Goal: Information Seeking & Learning: Learn about a topic

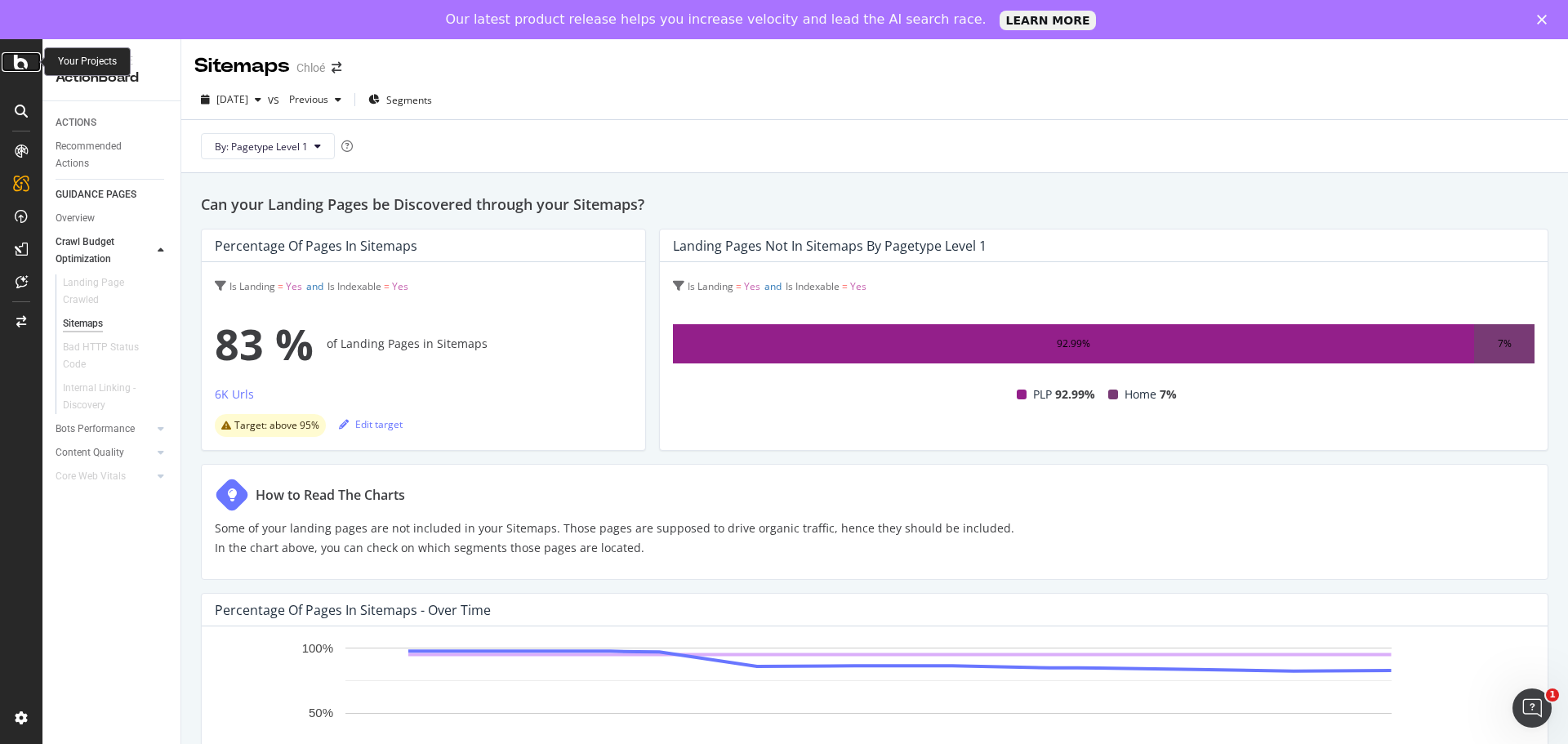
click at [32, 66] on div at bounding box center [21, 62] width 39 height 20
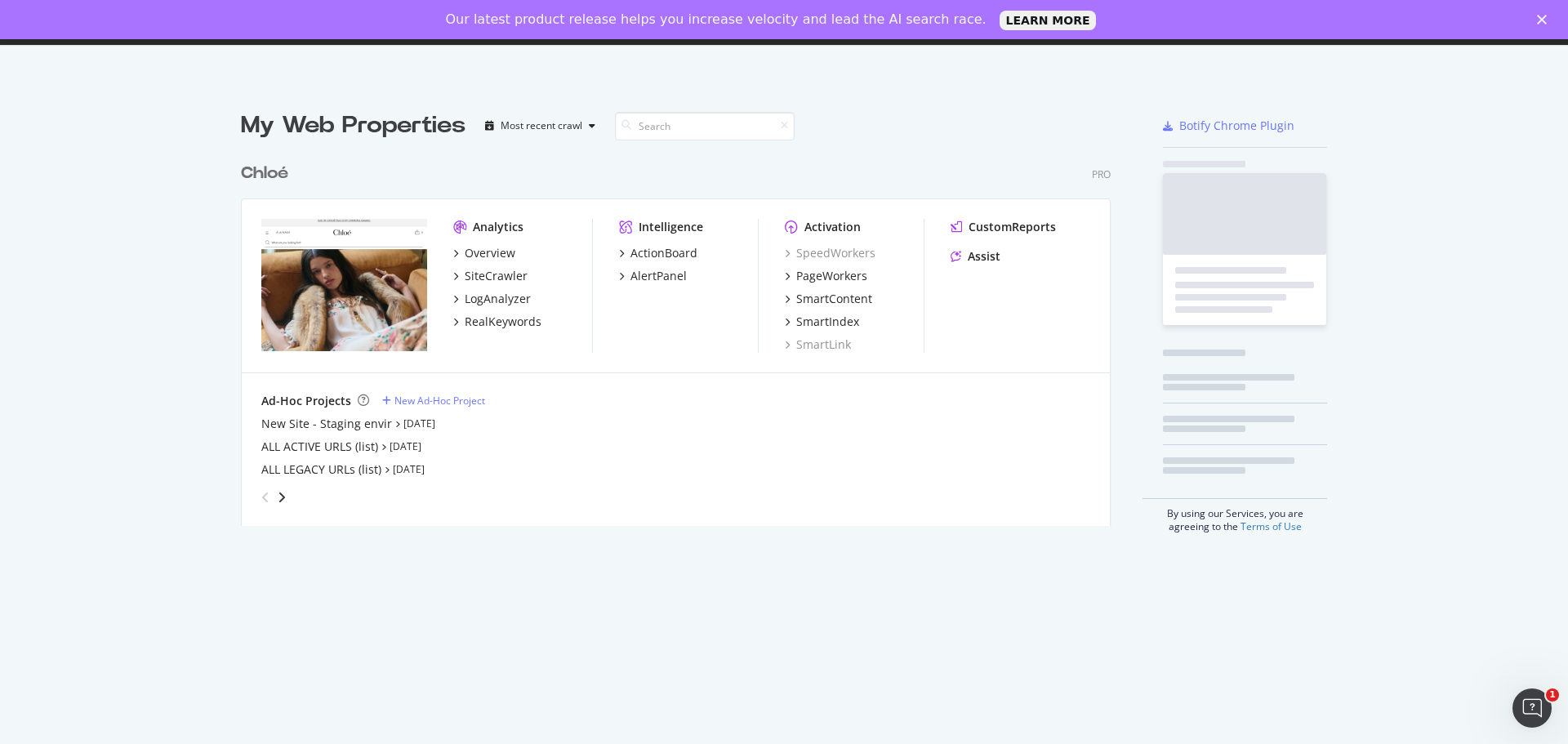
scroll to position [732, 1543]
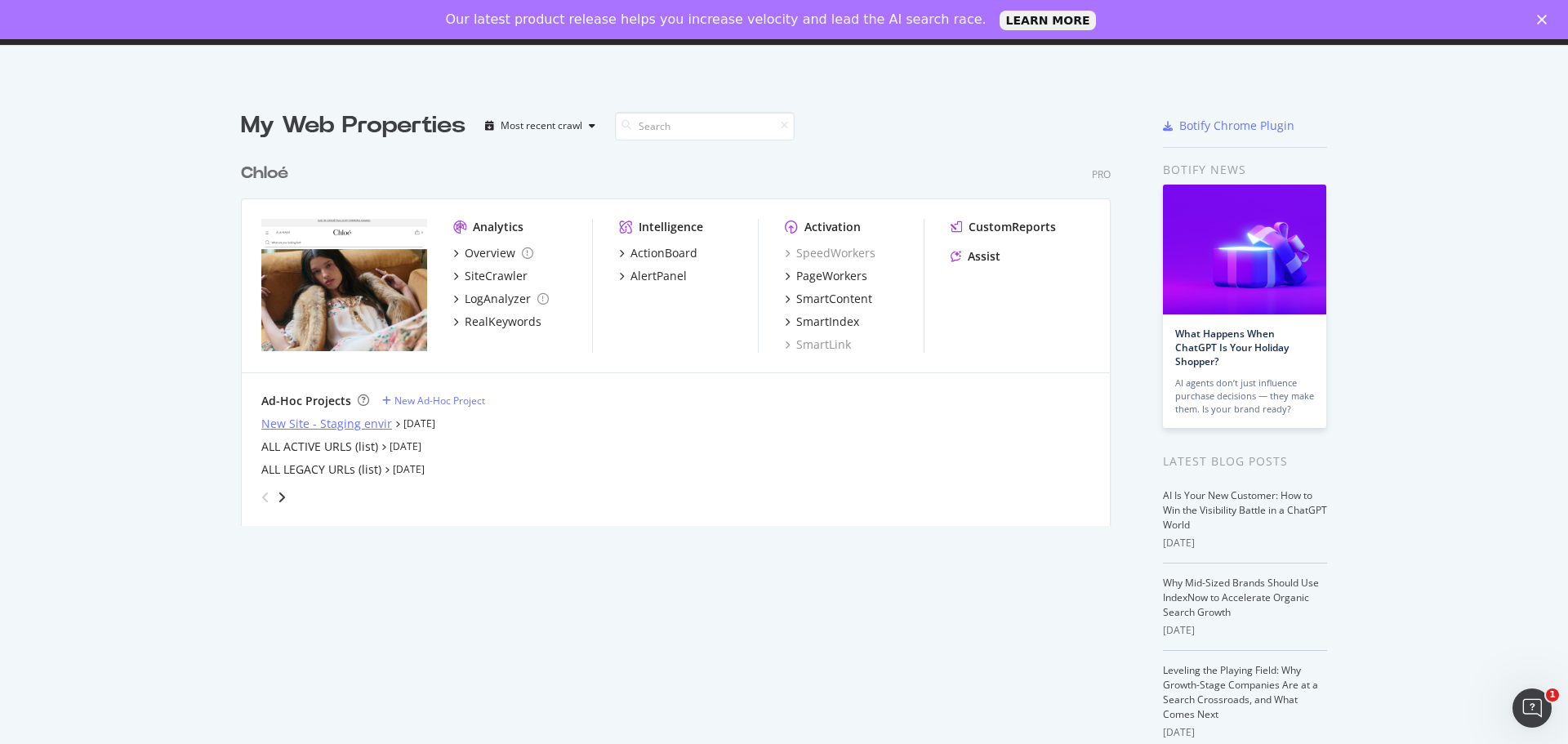
click at [326, 423] on div "New Site - Staging envir" at bounding box center [327, 423] width 131 height 16
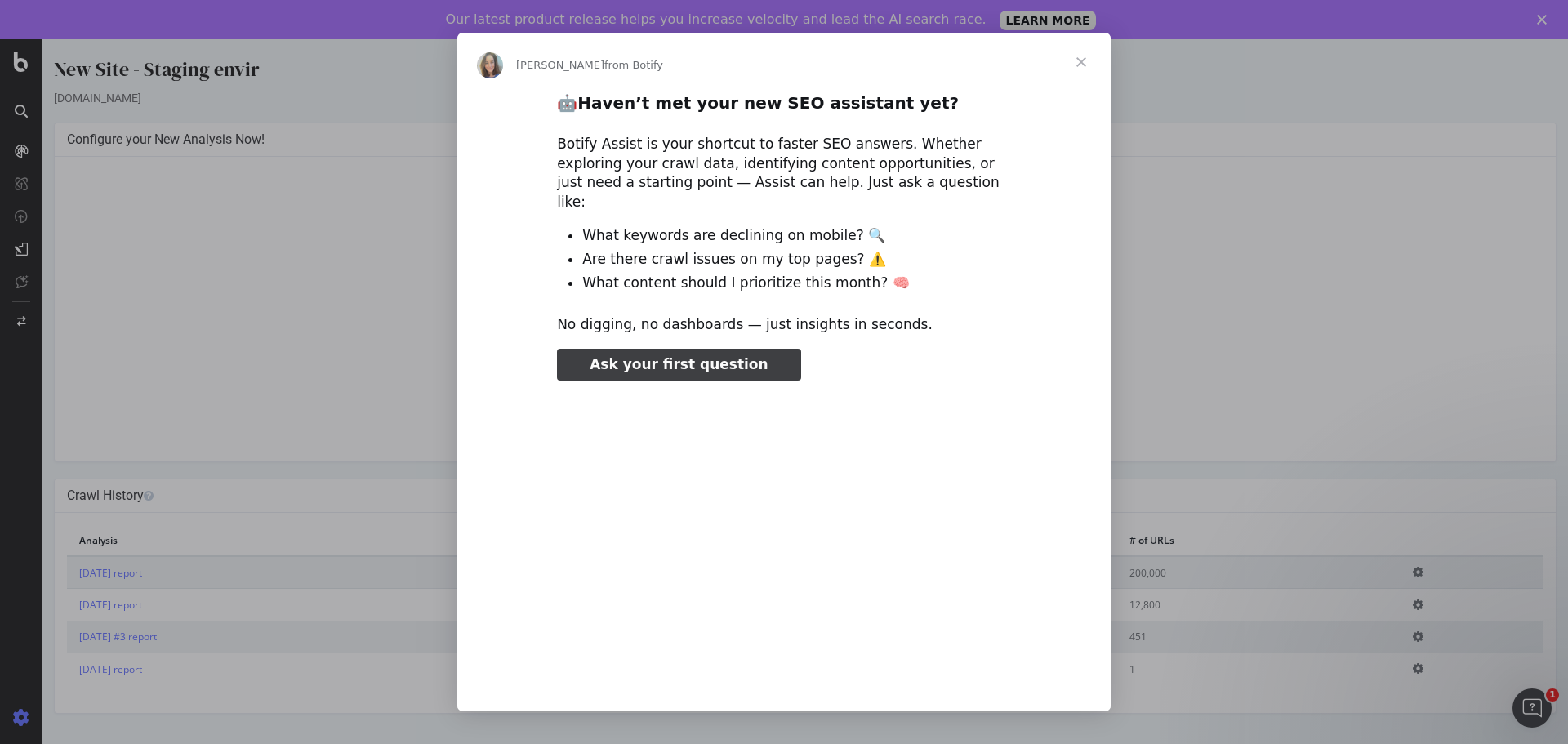
type input "158012"
click at [1088, 65] on span "Close" at bounding box center [1081, 62] width 59 height 59
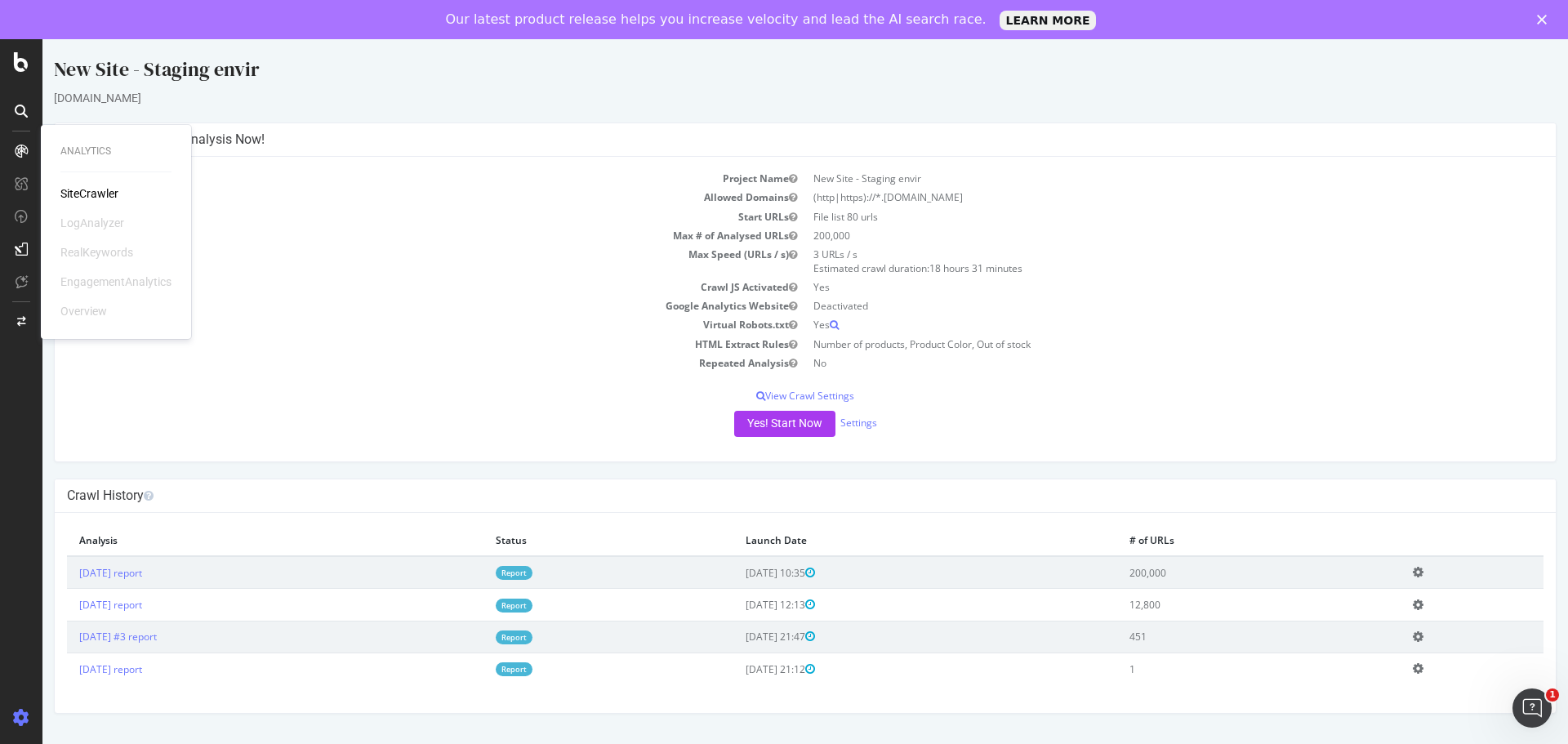
click at [75, 186] on div "SiteCrawler" at bounding box center [89, 193] width 58 height 16
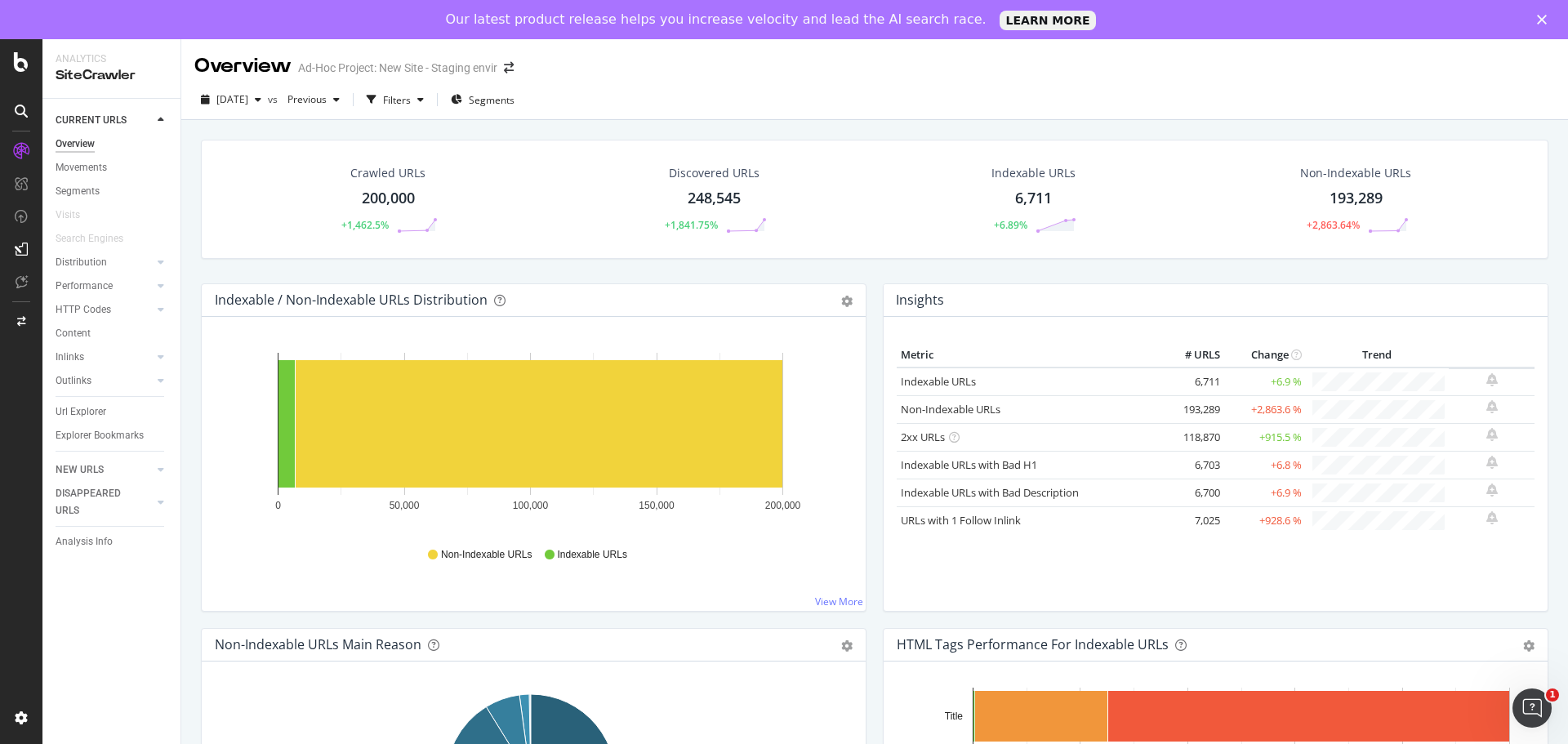
click at [365, 168] on div "Crawled URLs" at bounding box center [388, 173] width 75 height 16
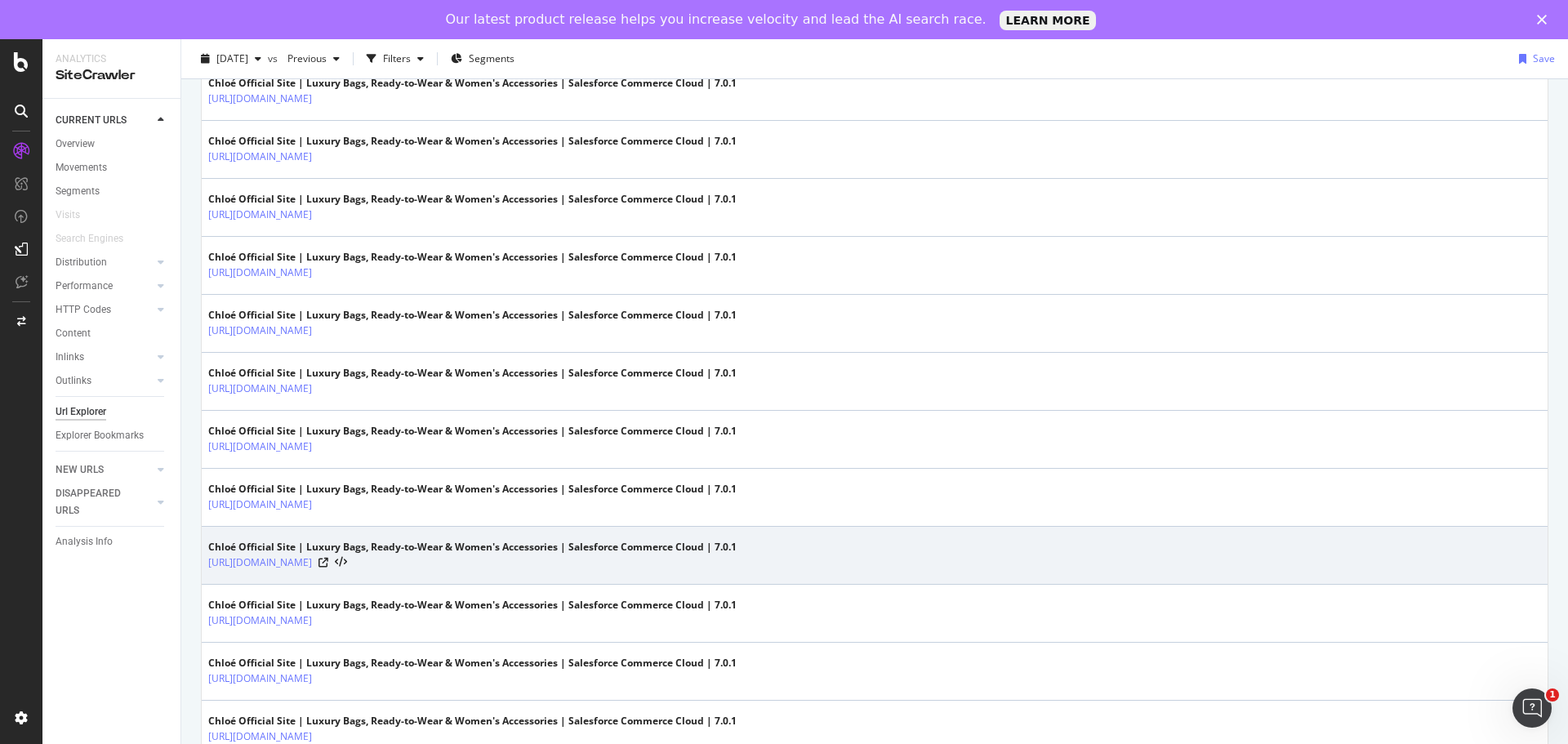
scroll to position [2707, 0]
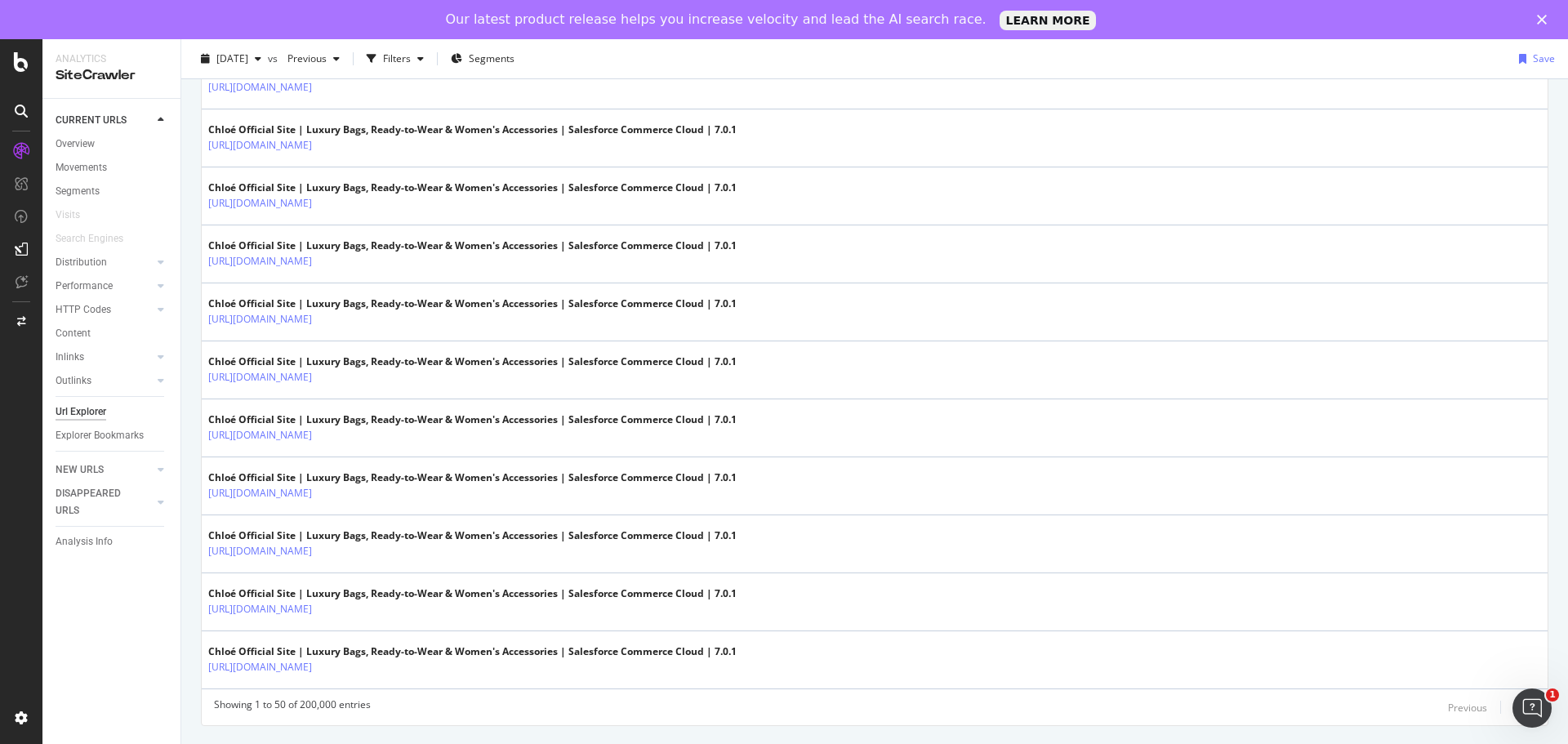
click at [1514, 710] on div "Next" at bounding box center [1524, 708] width 21 height 14
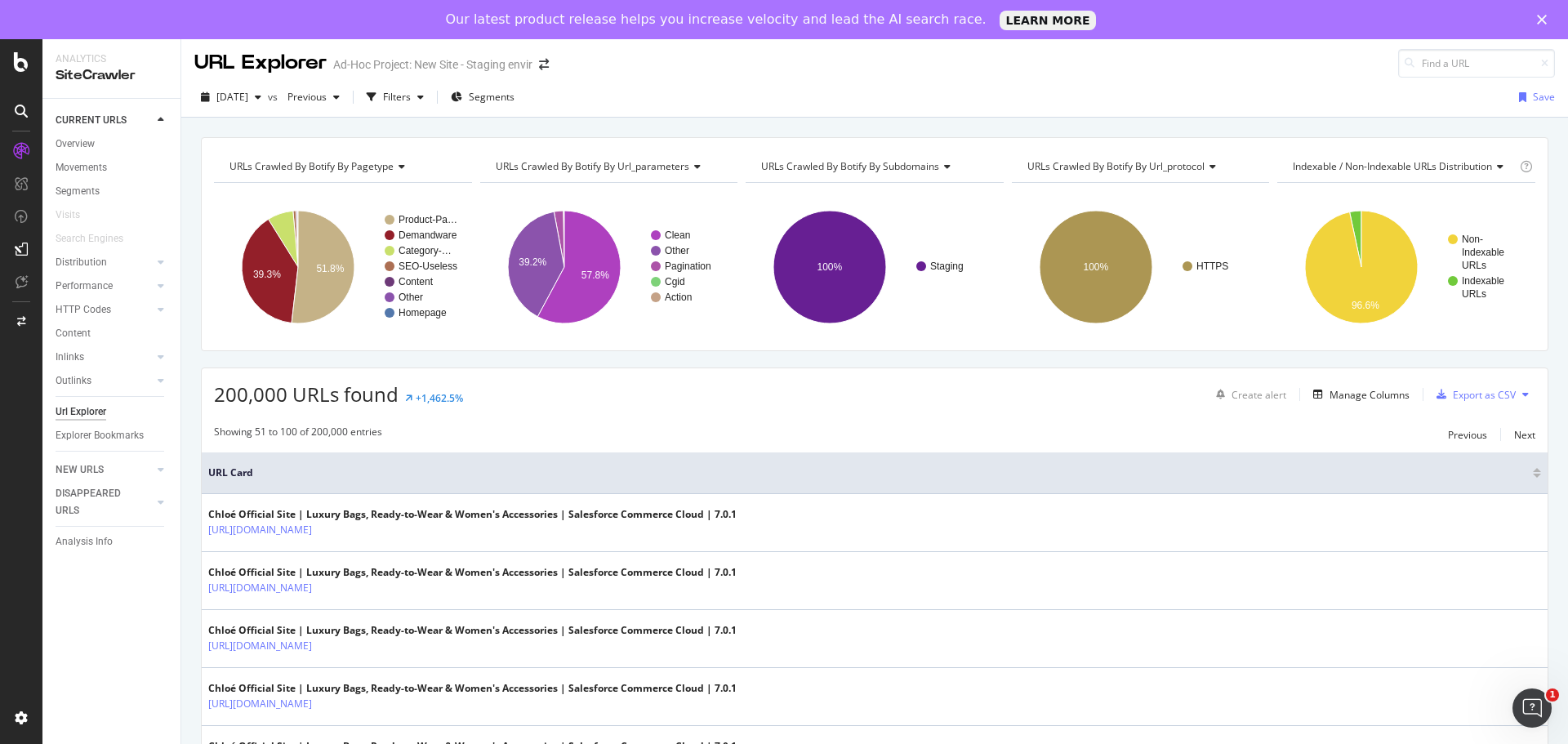
scroll to position [0, 0]
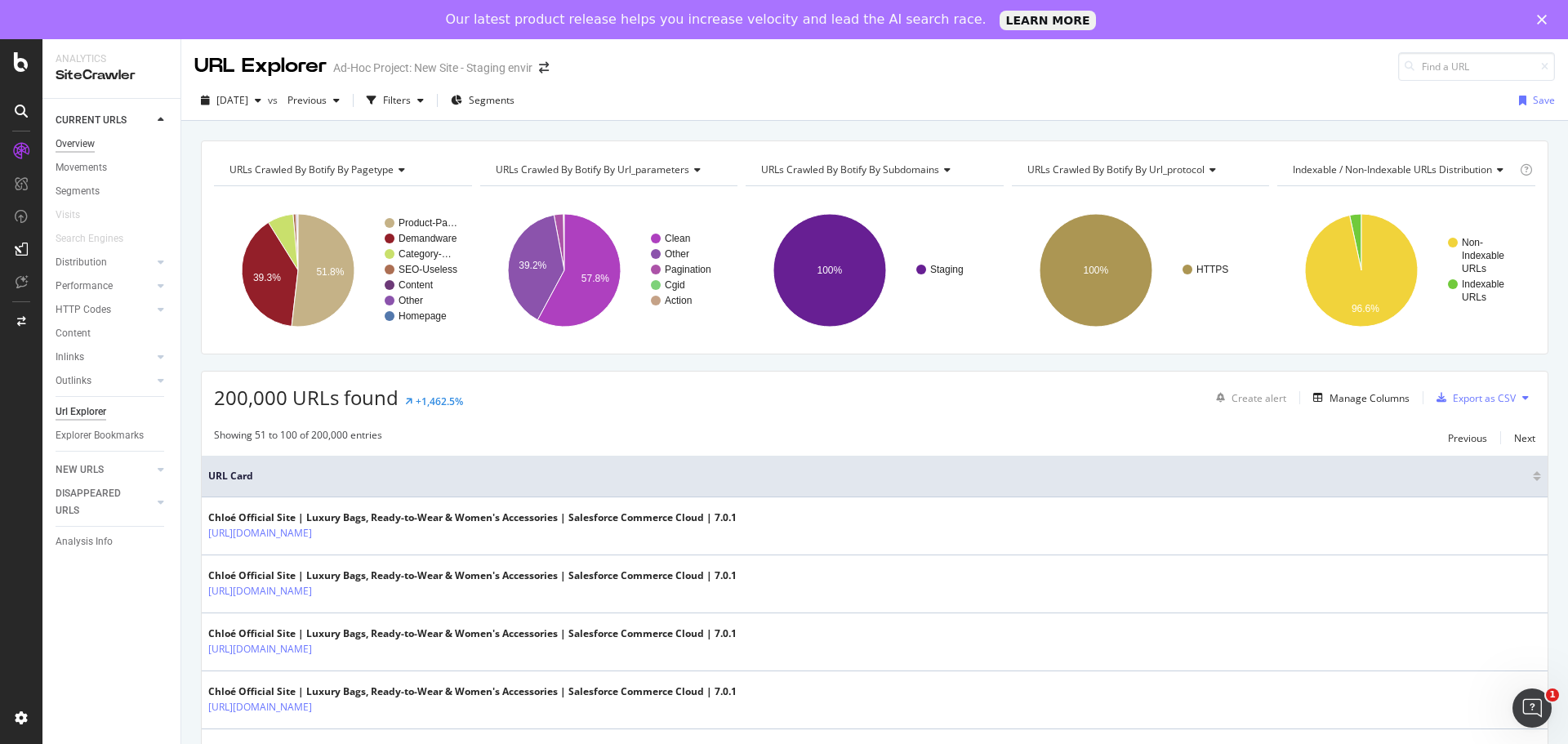
click at [83, 138] on div "Overview" at bounding box center [74, 144] width 39 height 17
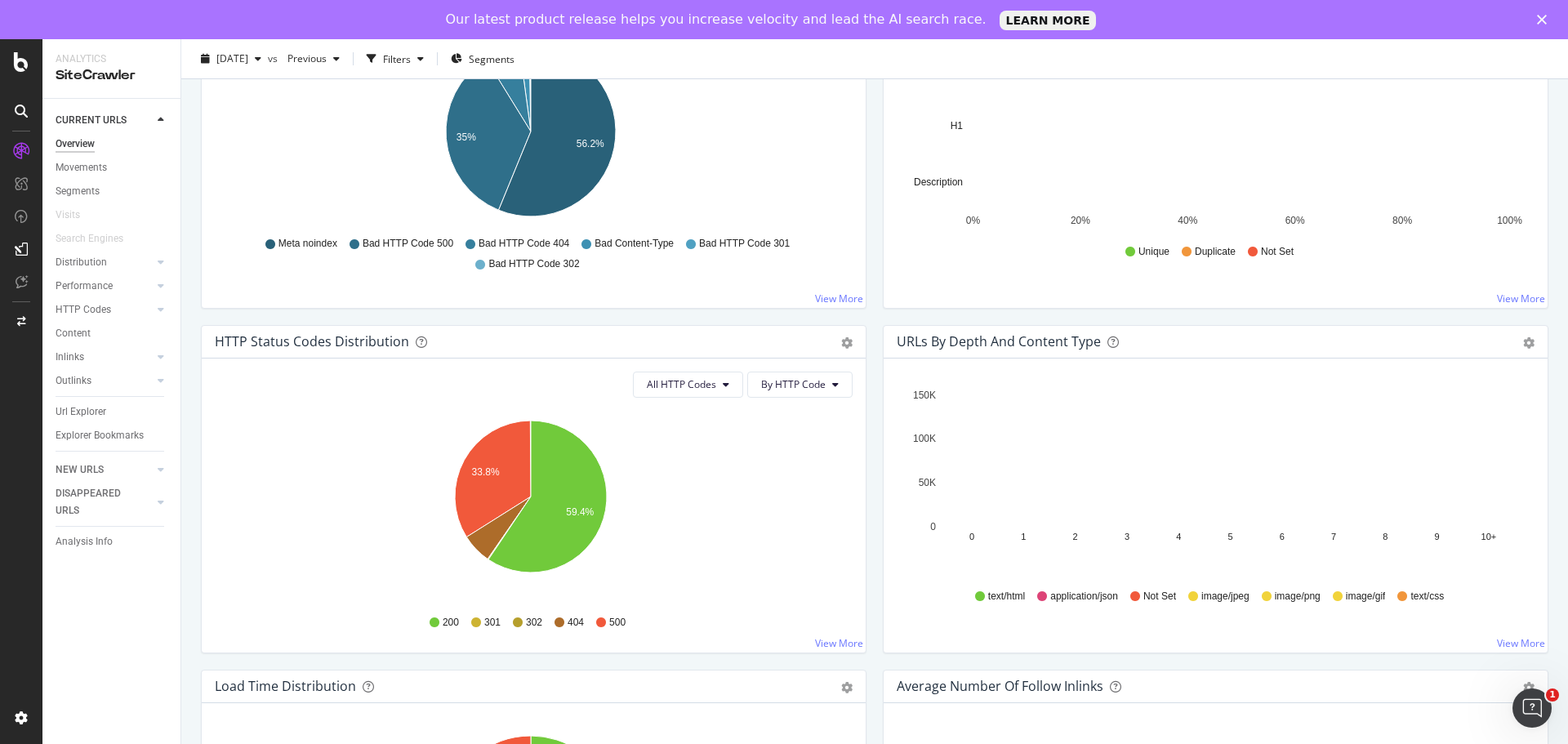
scroll to position [571, 0]
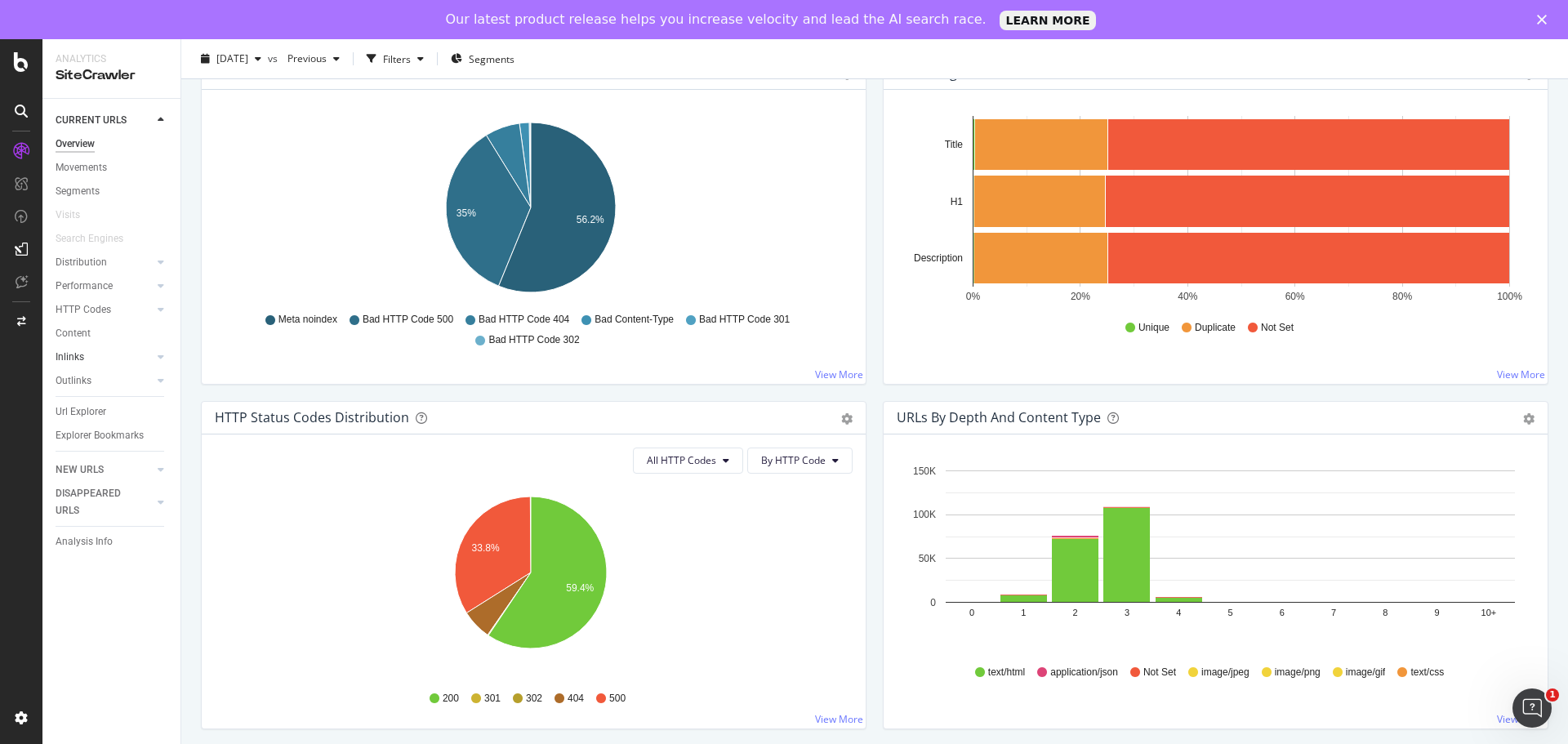
click at [117, 356] on link "Inlinks" at bounding box center [104, 357] width 97 height 17
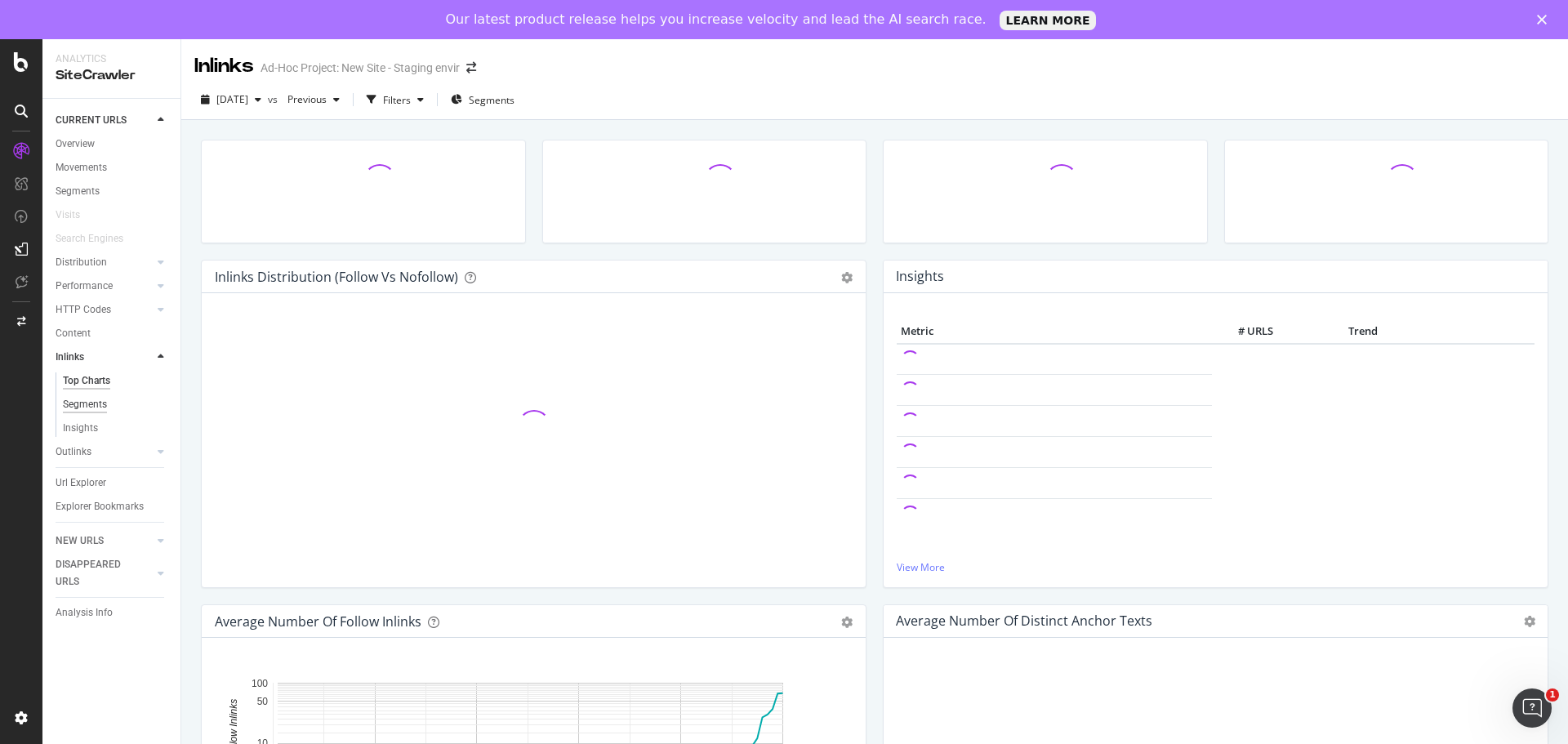
click at [105, 405] on div "Segments" at bounding box center [85, 405] width 44 height 17
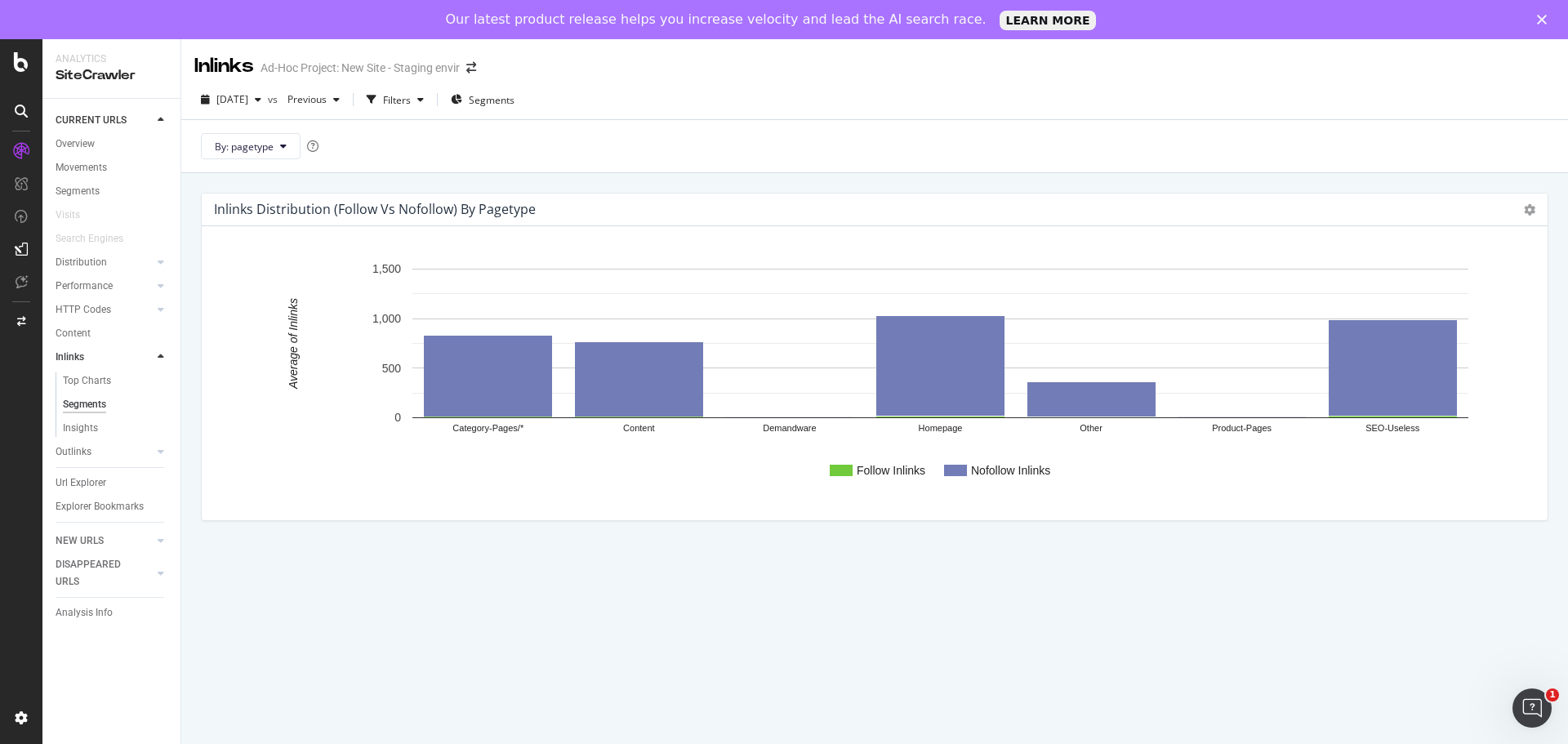
click at [771, 427] on text "Demandware" at bounding box center [790, 429] width 53 height 10
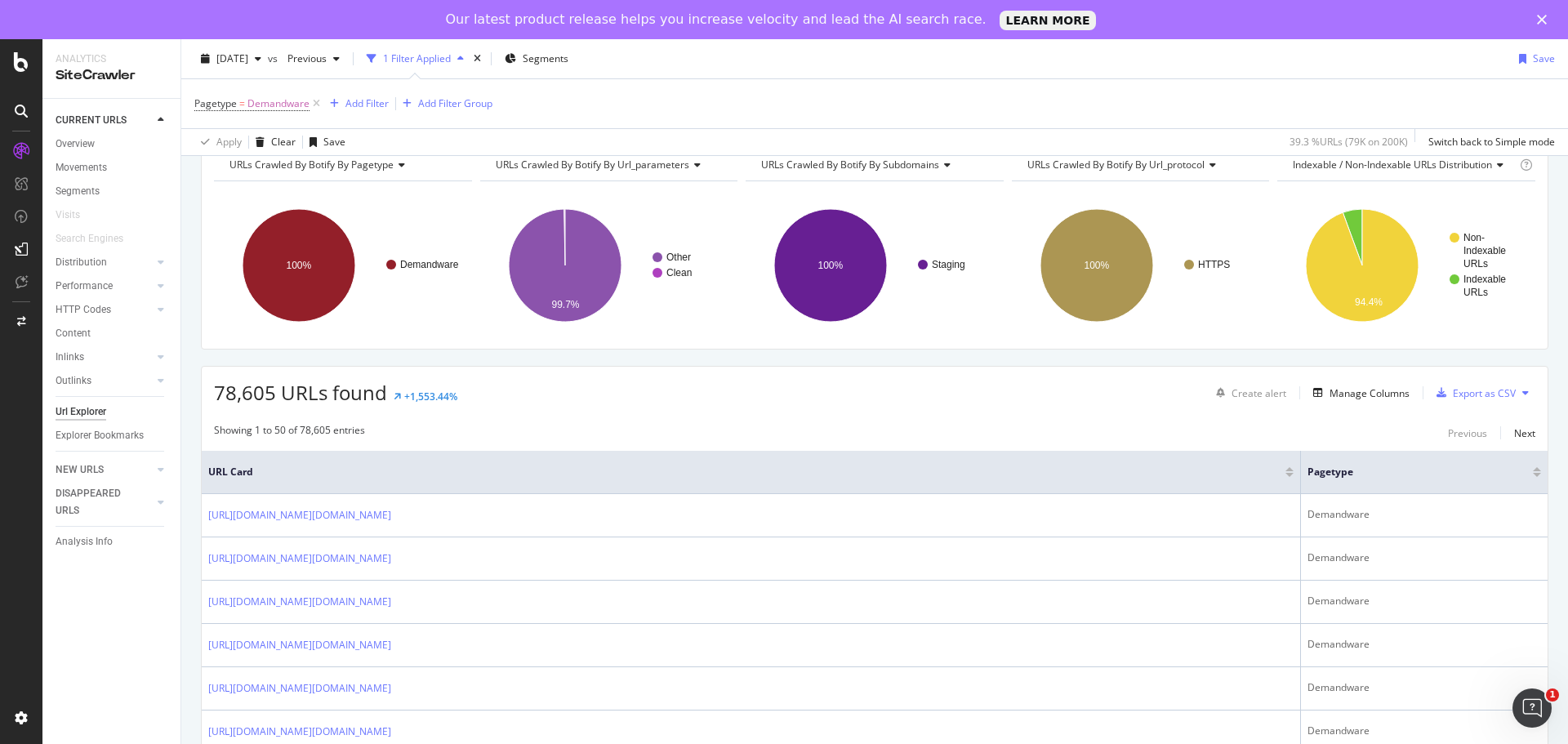
scroll to position [163, 0]
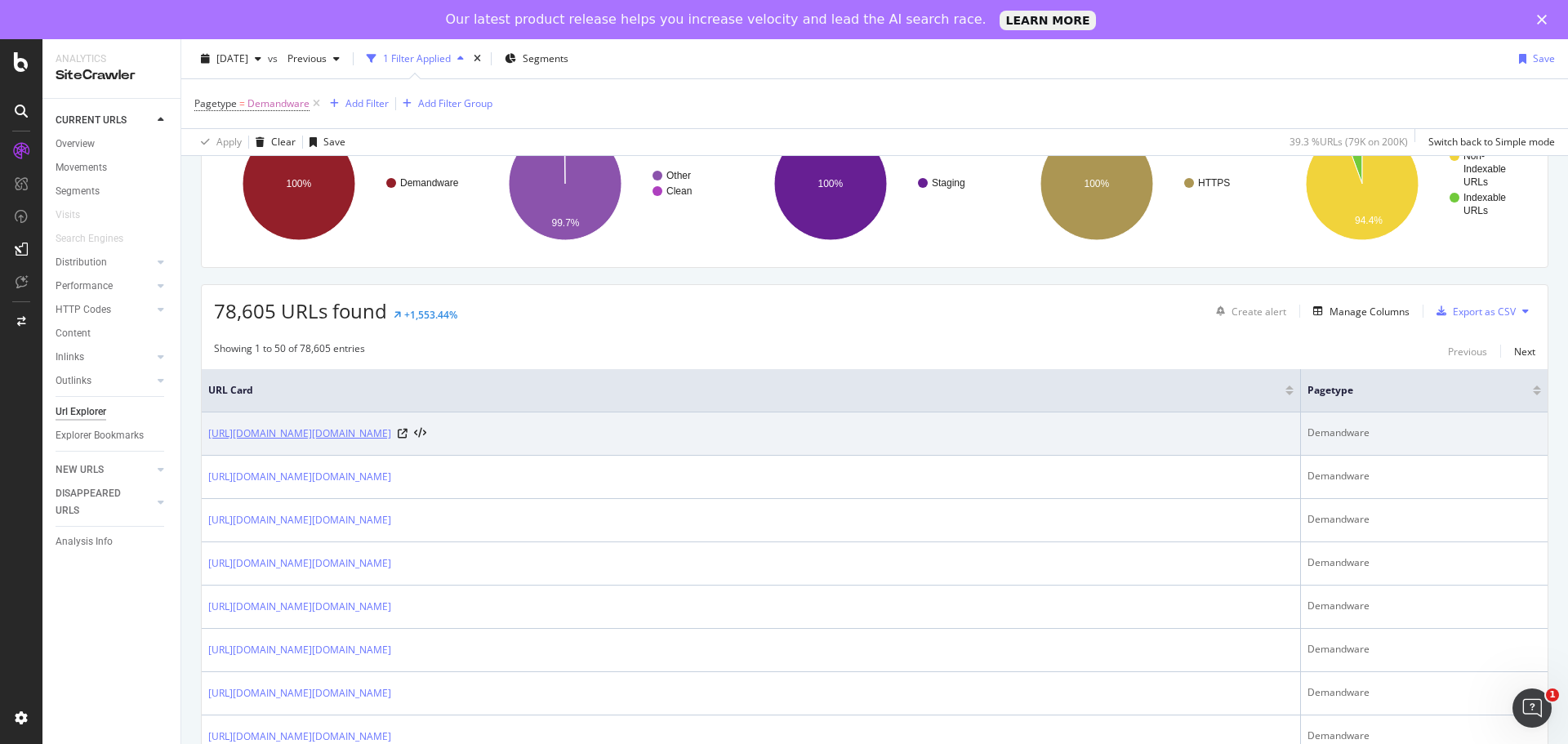
click at [392, 434] on link "https://fast-stg.chloe.com/on/demandware.store/Sites-ChloeROW-Site/en_KW/Page-S…" at bounding box center [300, 433] width 183 height 16
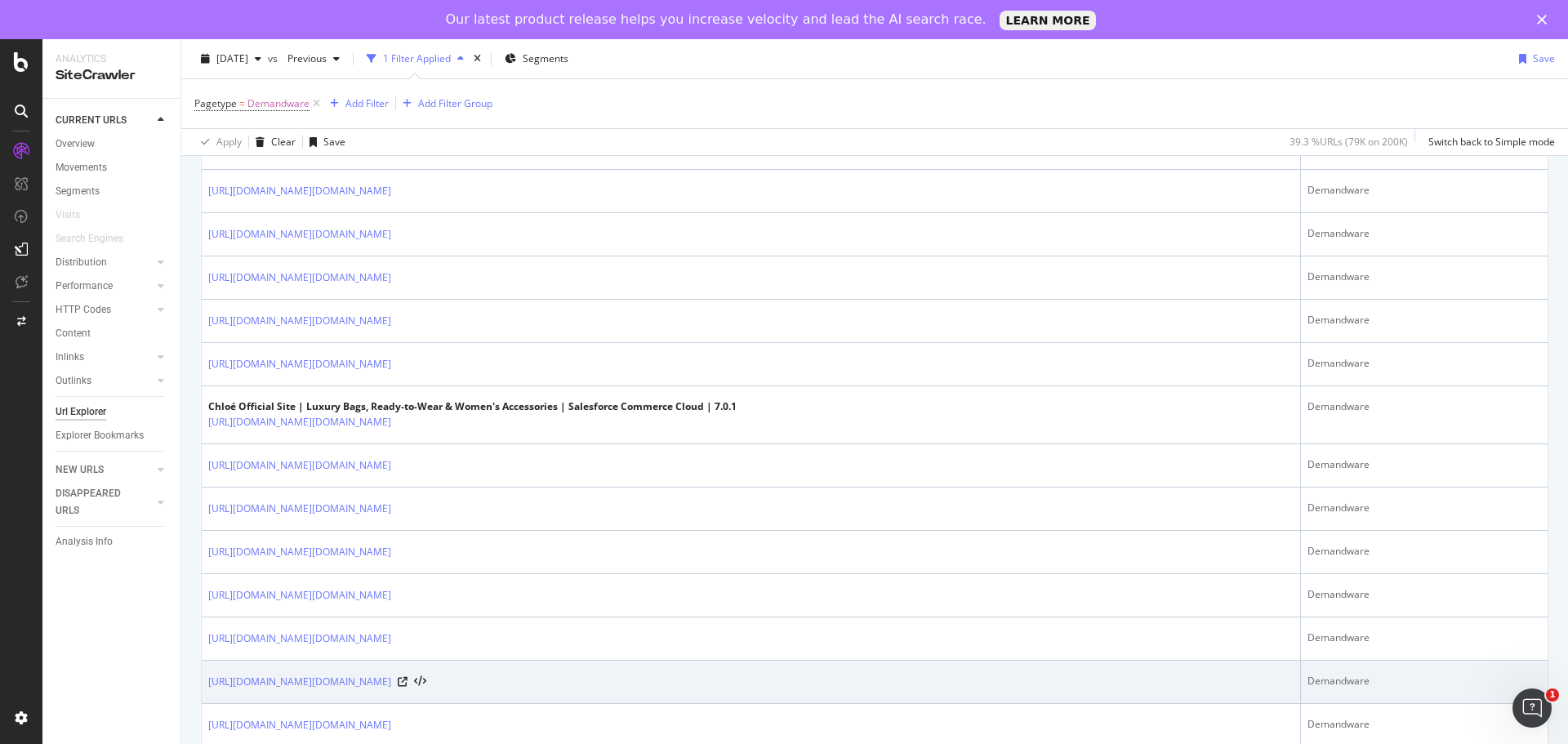
scroll to position [572, 0]
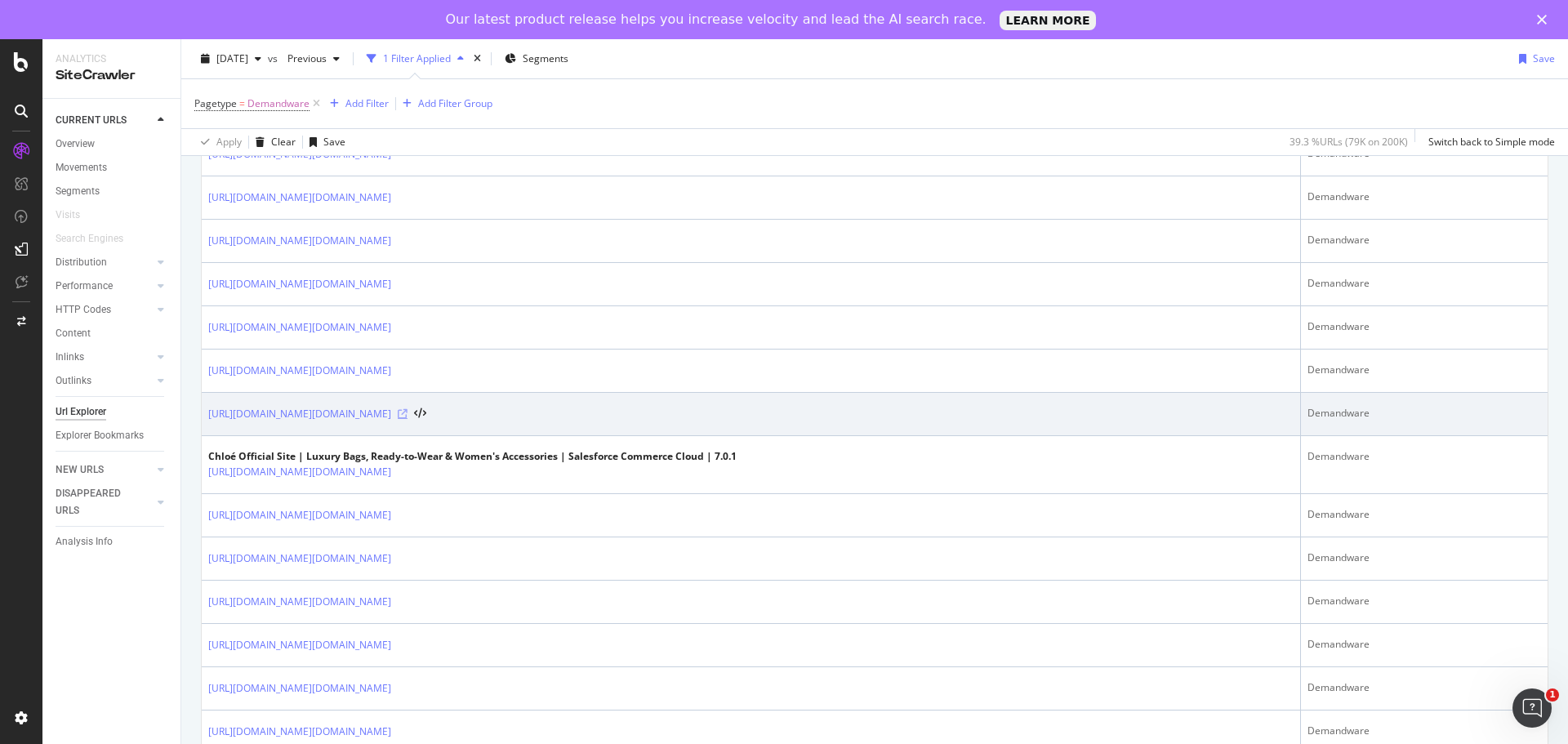
click at [408, 413] on icon at bounding box center [402, 414] width 10 height 10
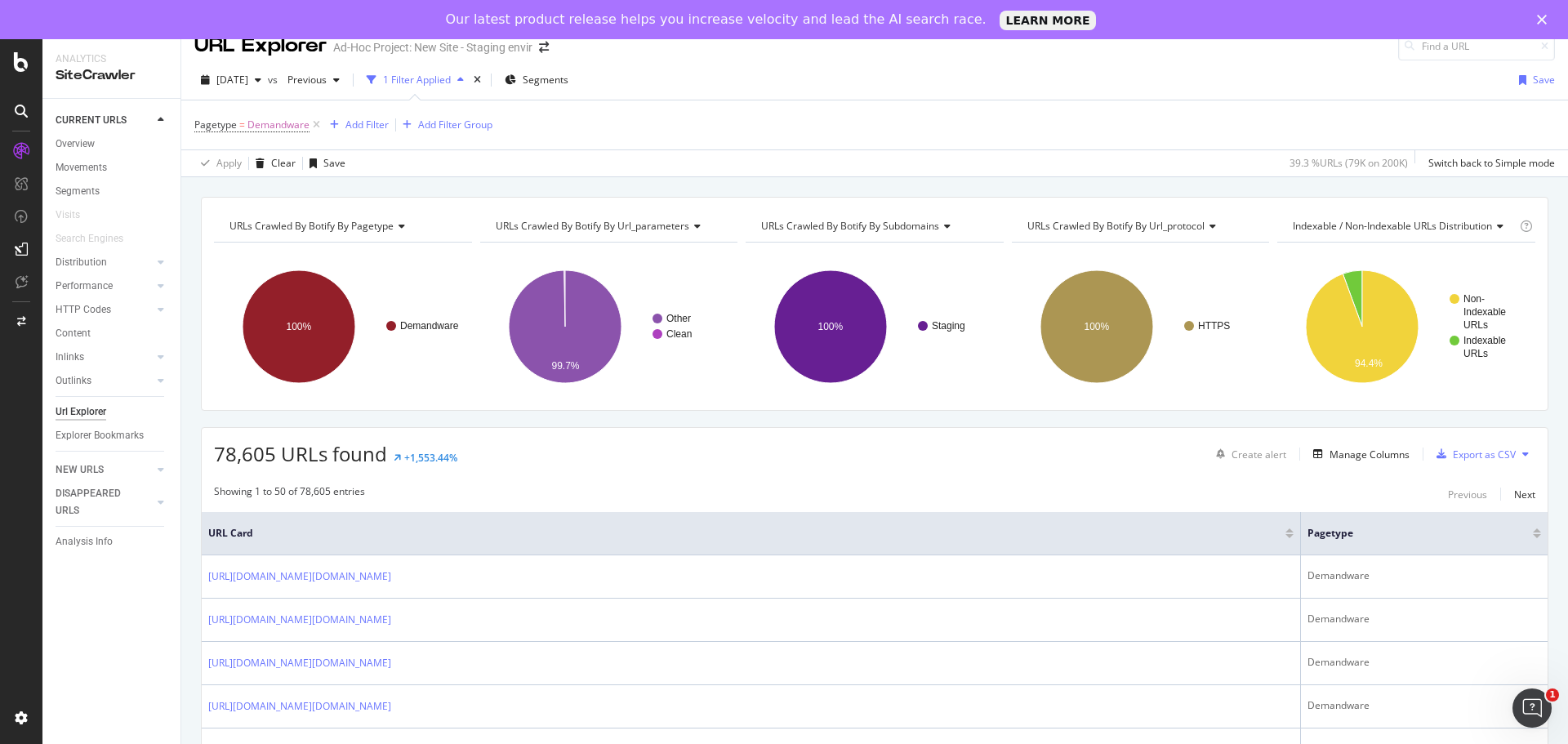
scroll to position [0, 0]
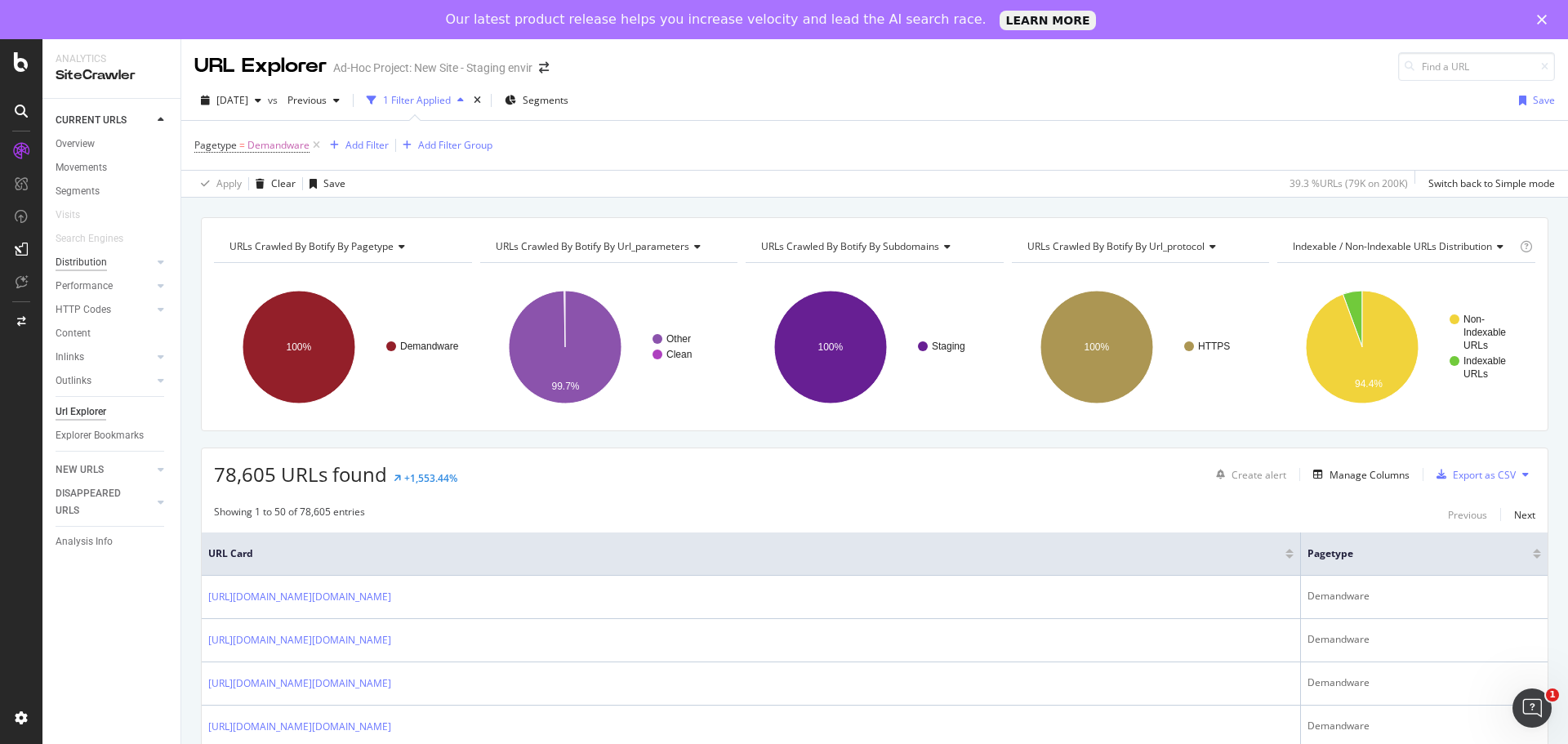
click at [100, 262] on div "Distribution" at bounding box center [81, 263] width 52 height 17
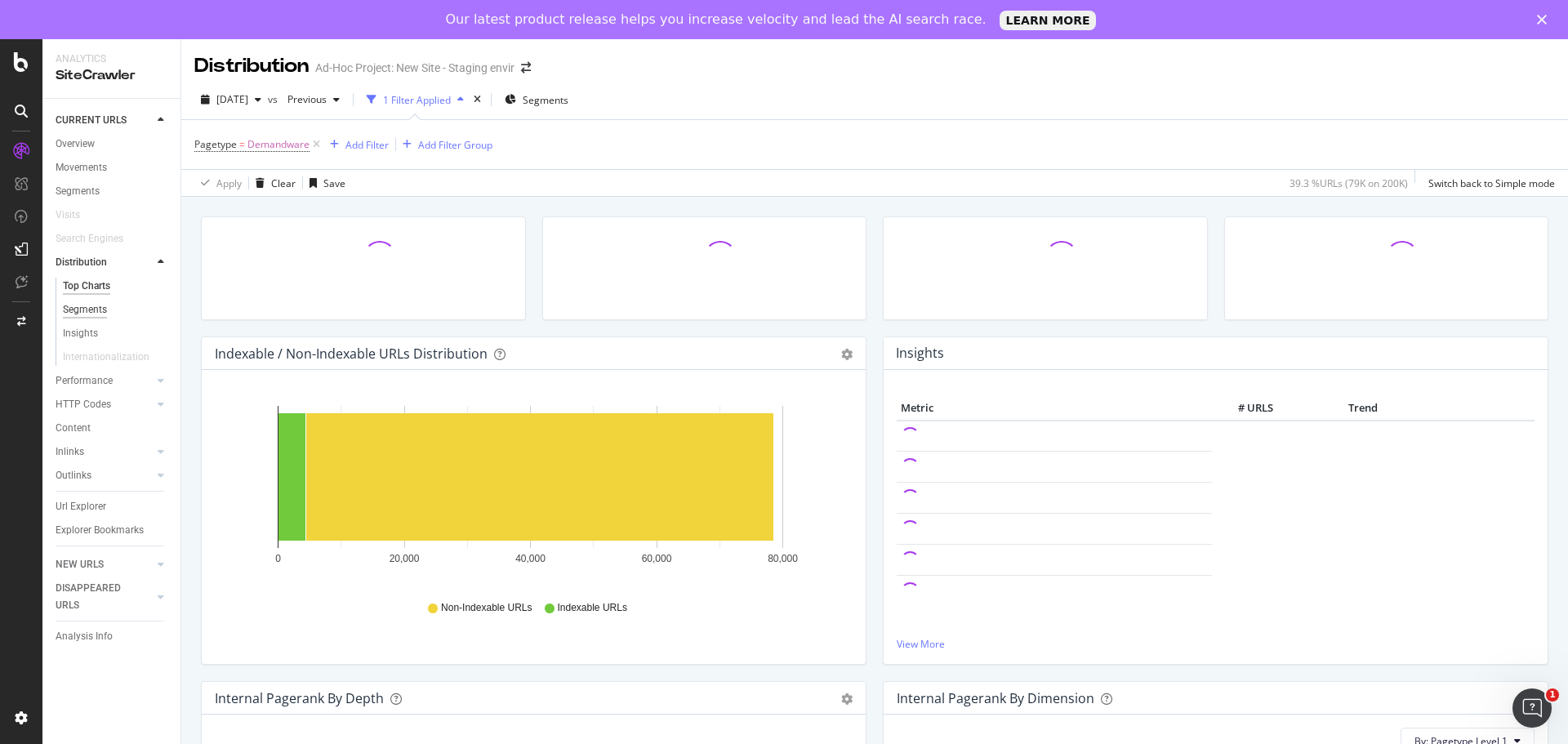
click at [103, 312] on div "Segments" at bounding box center [85, 309] width 44 height 17
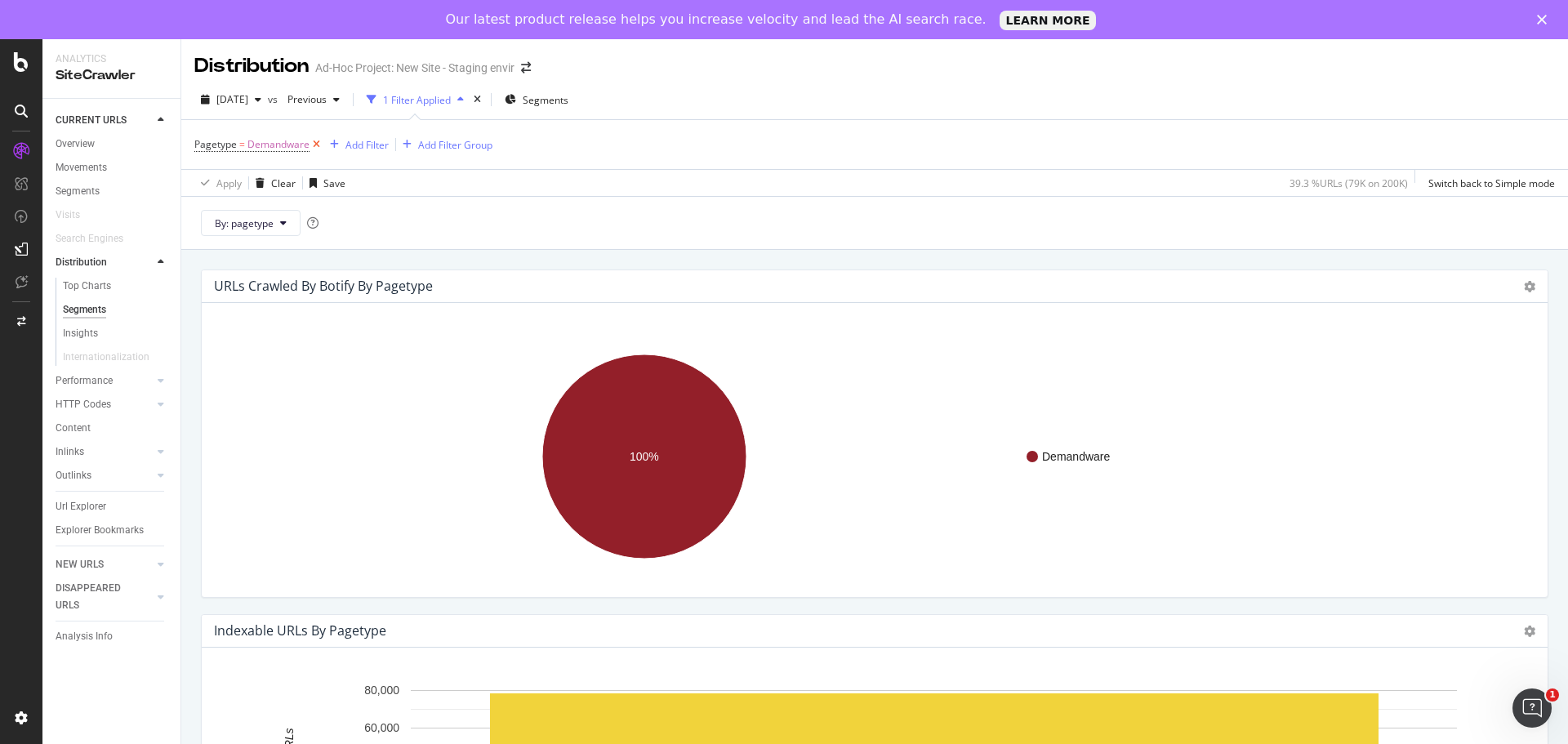
click at [316, 143] on icon at bounding box center [316, 144] width 14 height 16
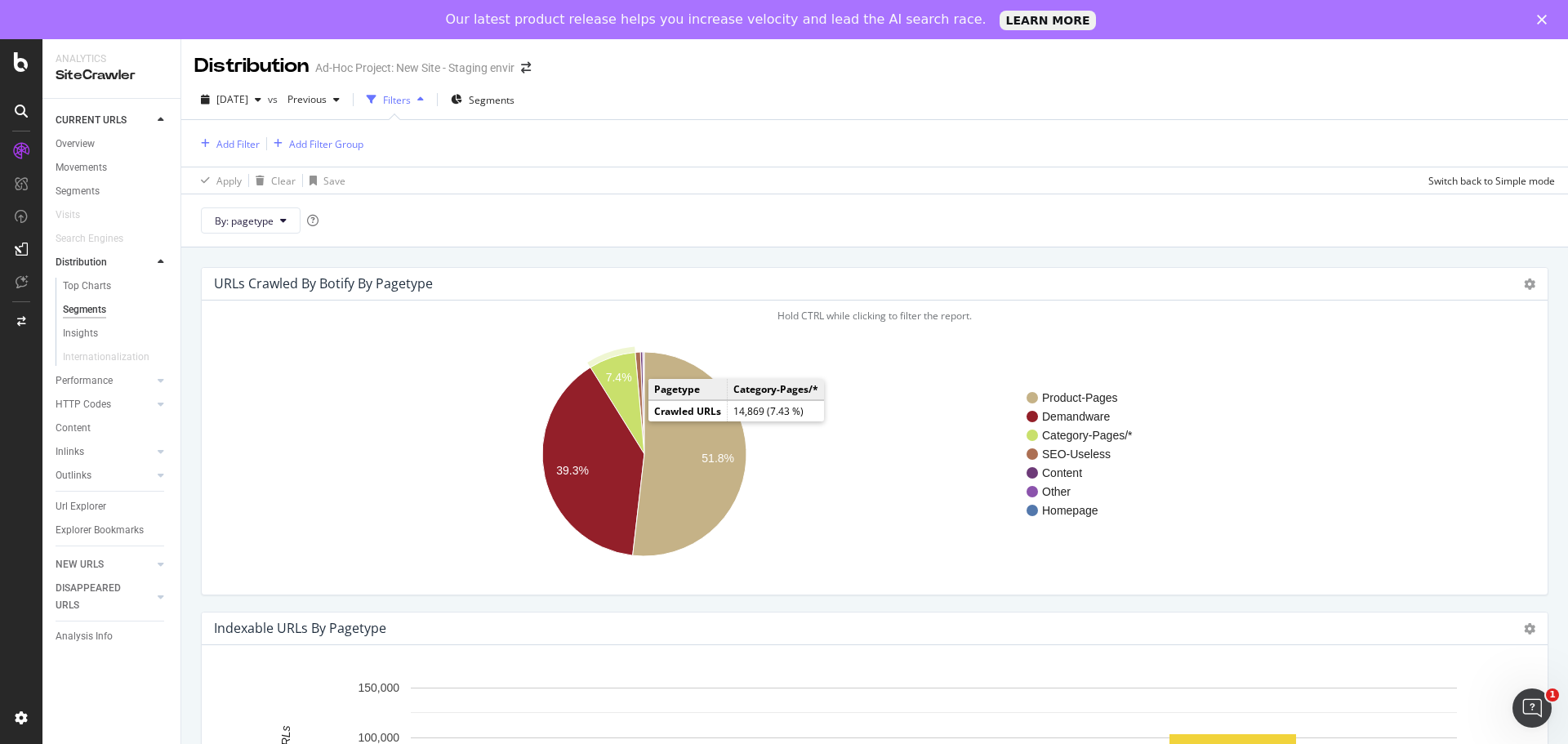
click at [622, 384] on text "7.4%" at bounding box center [618, 378] width 26 height 13
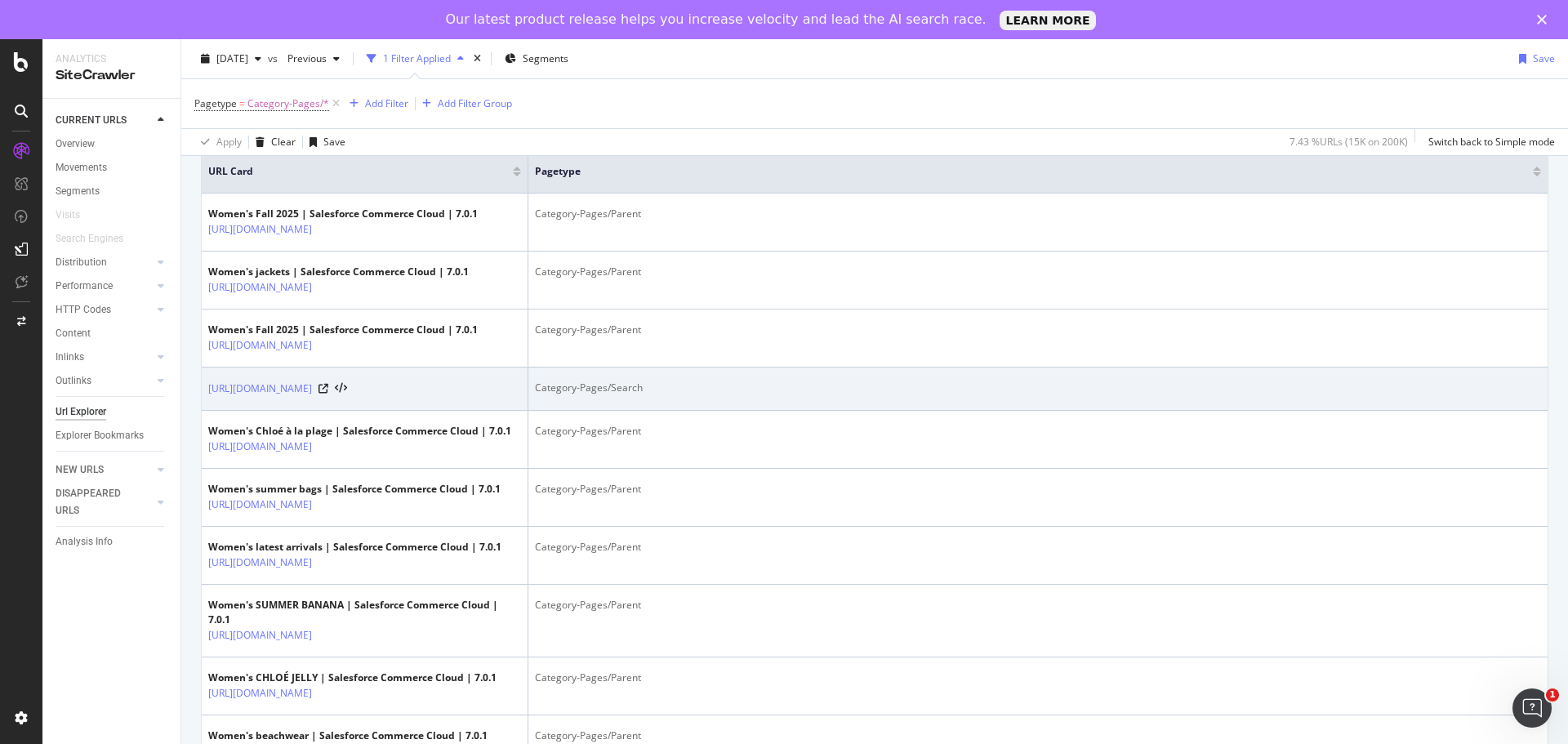
scroll to position [408, 0]
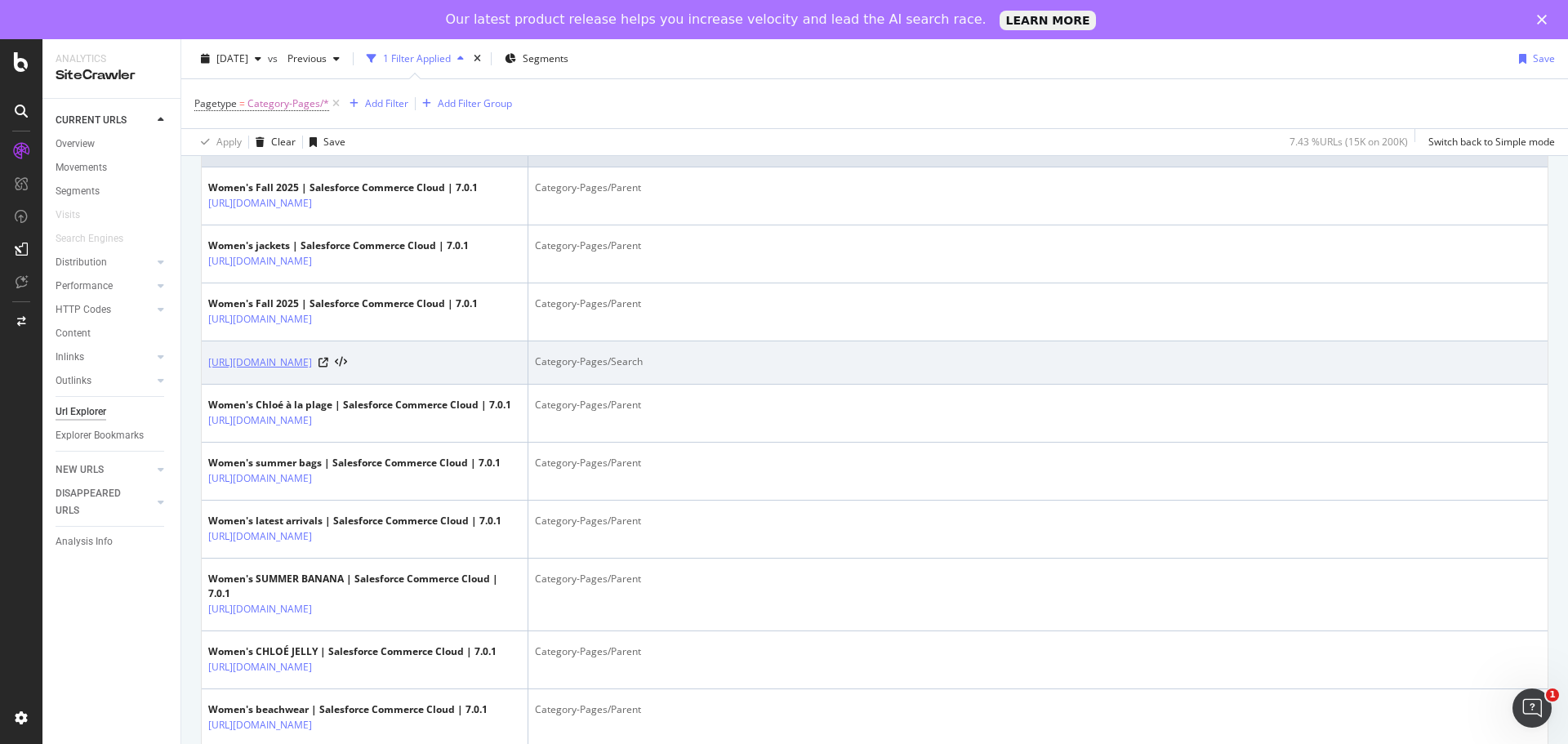
click at [312, 362] on link "https://fast-stg.chloe.com/en-al/search?cgid=shop-rtw" at bounding box center [260, 362] width 104 height 16
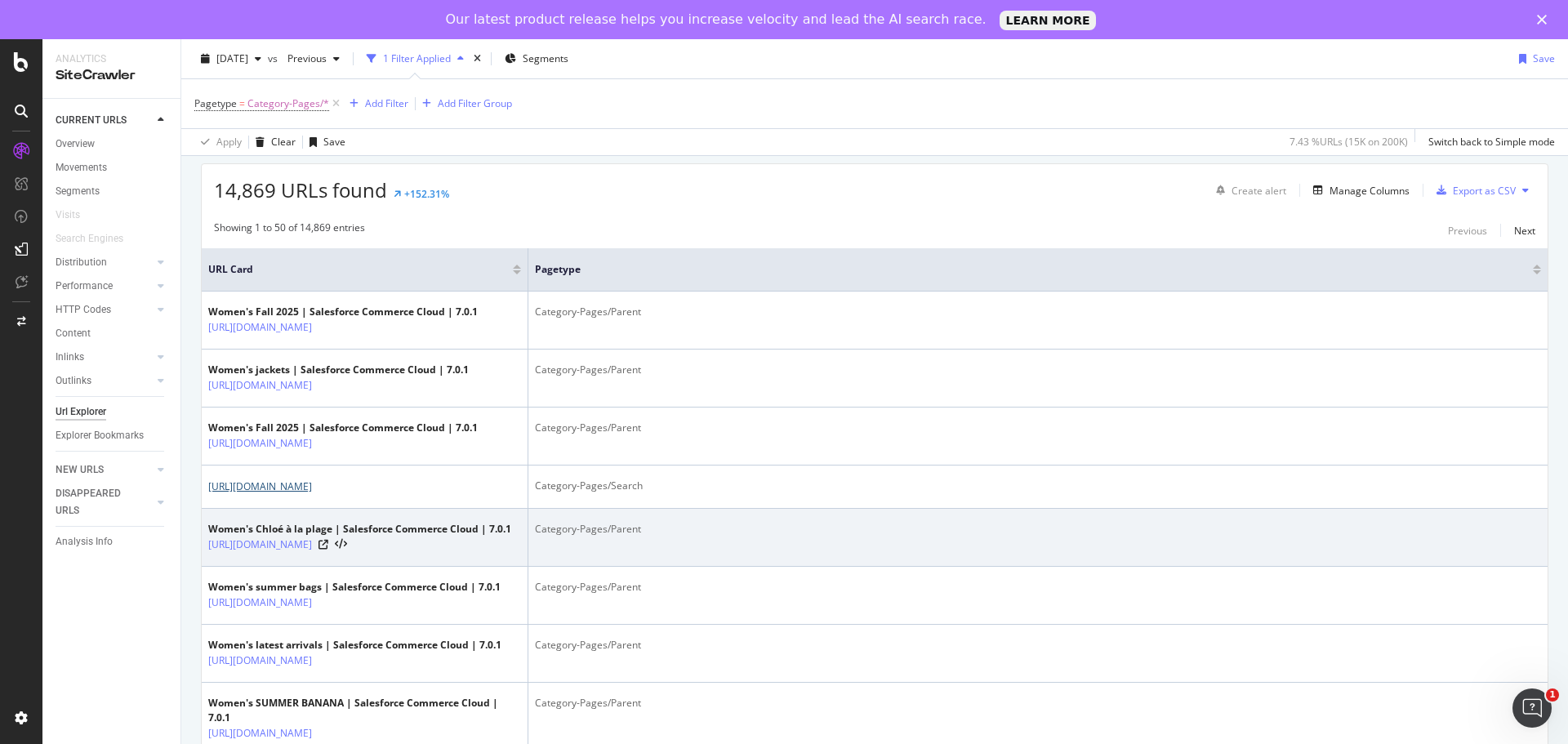
scroll to position [0, 0]
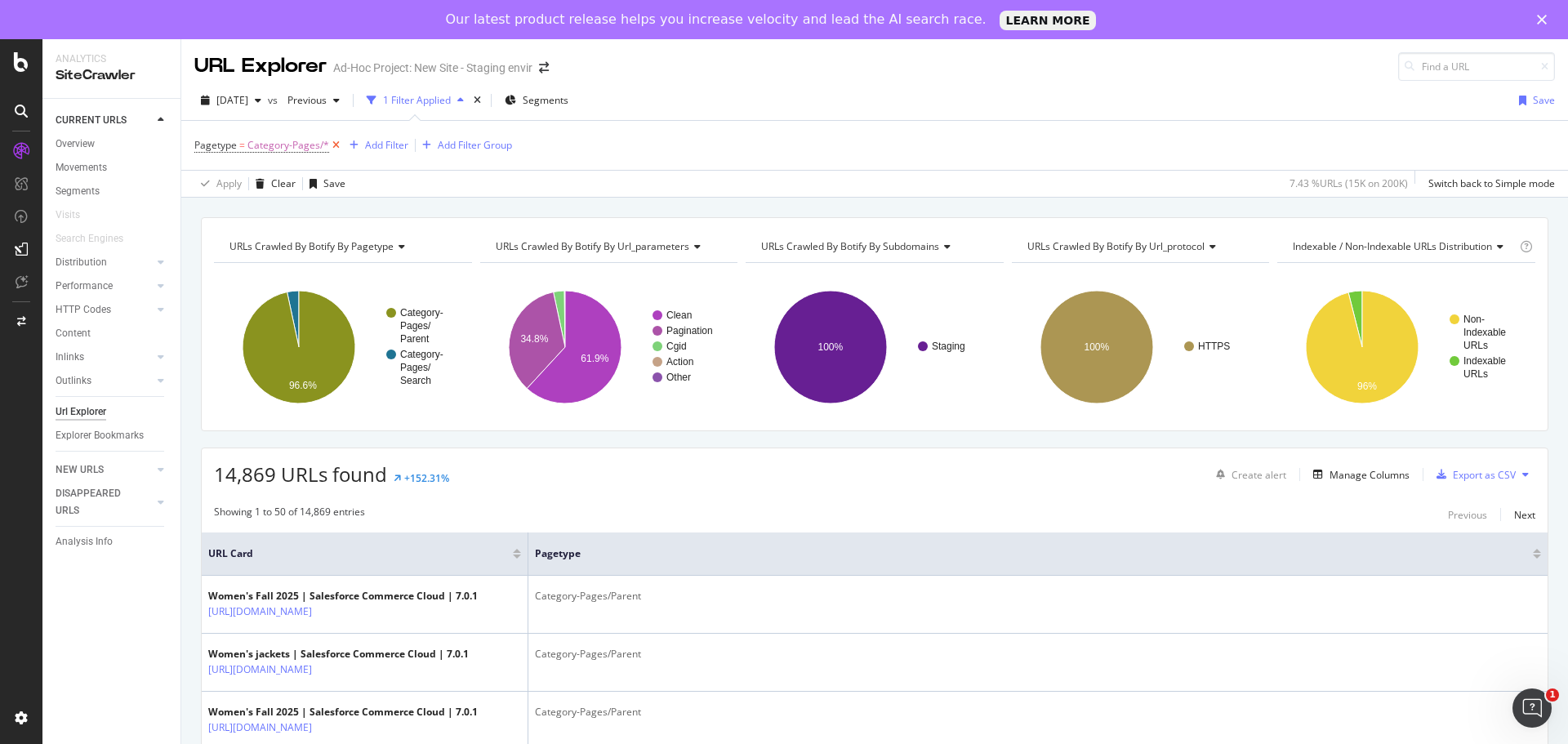
click at [329, 144] on icon at bounding box center [336, 145] width 14 height 16
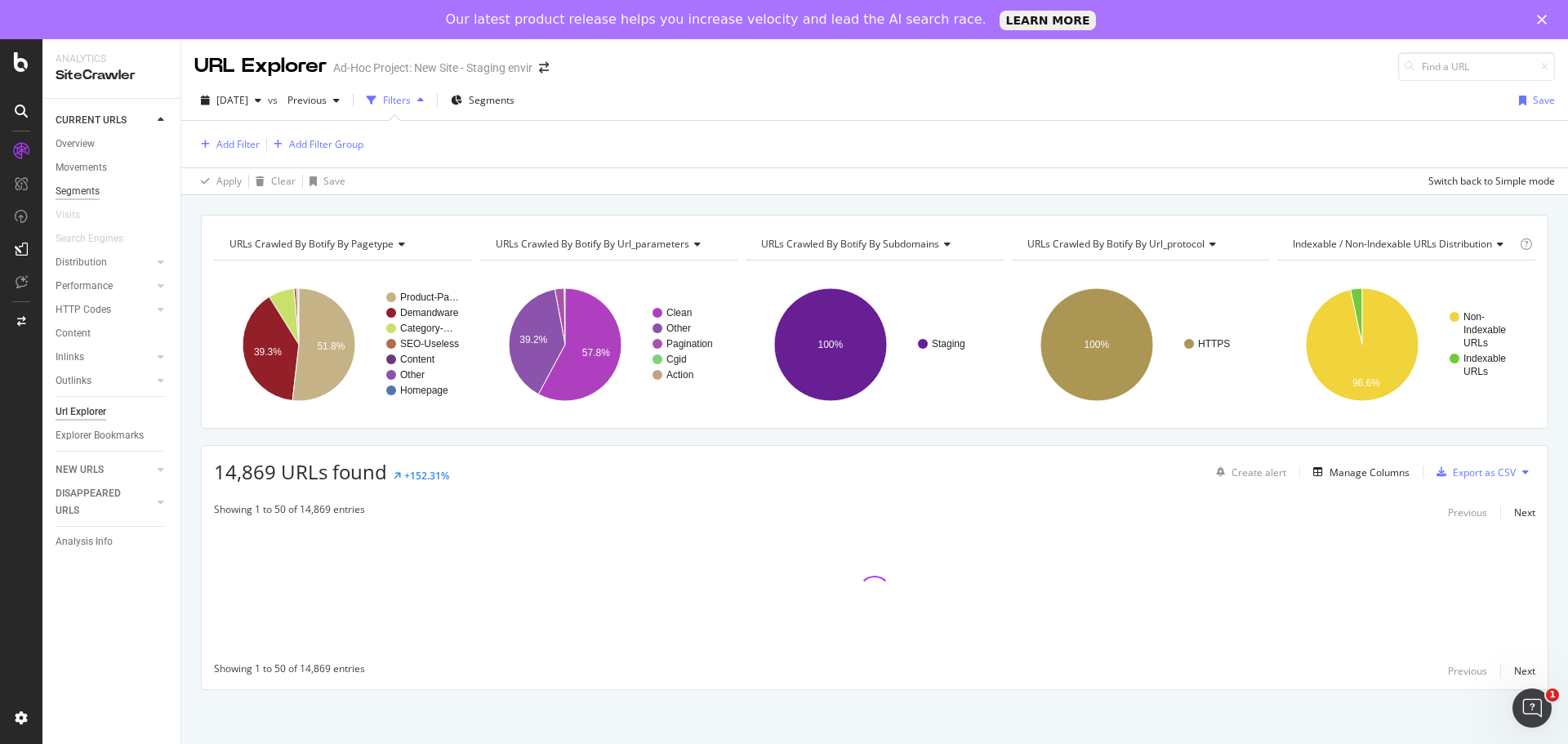
click at [84, 188] on div "Segments" at bounding box center [77, 192] width 44 height 17
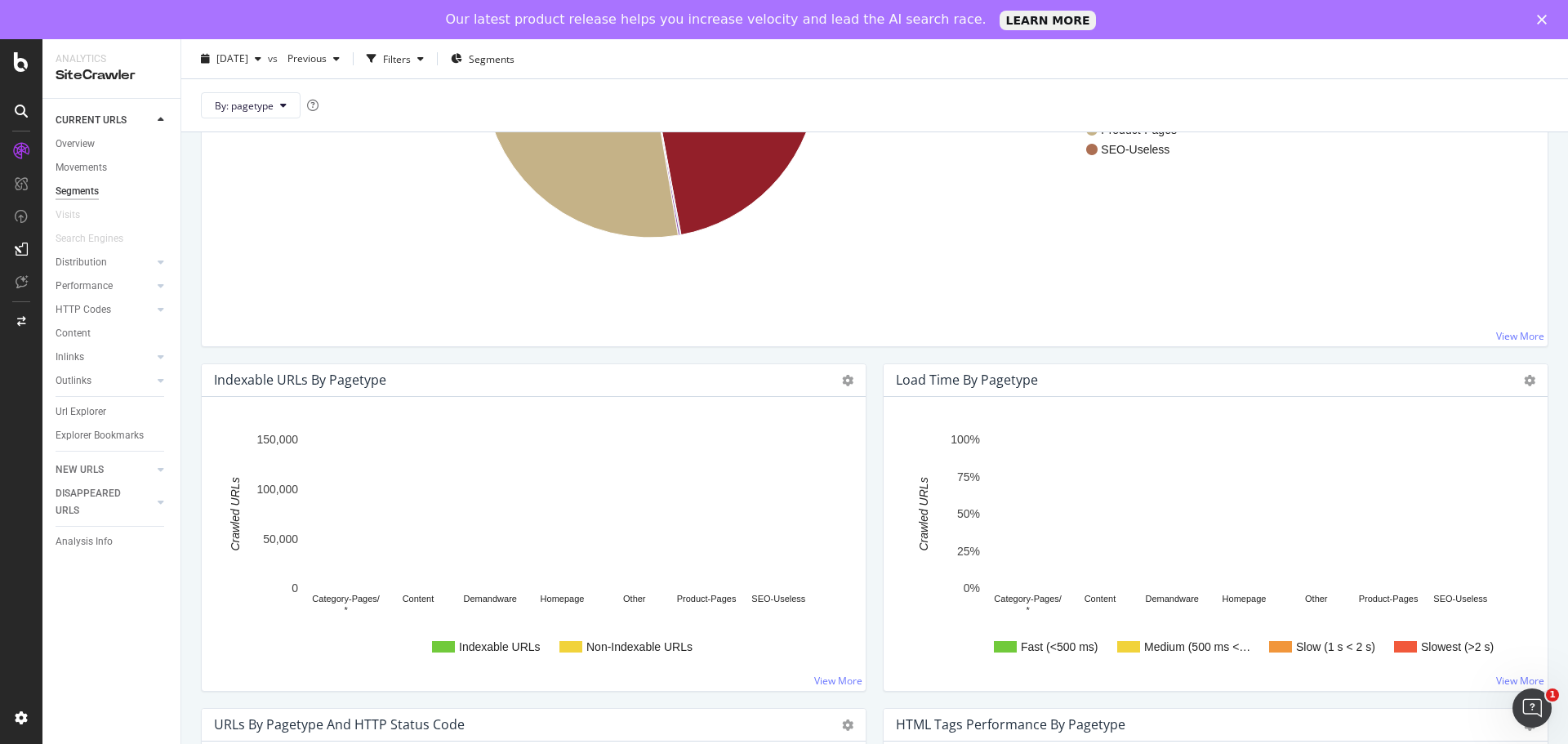
scroll to position [734, 0]
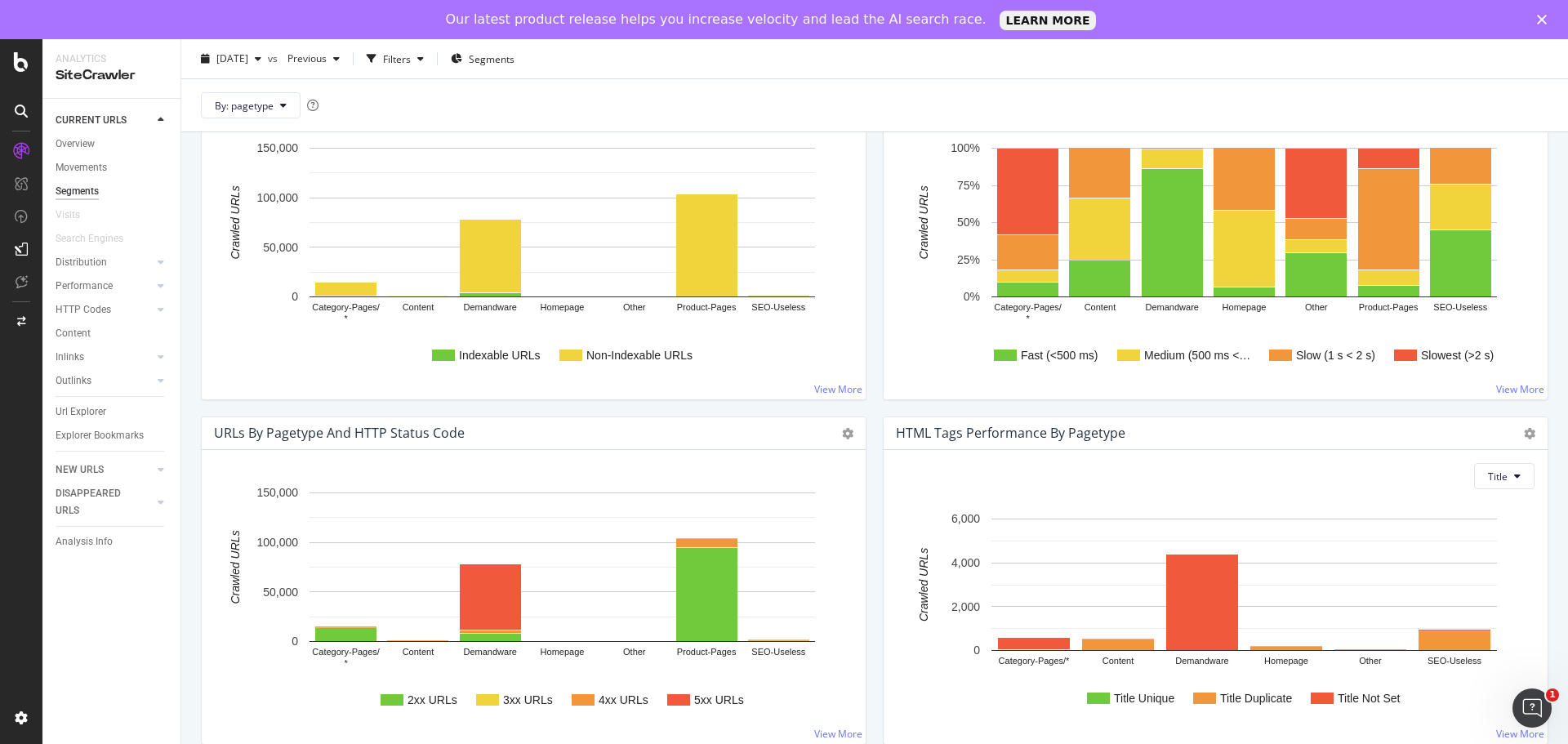
click at [484, 307] on text "Demandware" at bounding box center [491, 308] width 53 height 10
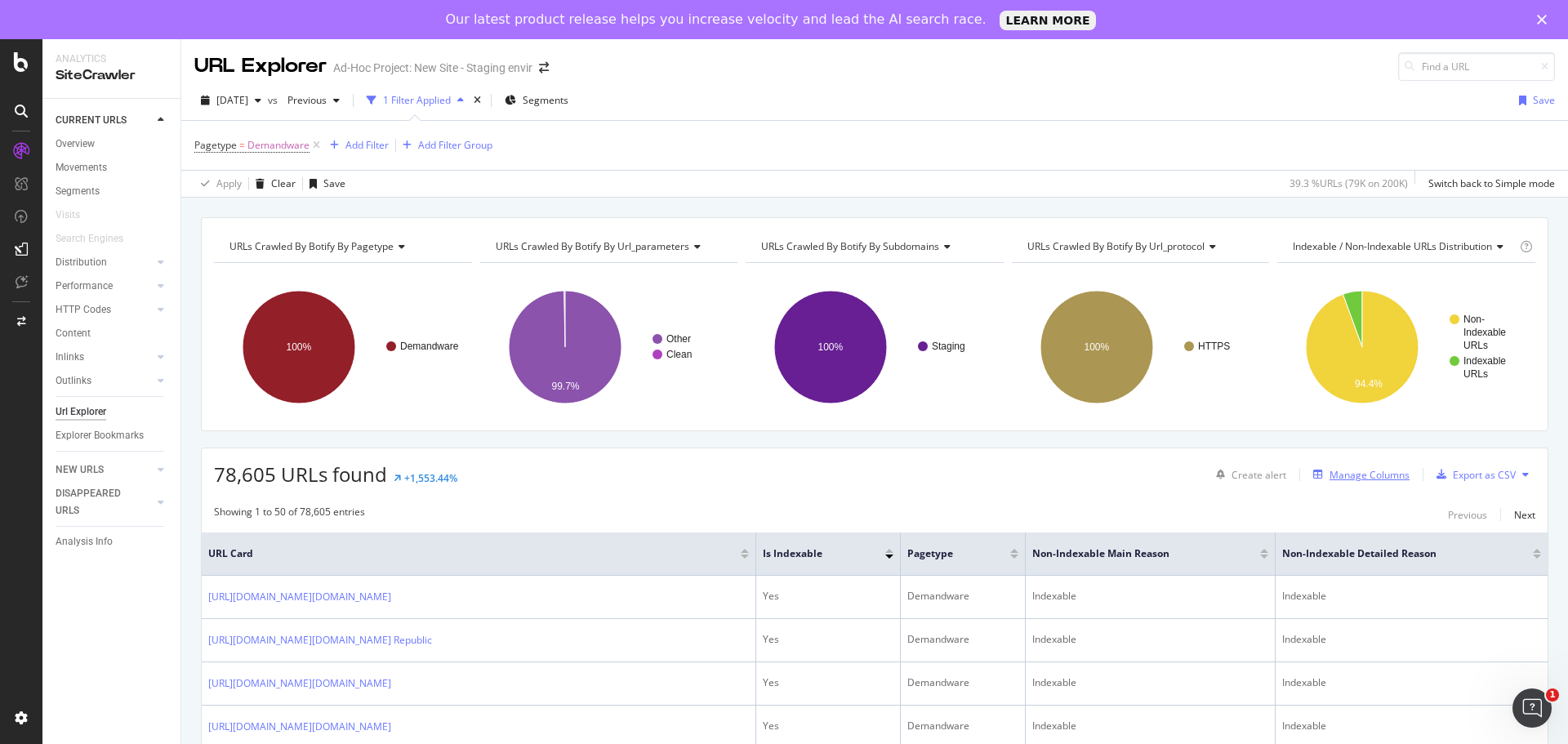
click at [1350, 478] on div "Manage Columns" at bounding box center [1369, 475] width 80 height 14
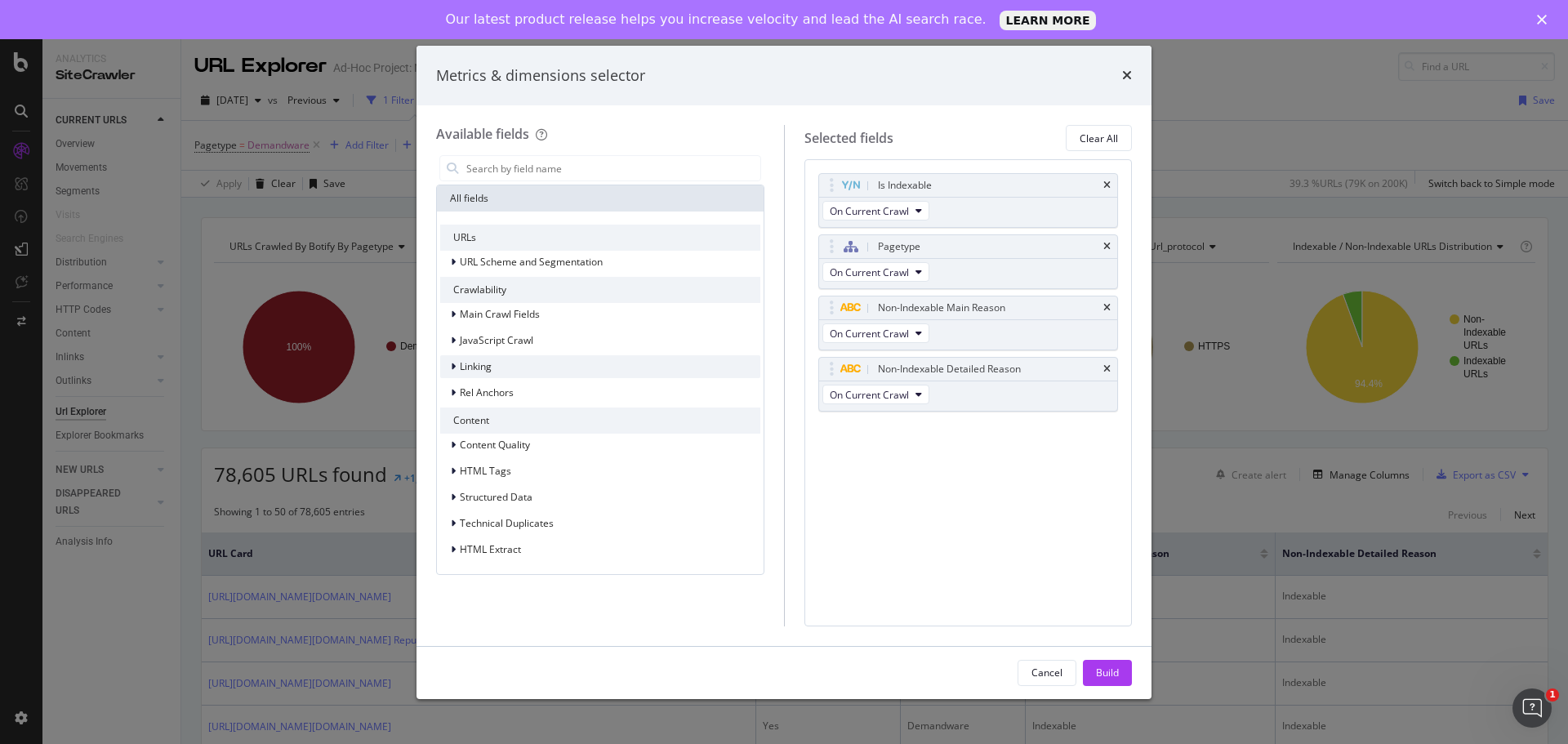
click at [458, 365] on div "modal" at bounding box center [455, 366] width 10 height 16
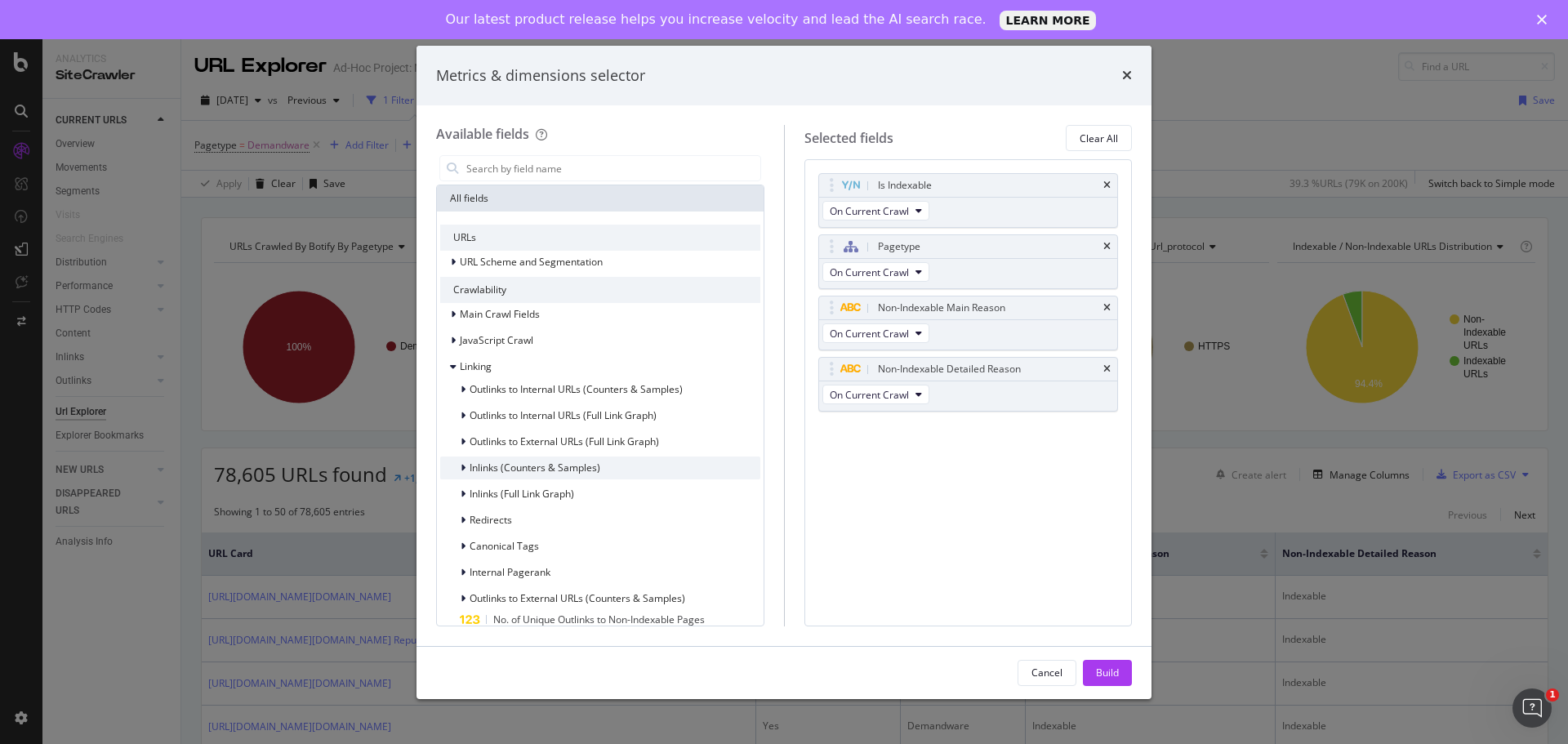
click at [460, 470] on icon "modal" at bounding box center [462, 468] width 5 height 10
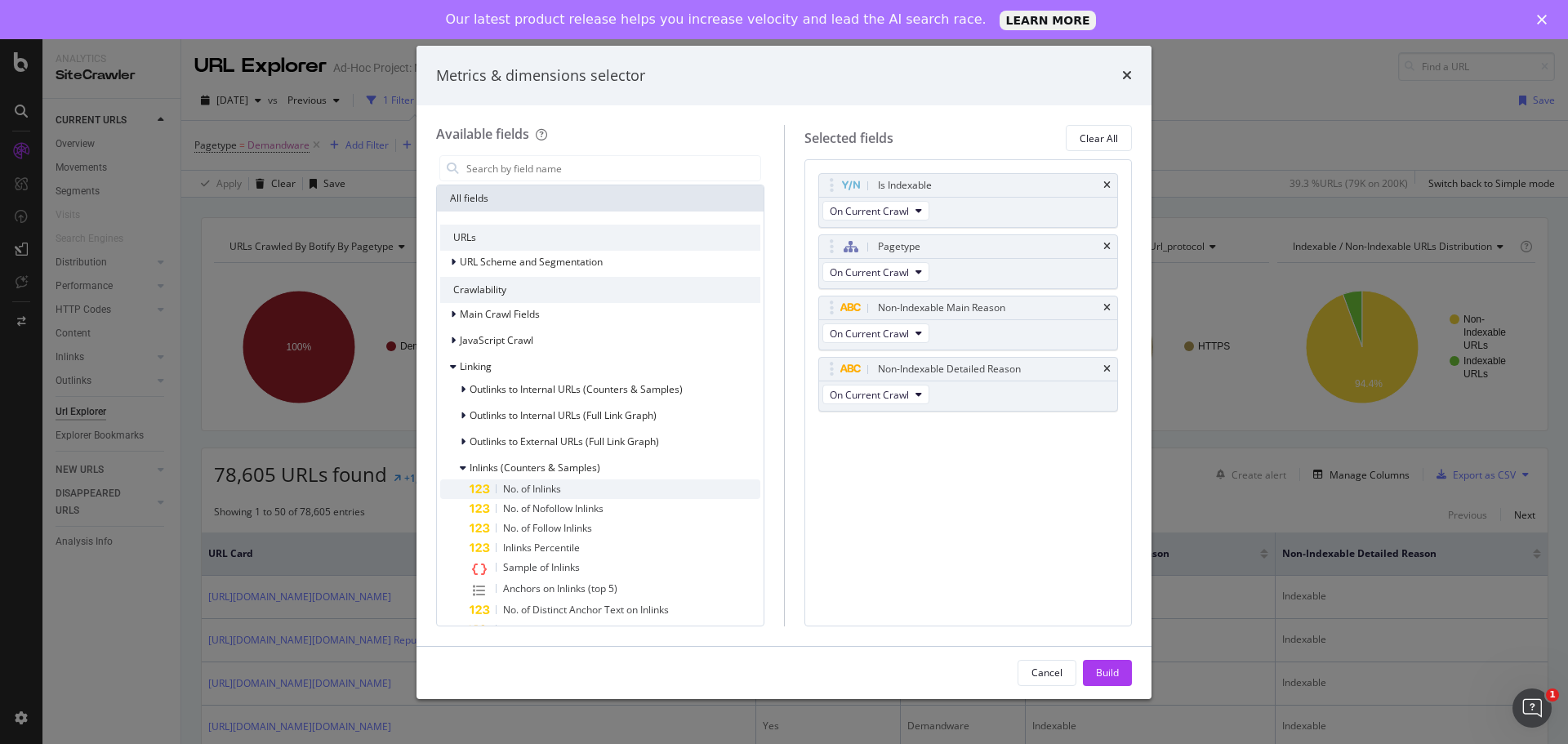
click at [614, 493] on div "No. of Inlinks" at bounding box center [615, 489] width 290 height 20
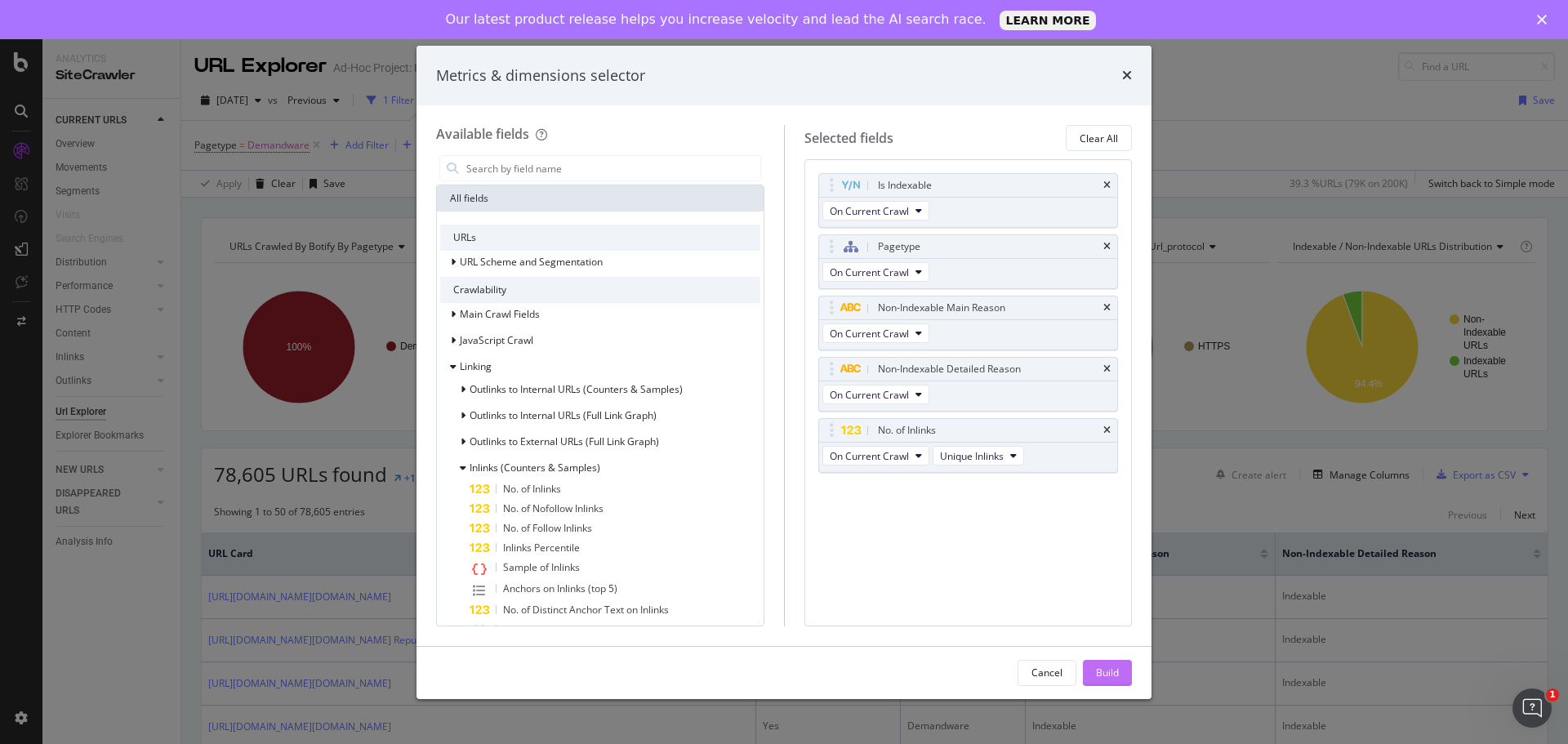
click at [1099, 676] on div "Build" at bounding box center [1107, 672] width 23 height 14
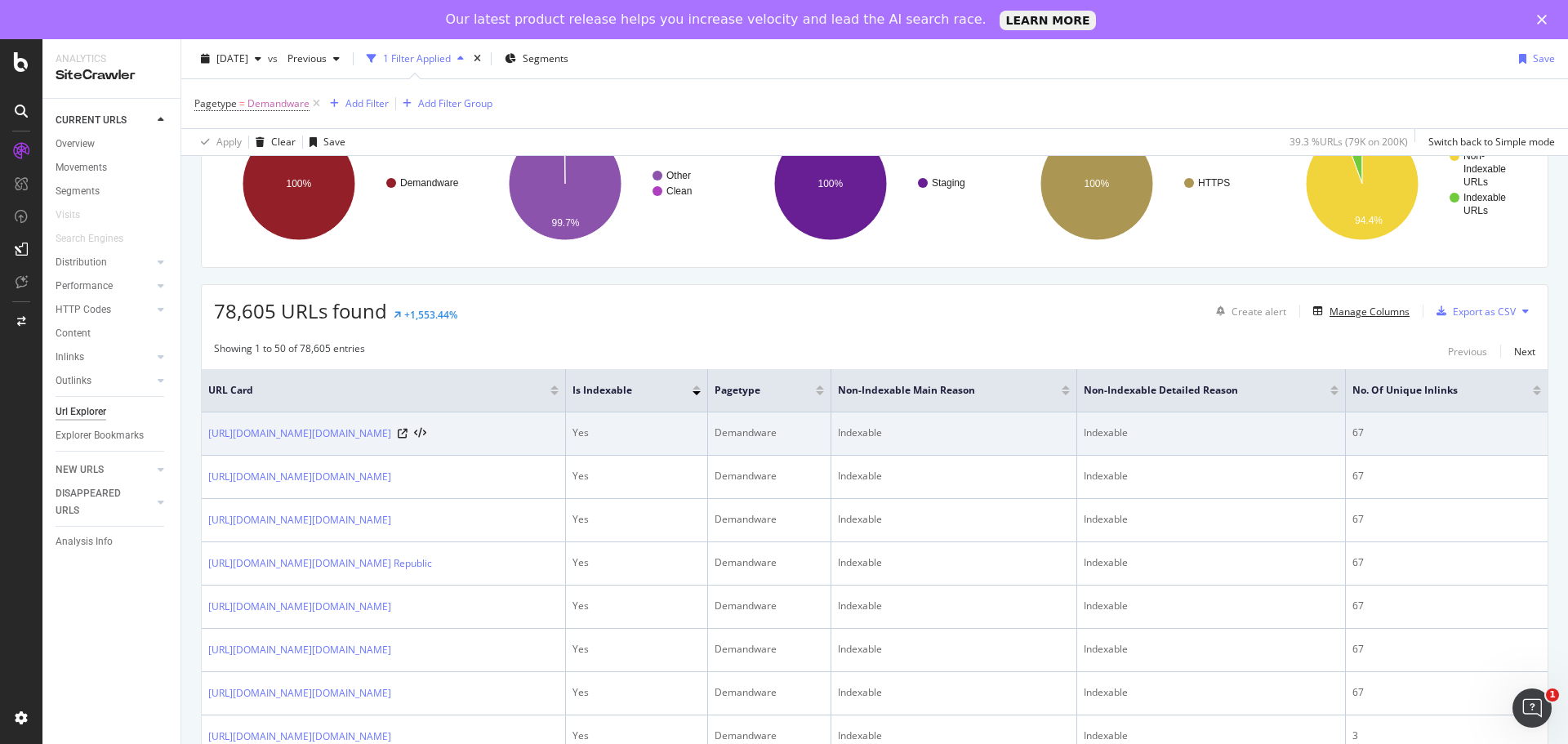
scroll to position [244, 0]
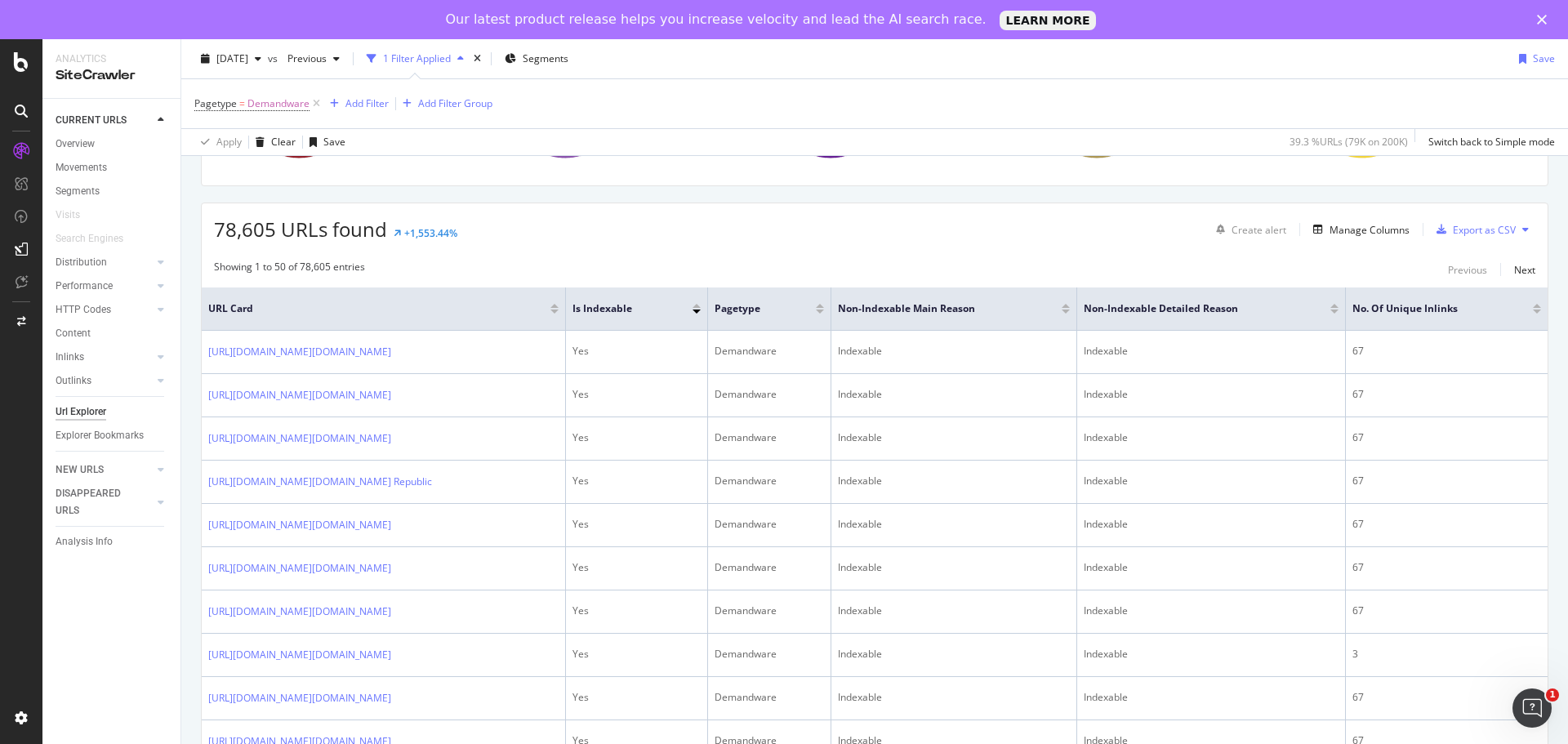
click at [1533, 313] on div at bounding box center [1536, 311] width 9 height 4
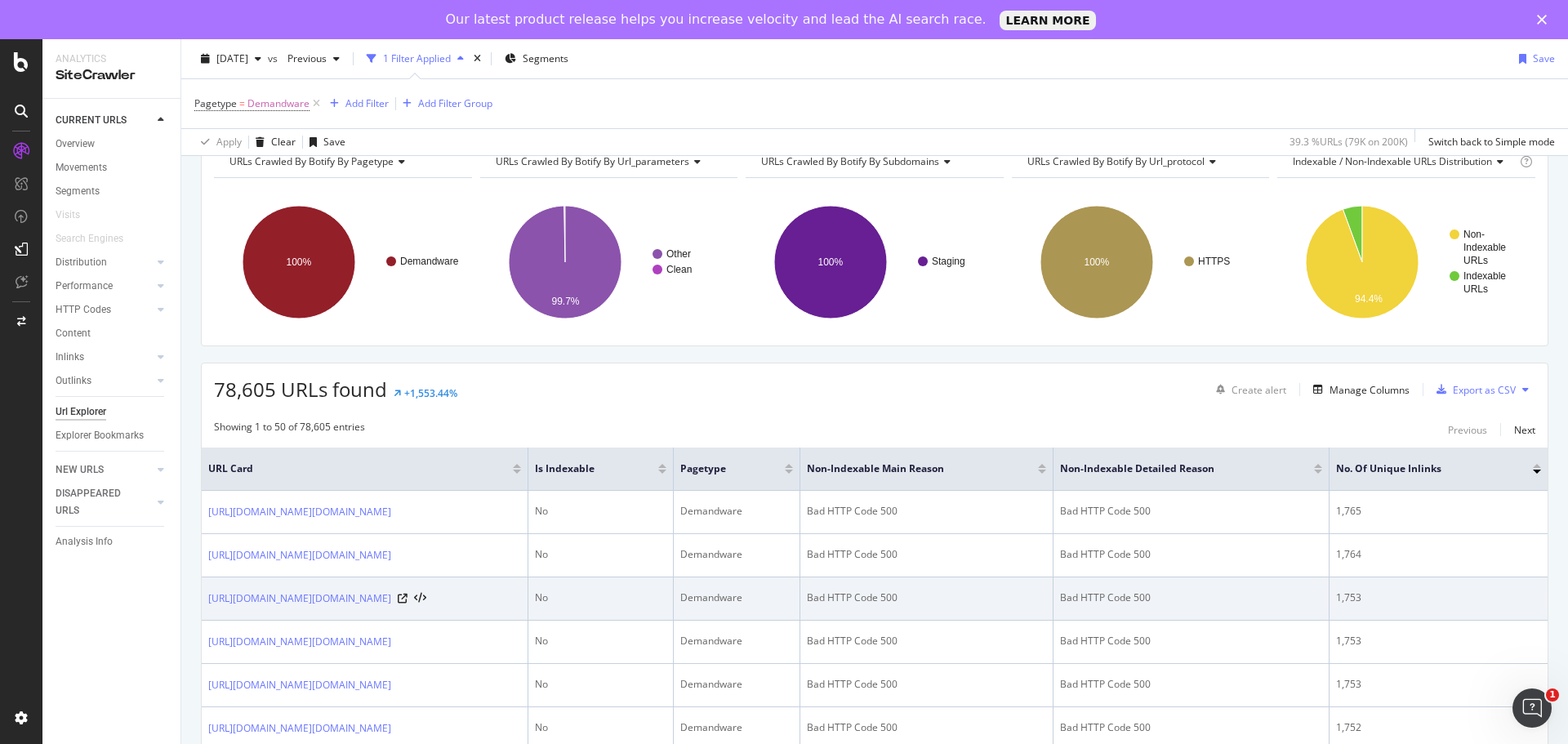
scroll to position [163, 0]
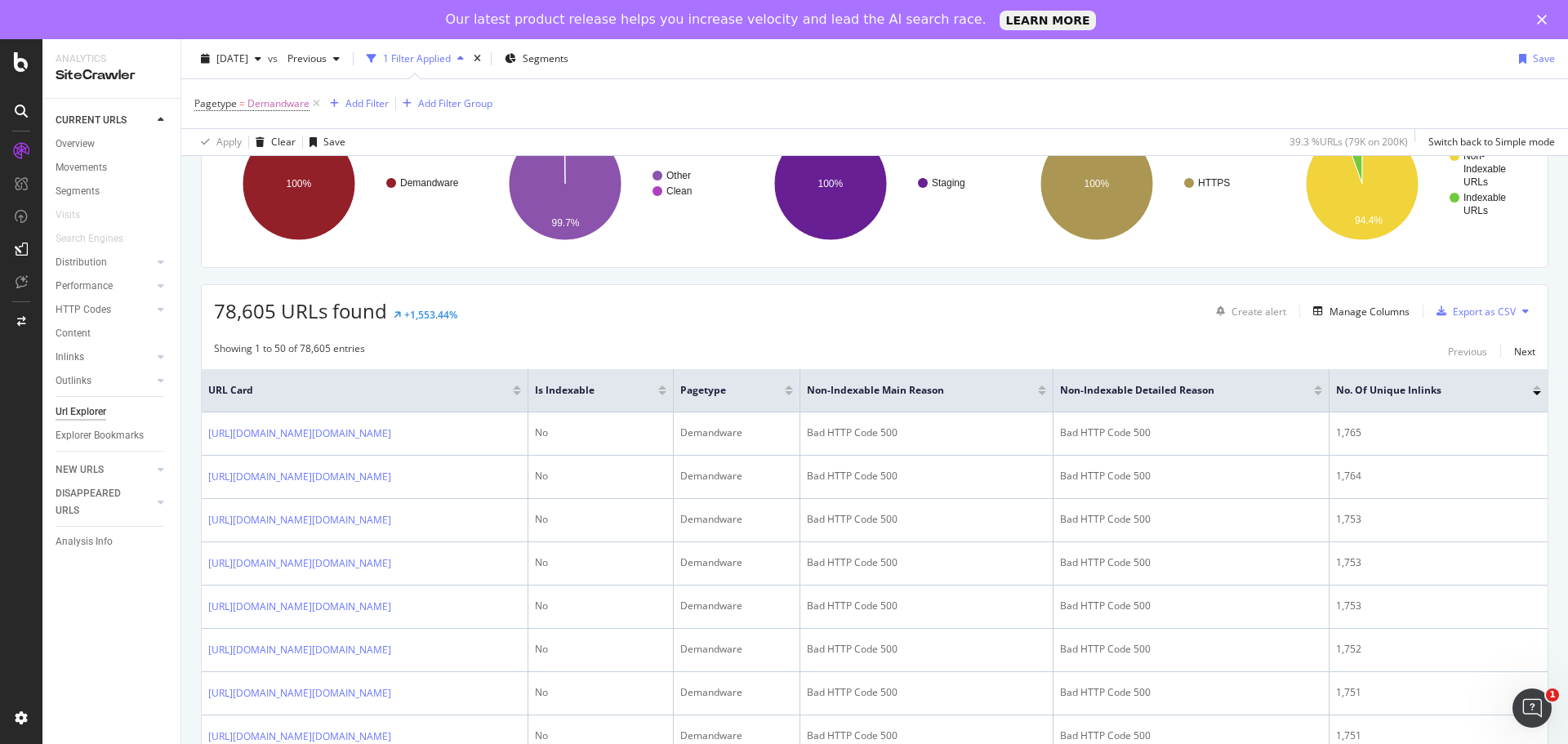
click at [1533, 387] on div at bounding box center [1536, 388] width 9 height 4
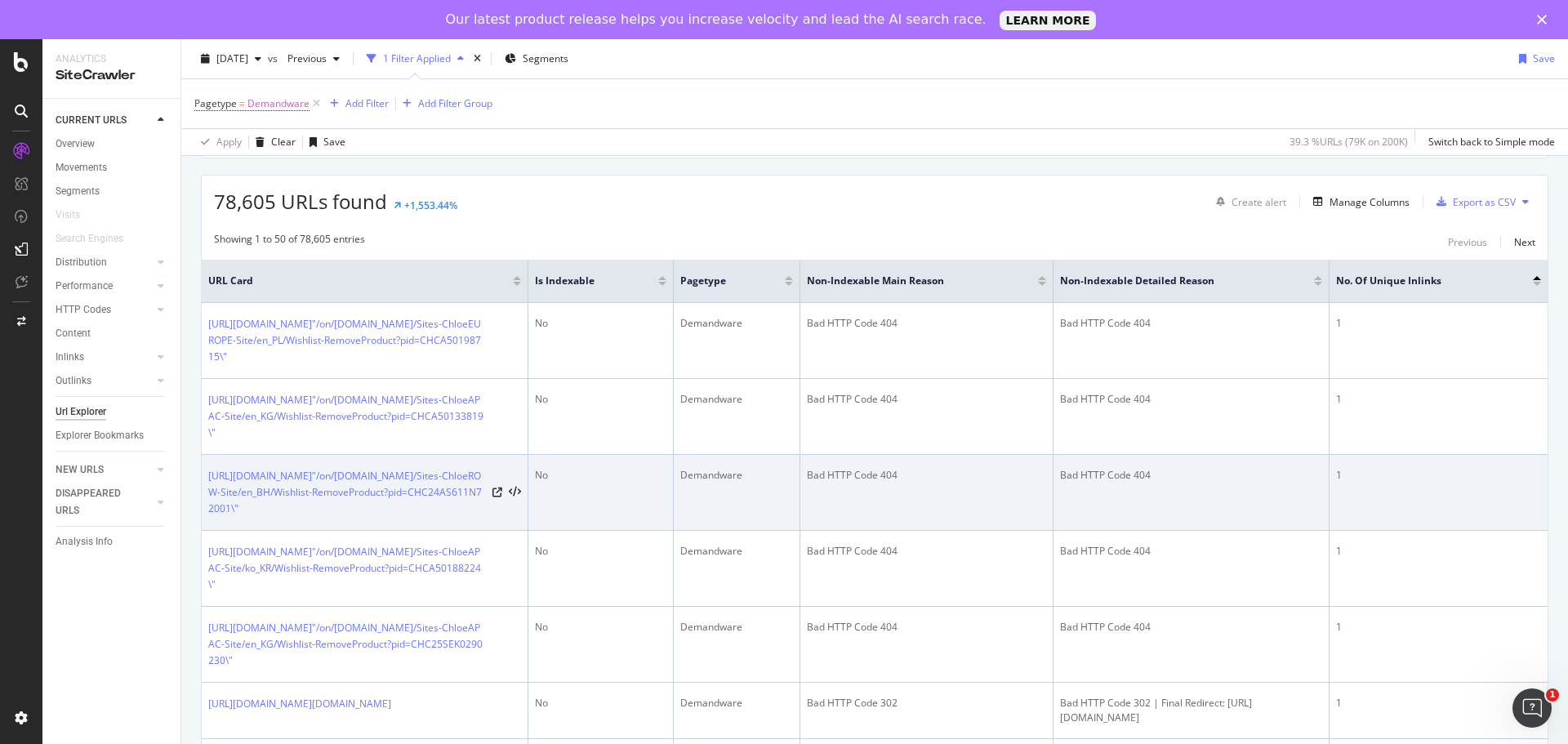
scroll to position [327, 0]
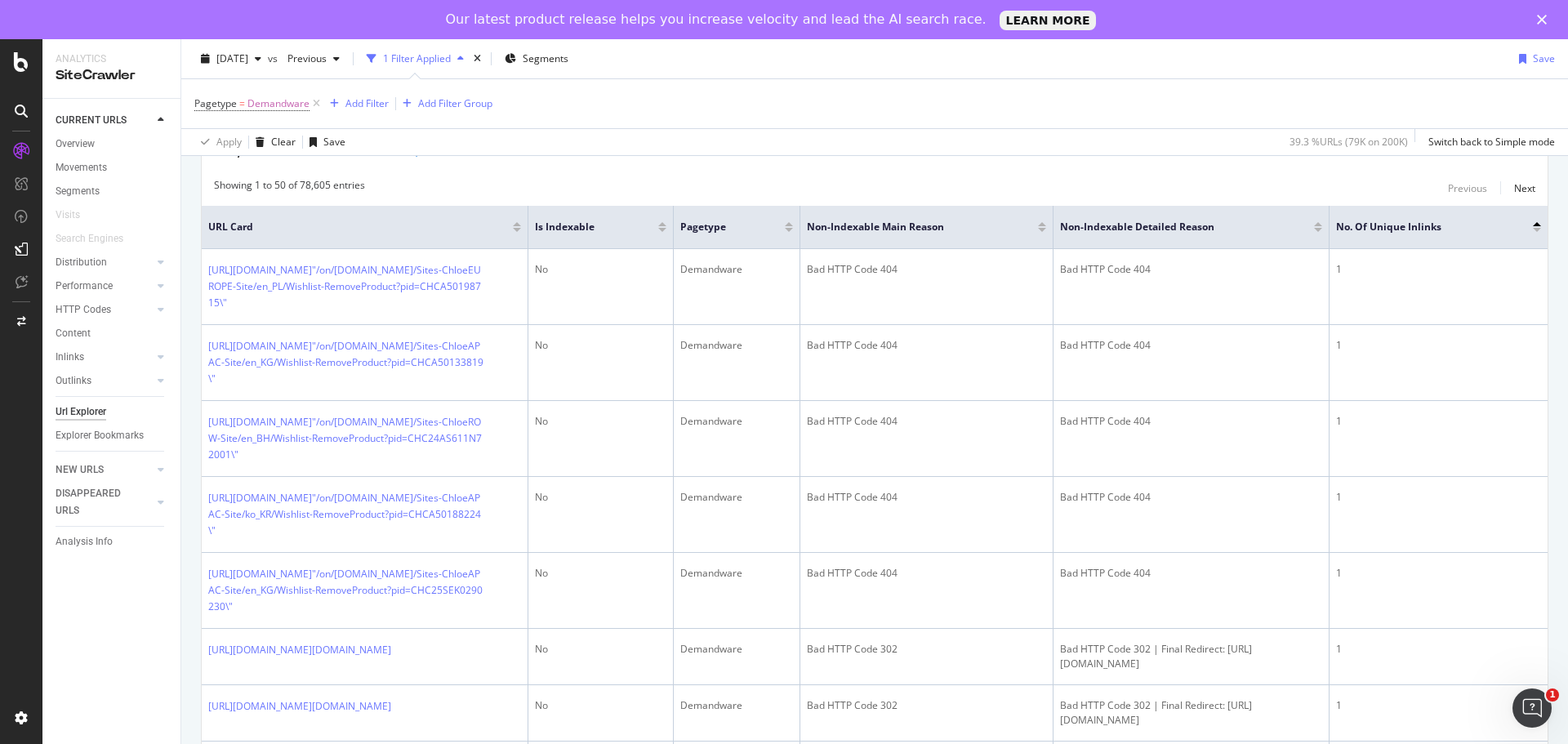
click at [1533, 228] on div at bounding box center [1536, 230] width 9 height 4
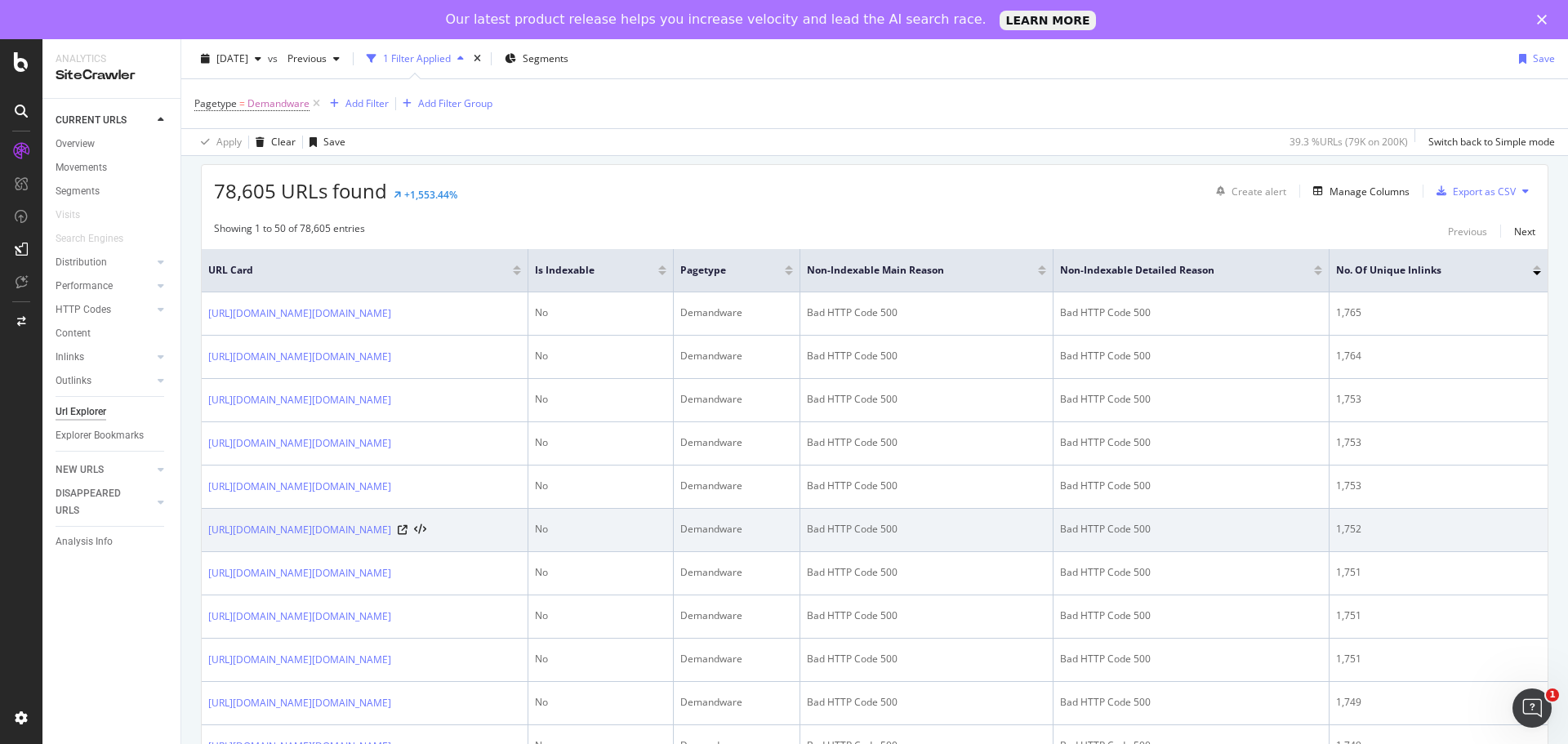
scroll to position [269, 0]
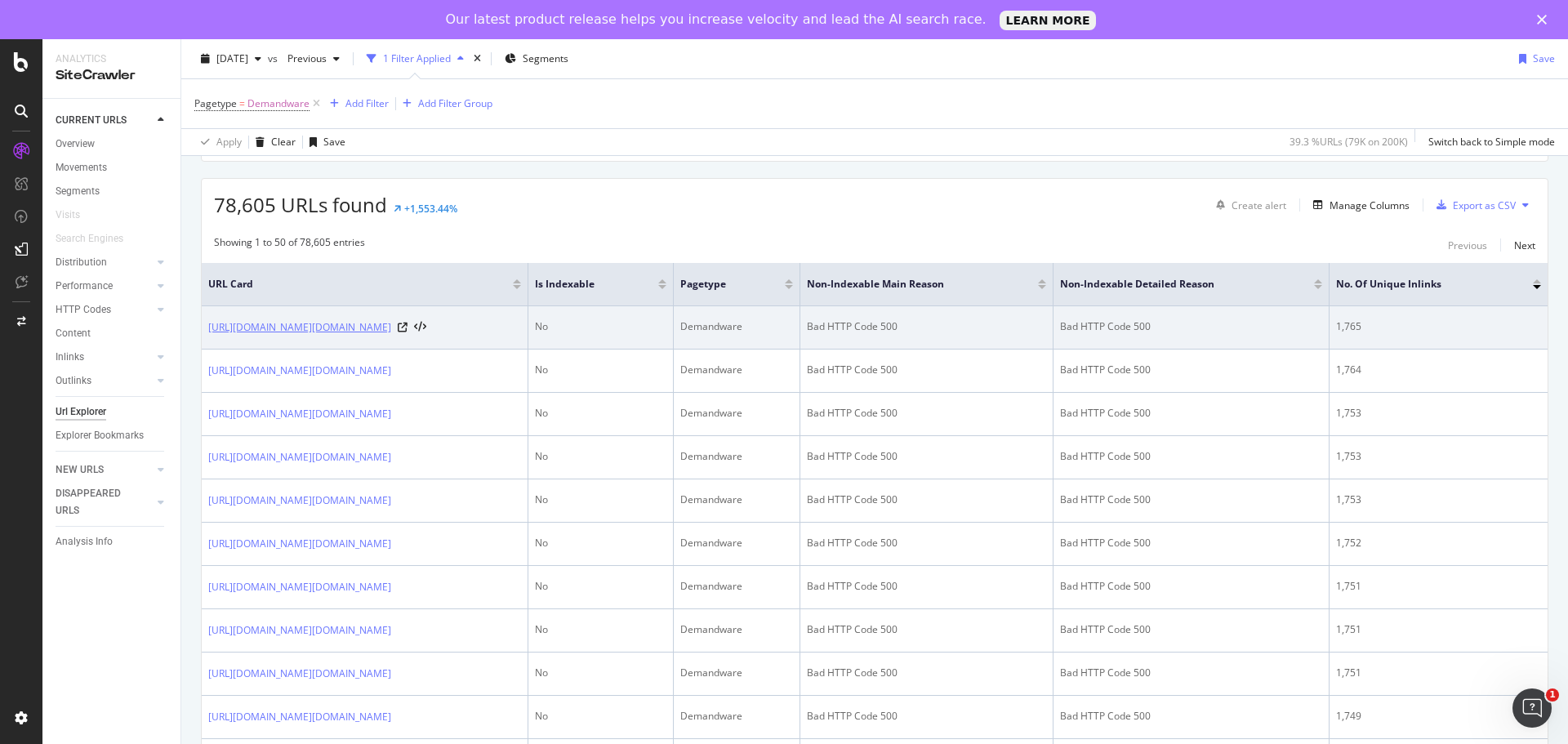
click at [392, 329] on link "[URL][DOMAIN_NAME][DOMAIN_NAME]" at bounding box center [300, 327] width 183 height 16
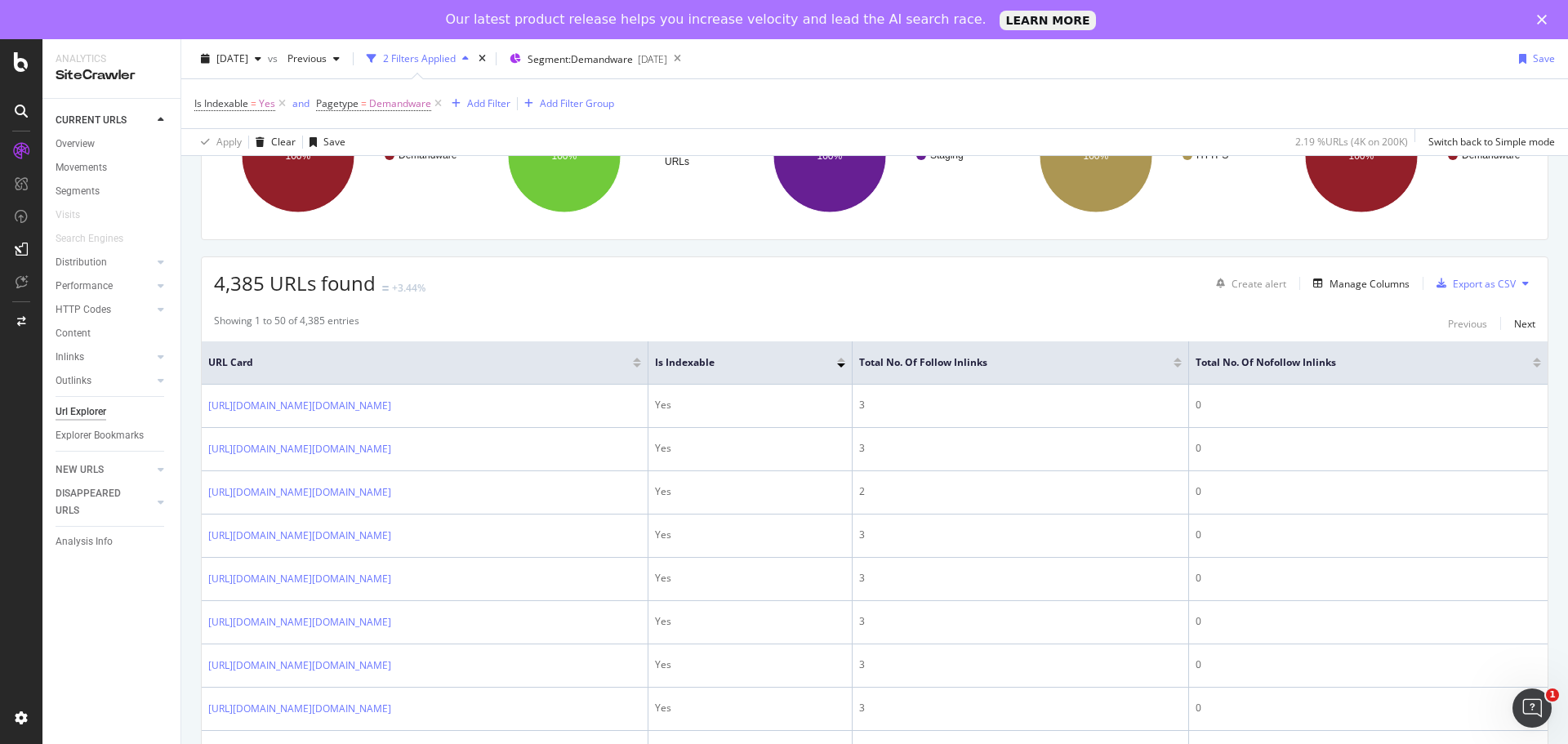
scroll to position [91, 0]
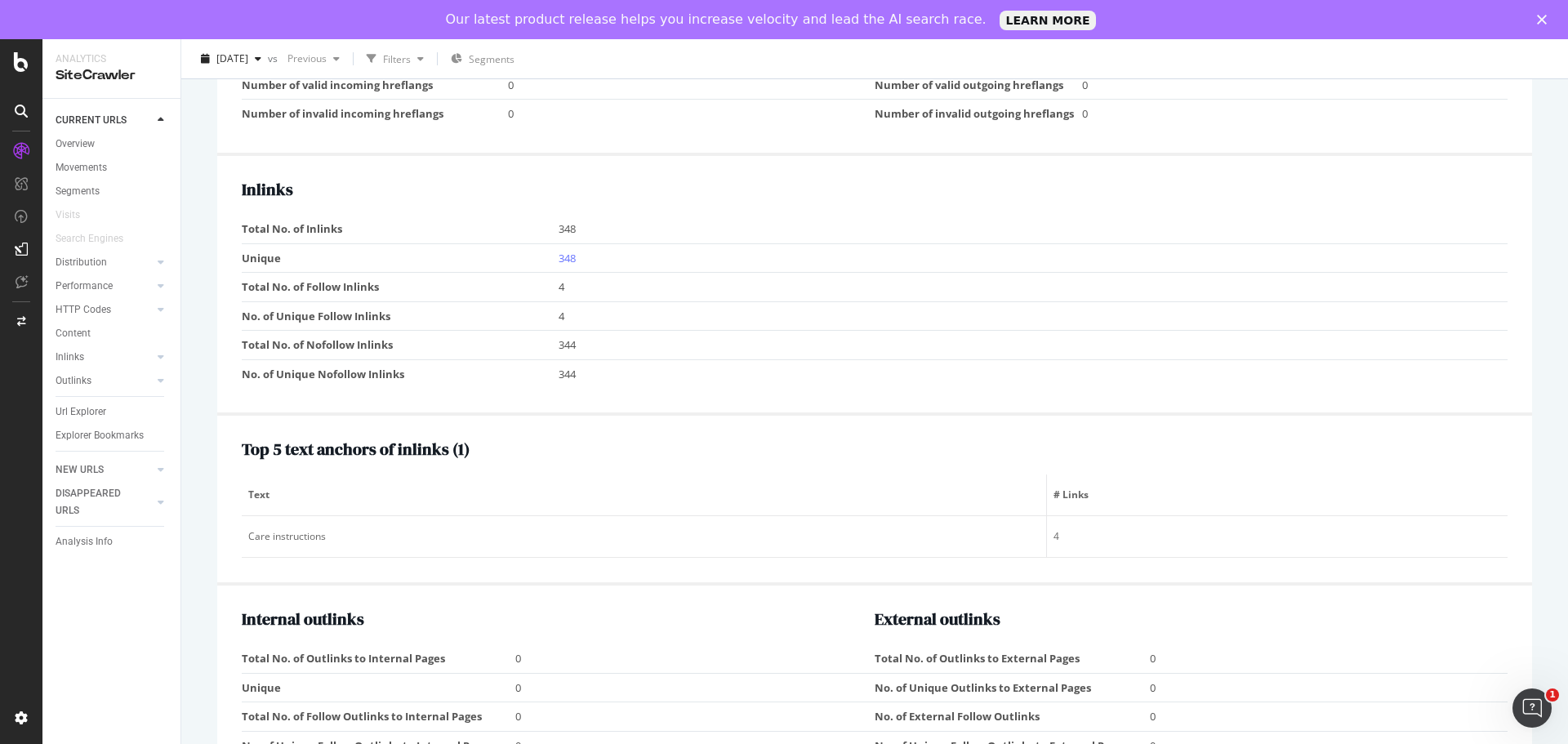
scroll to position [1551, 0]
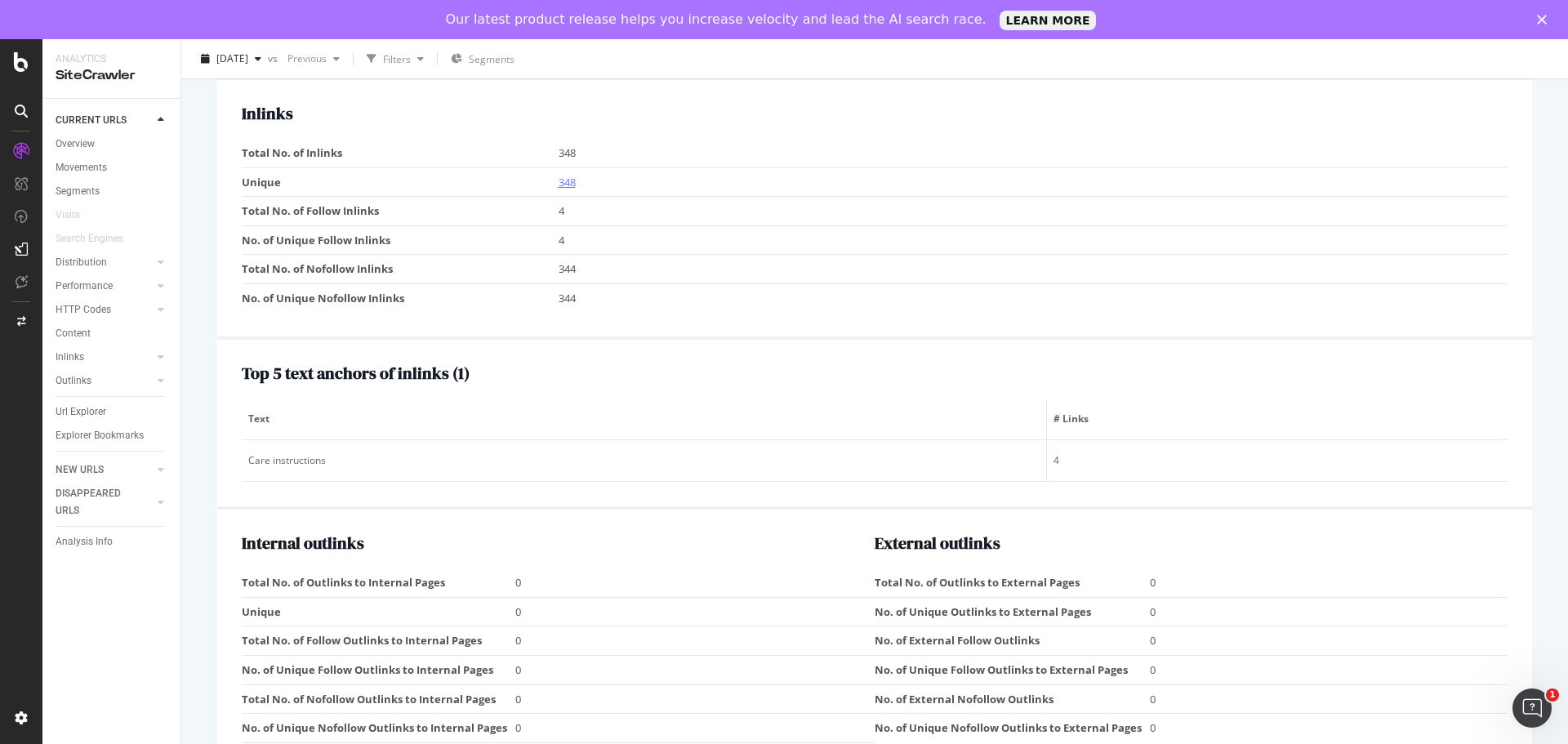
drag, startPoint x: 550, startPoint y: 183, endPoint x: 566, endPoint y: 178, distance: 16.8
drag, startPoint x: 566, startPoint y: 178, endPoint x: 543, endPoint y: 189, distance: 25.5
click at [543, 189] on td "Unique" at bounding box center [400, 181] width 317 height 30
drag, startPoint x: 565, startPoint y: 185, endPoint x: 452, endPoint y: 493, distance: 328.1
click at [452, 493] on div "Top 5 text anchors of inlinks ( 1 ) Text # Links Care instructions 4" at bounding box center [874, 425] width 1315 height 170
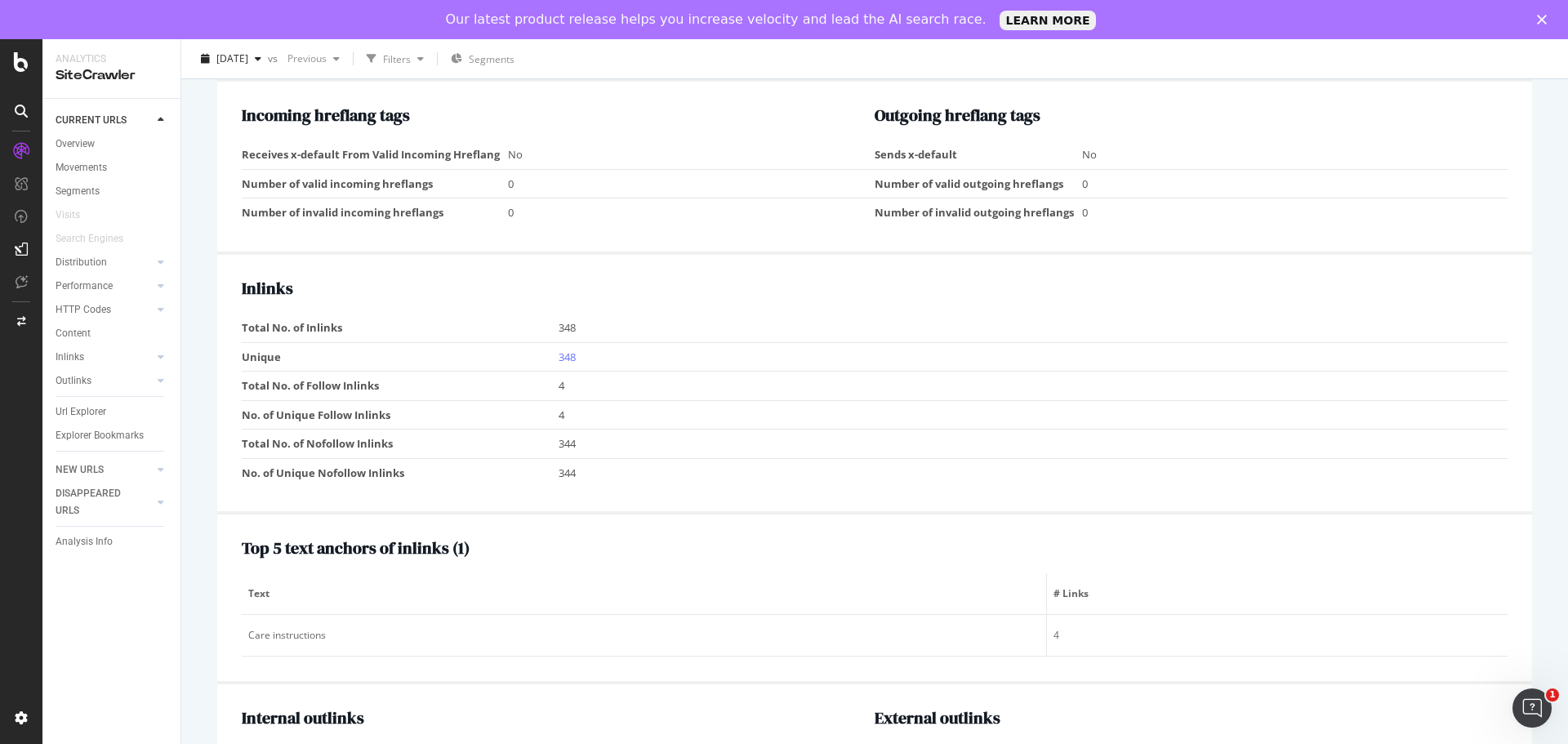
scroll to position [1371, 0]
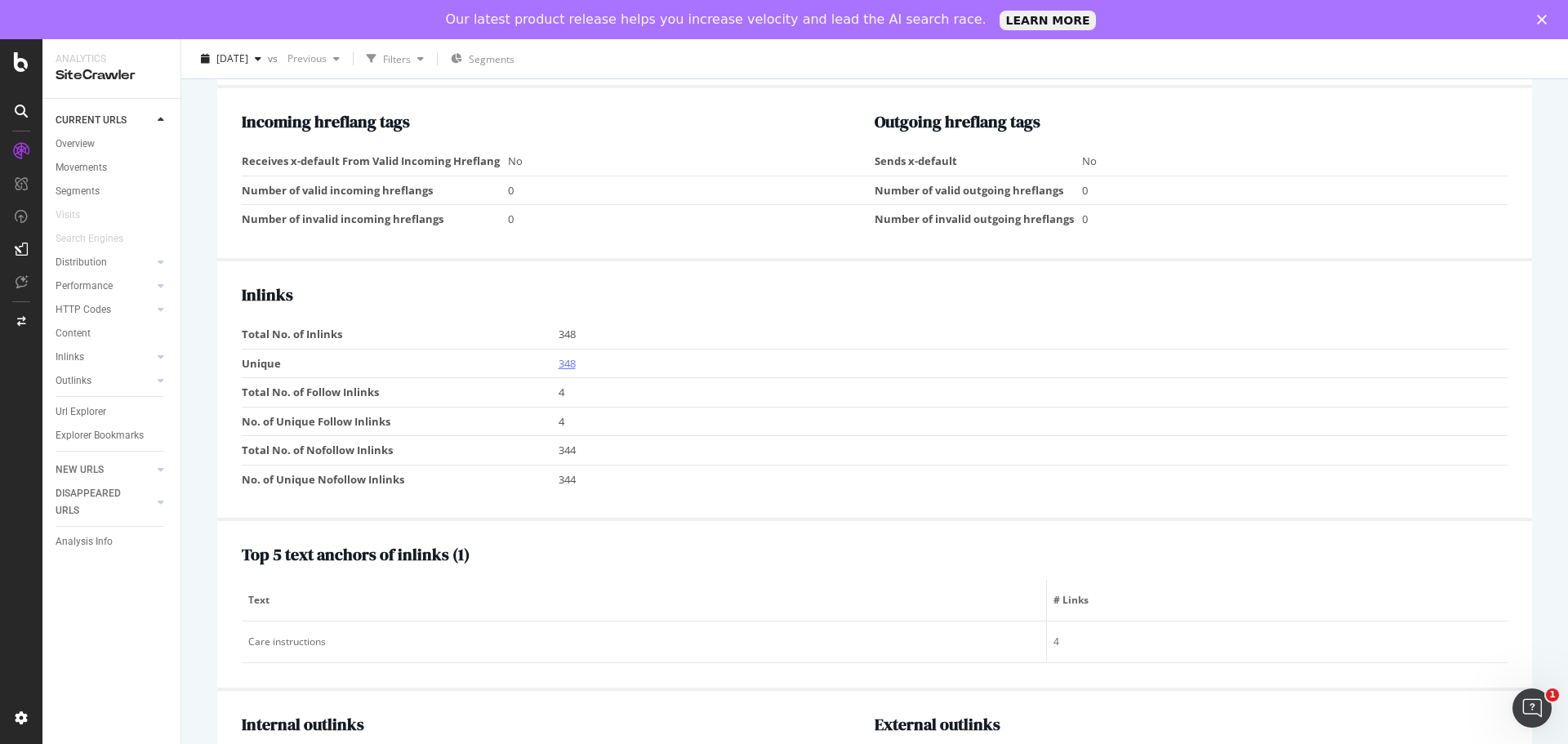
click at [562, 368] on link "348" at bounding box center [567, 363] width 17 height 14
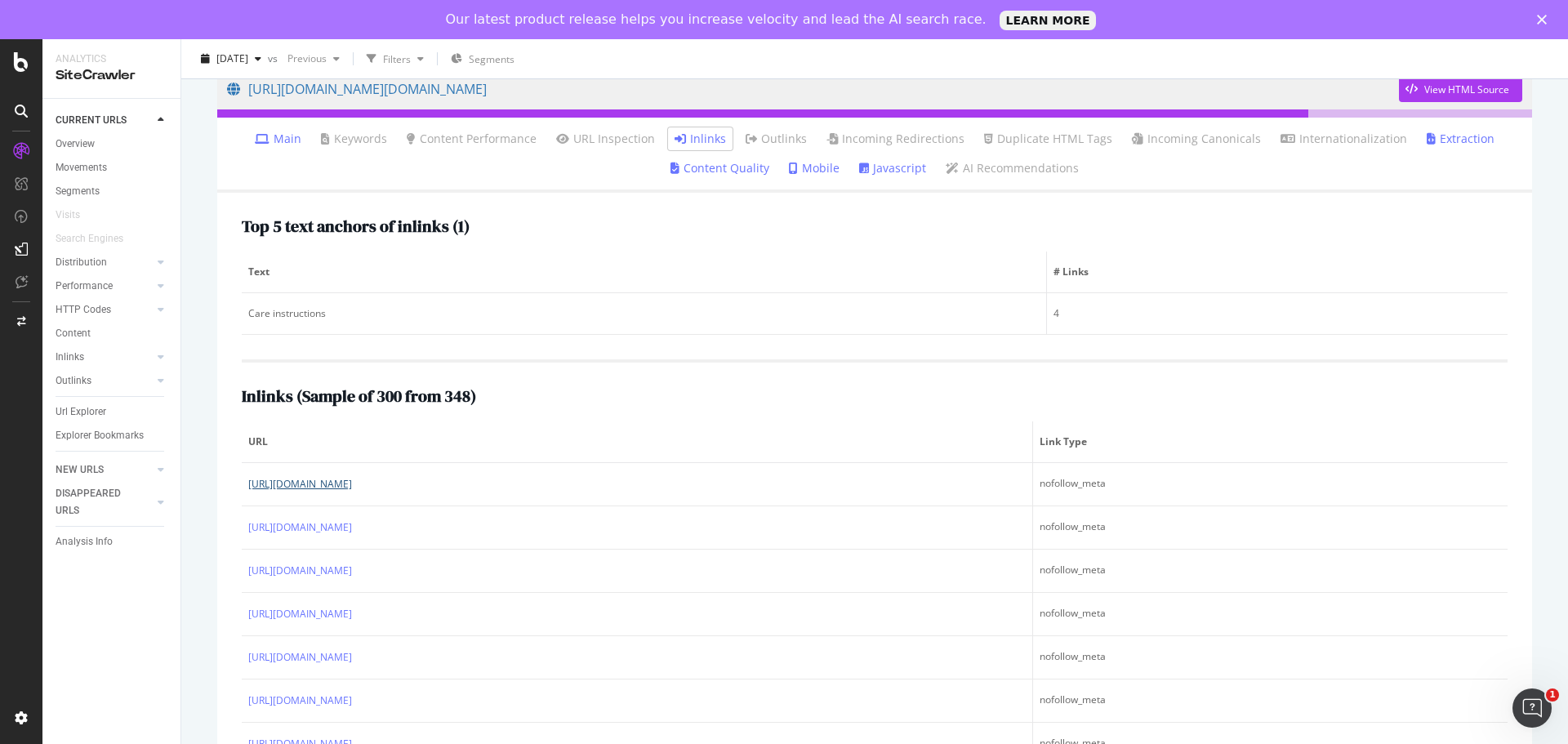
scroll to position [163, 0]
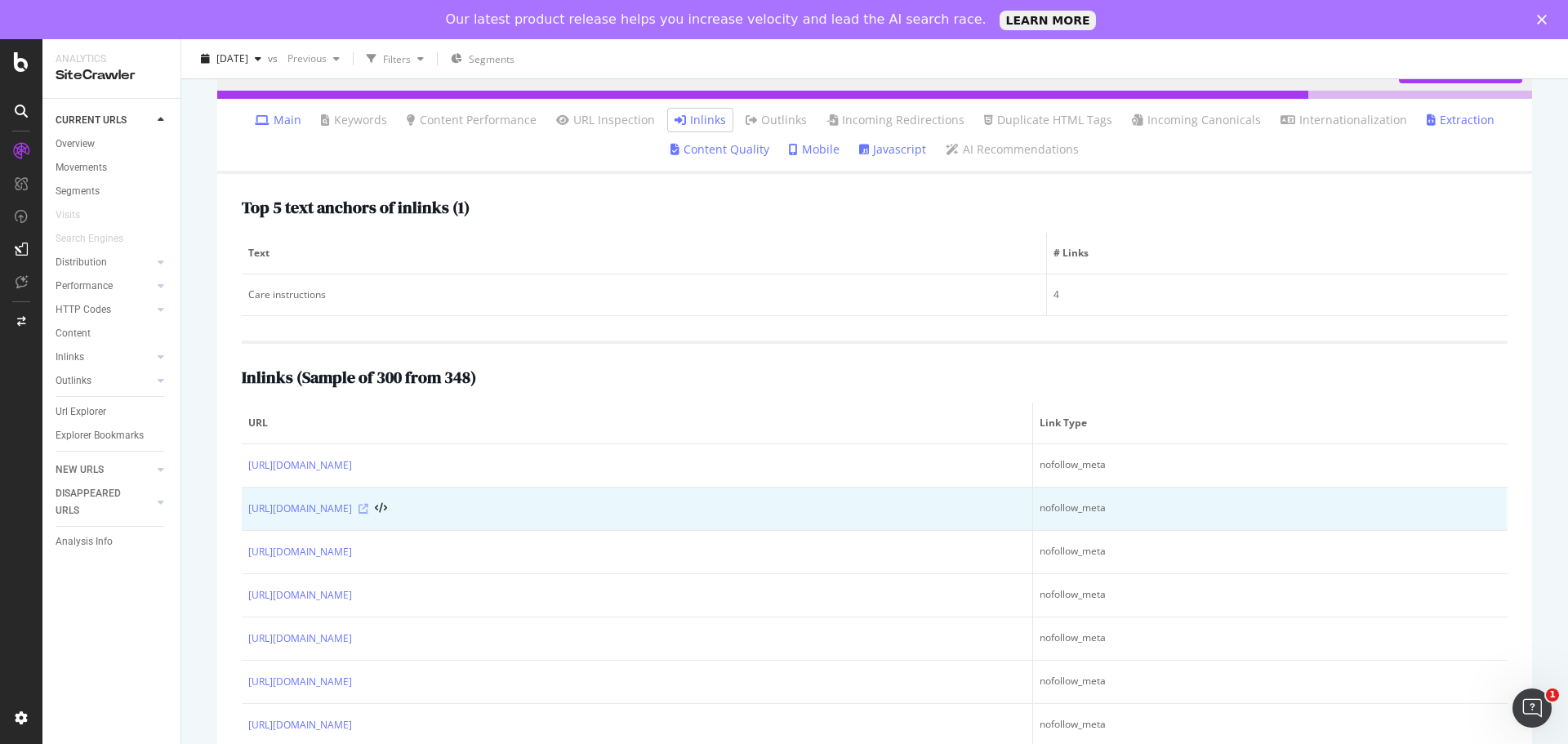
click at [369, 510] on icon at bounding box center [363, 509] width 10 height 10
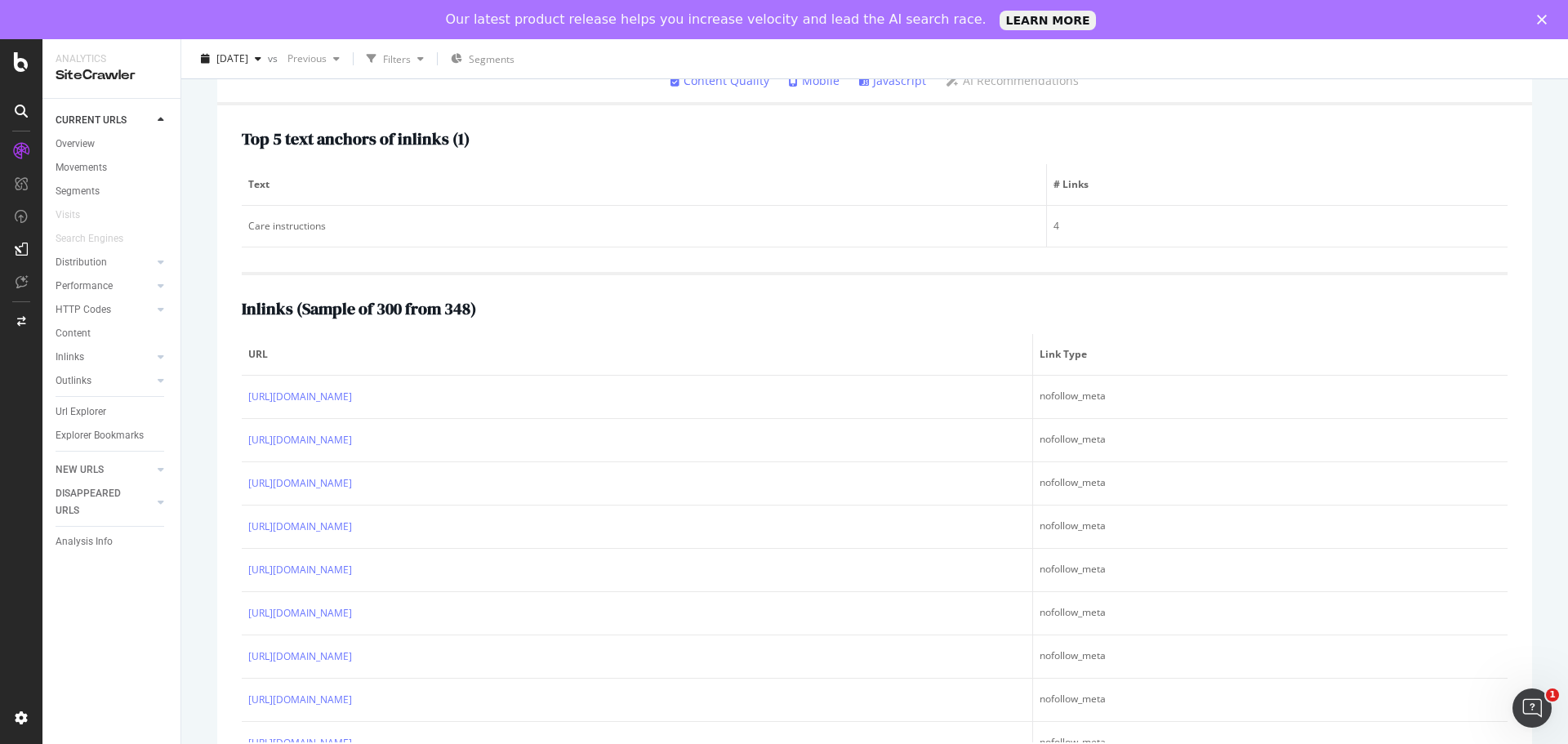
scroll to position [0, 0]
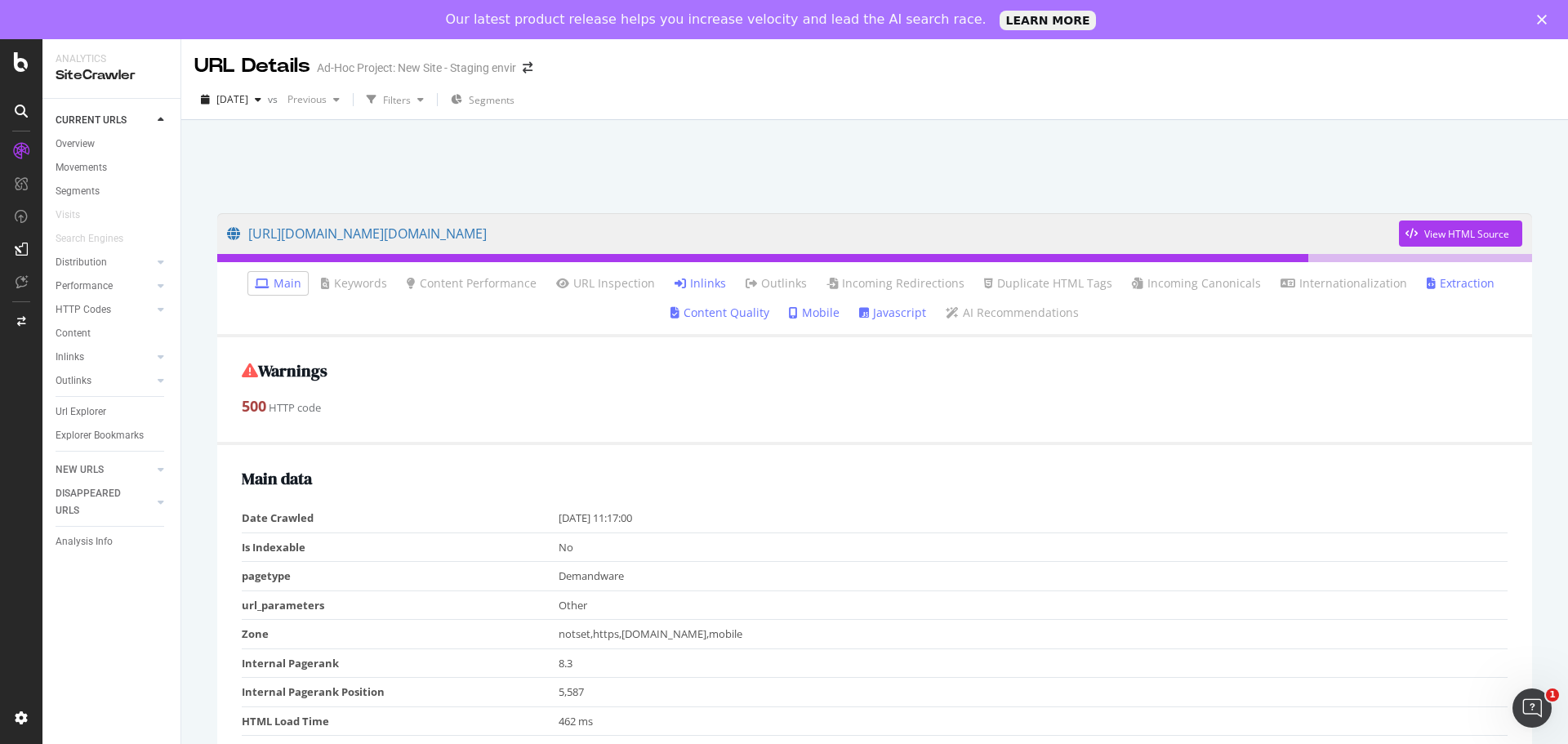
click at [77, 77] on div "SiteCrawler" at bounding box center [111, 75] width 112 height 19
click at [71, 138] on div "Overview" at bounding box center [74, 144] width 39 height 17
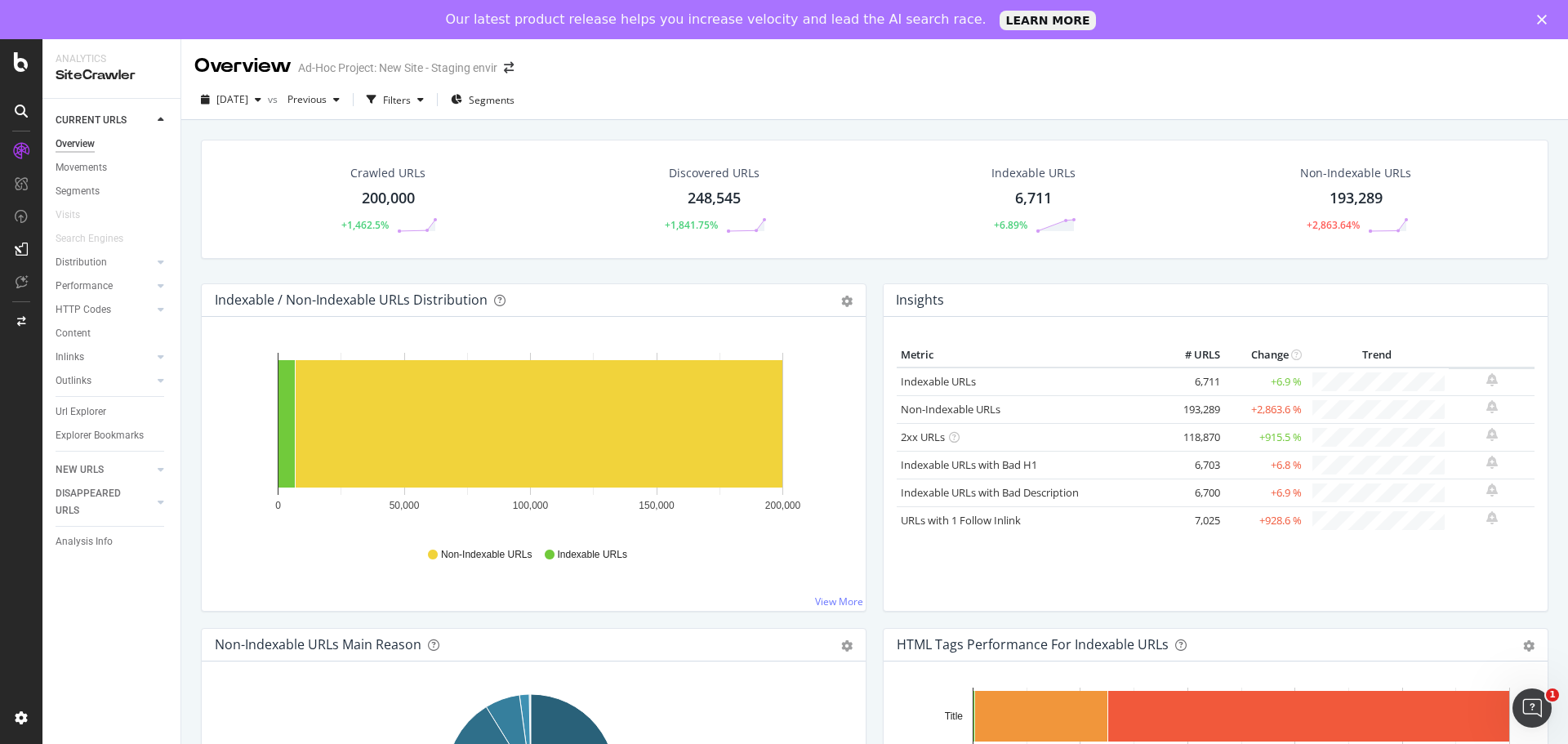
click at [95, 71] on div "SiteCrawler" at bounding box center [111, 75] width 112 height 19
click at [18, 73] on div at bounding box center [21, 411] width 42 height 744
click at [19, 65] on icon at bounding box center [21, 62] width 14 height 20
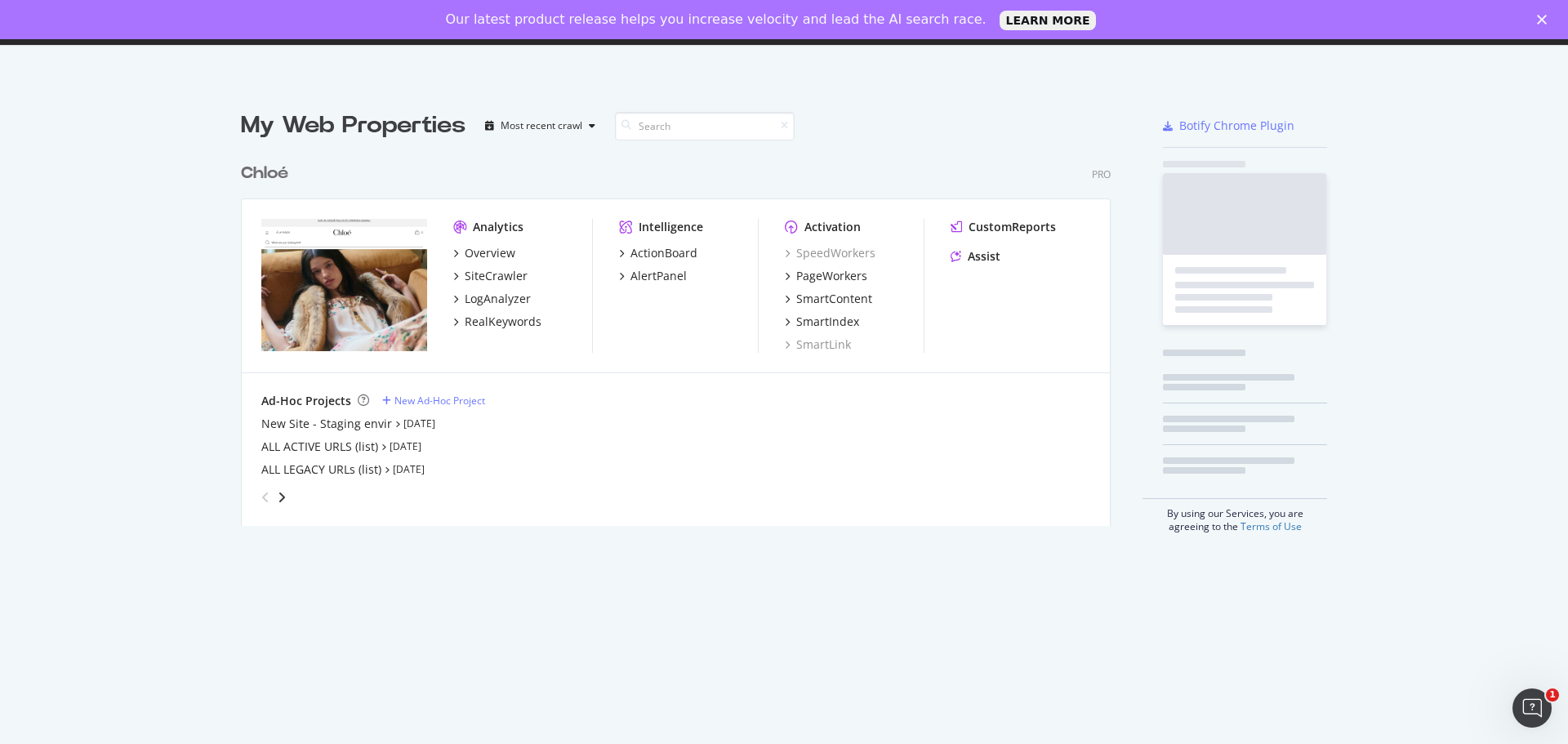
scroll to position [732, 1543]
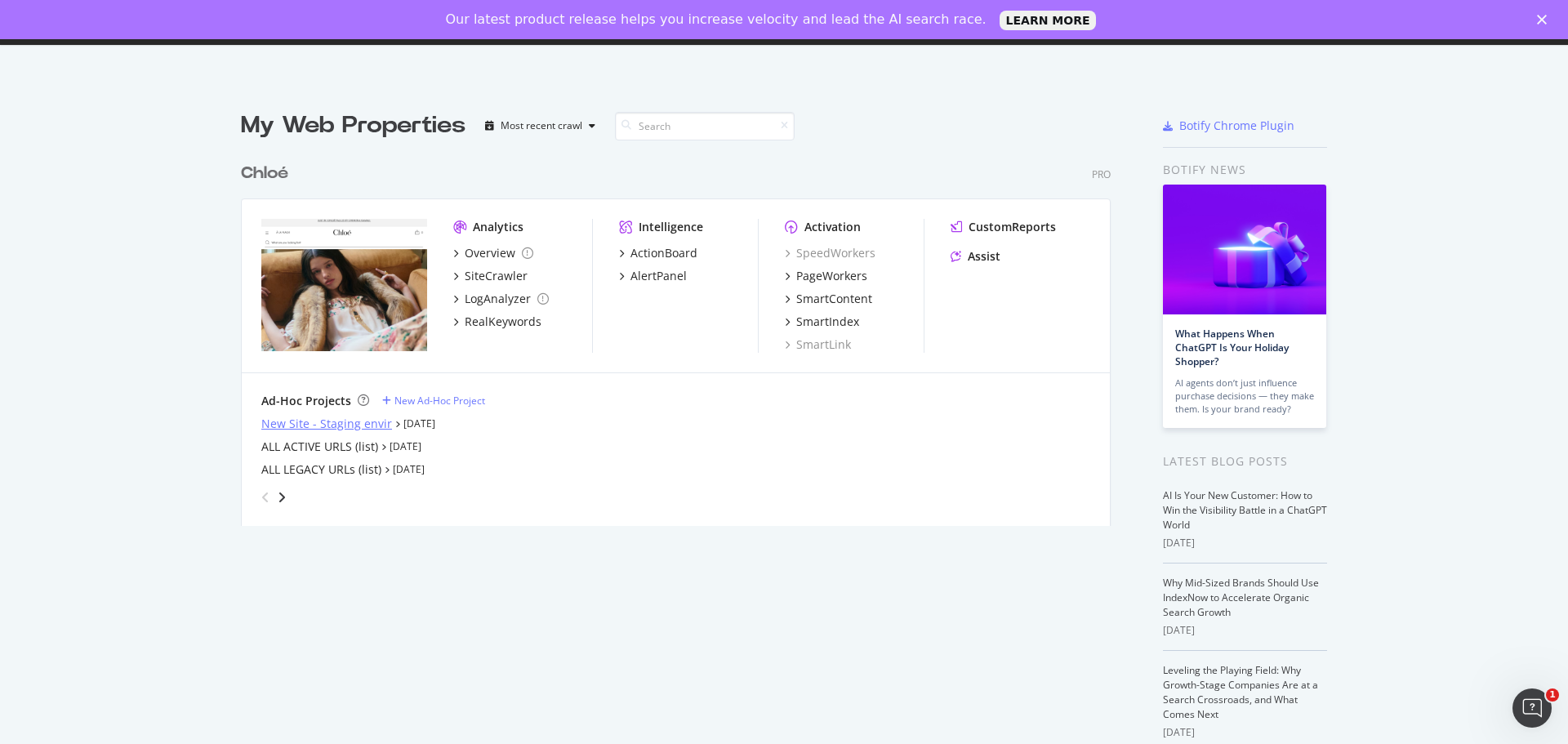
click at [368, 426] on div "New Site - Staging envir" at bounding box center [327, 423] width 131 height 16
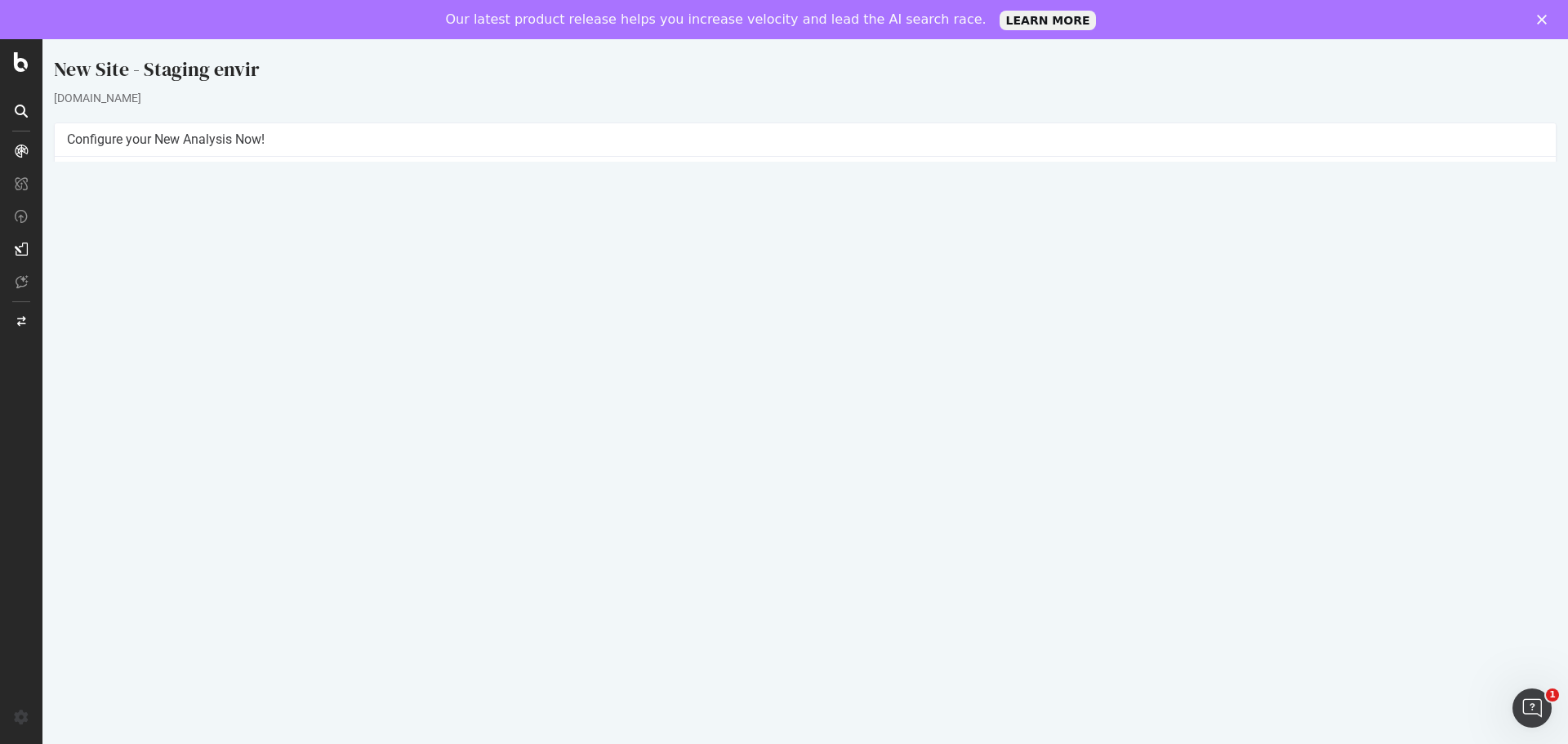
click at [791, 390] on p "View Crawl Settings" at bounding box center [805, 395] width 1476 height 14
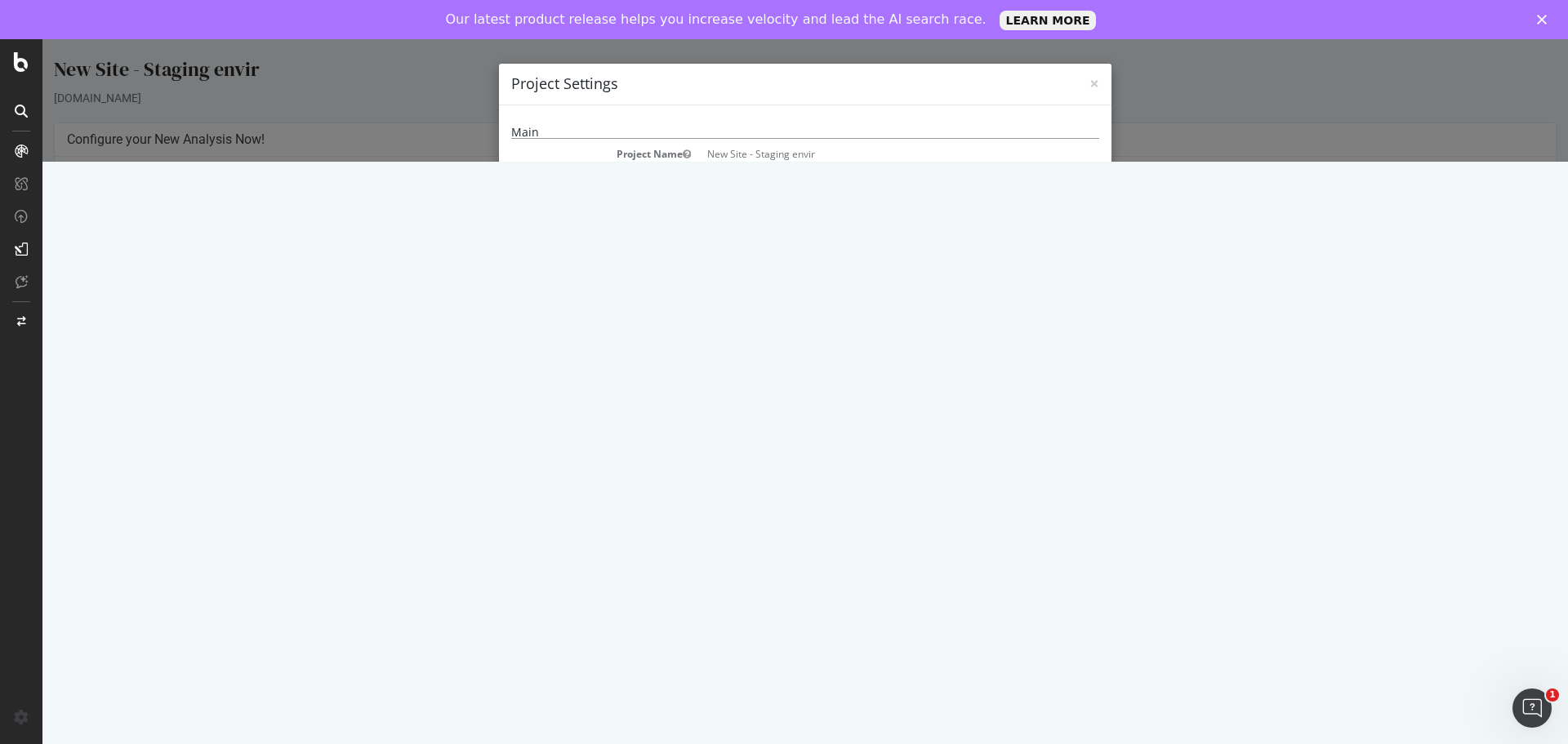
click at [1153, 161] on div "× Close Project Settings Main Project Name New Site - Staging envir Start URLs …" at bounding box center [804, 100] width 1525 height 122
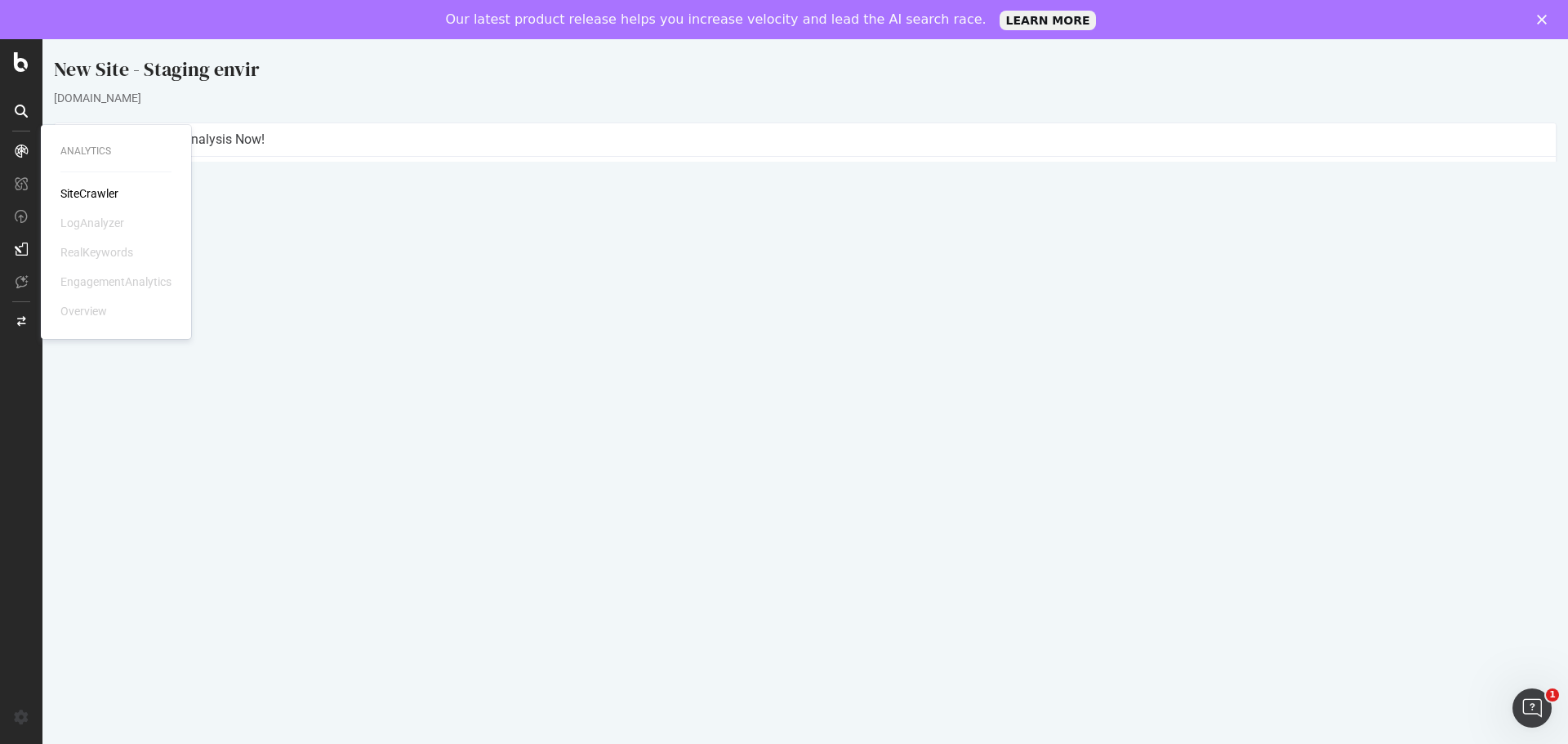
click at [75, 194] on div "SiteCrawler" at bounding box center [89, 193] width 58 height 16
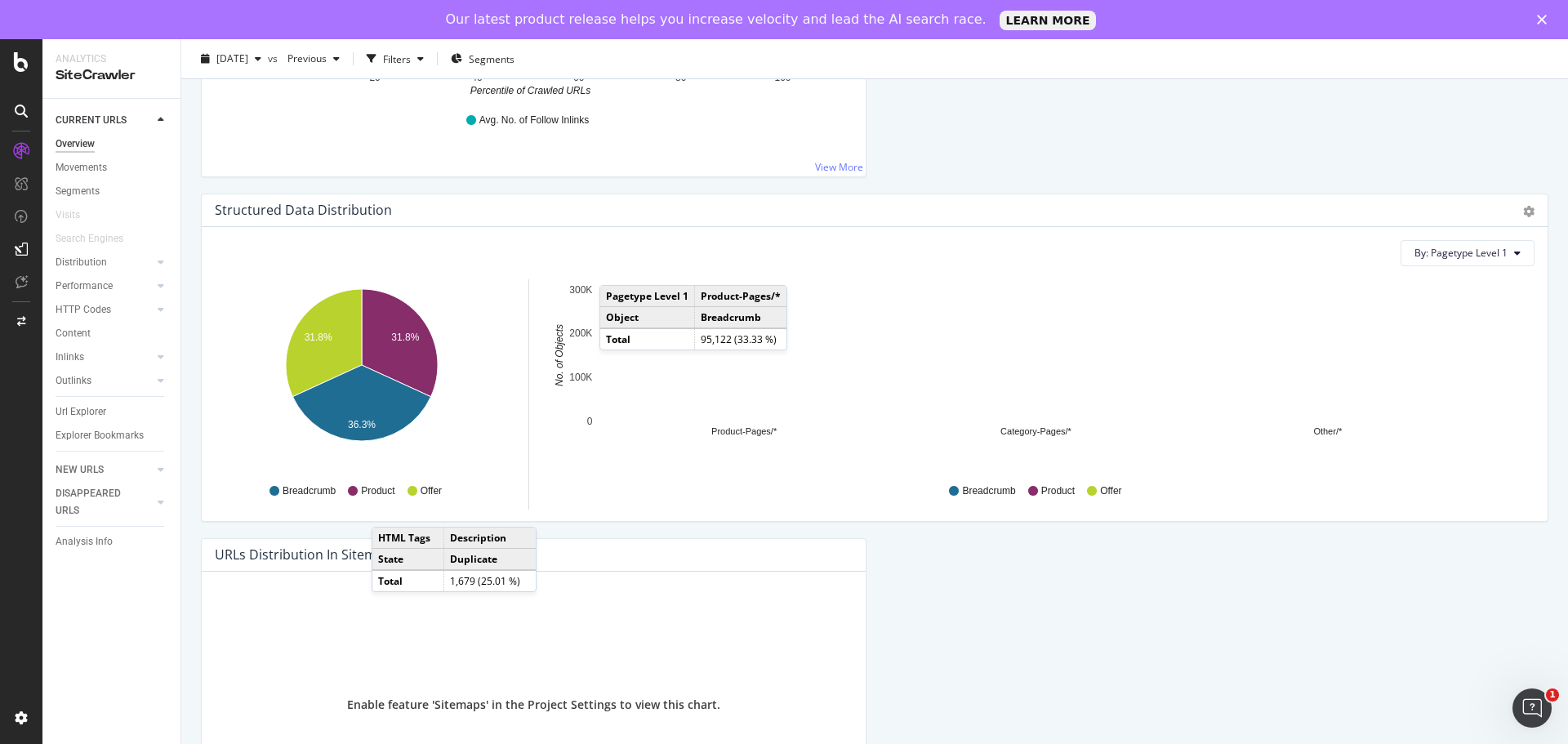
scroll to position [1675, 0]
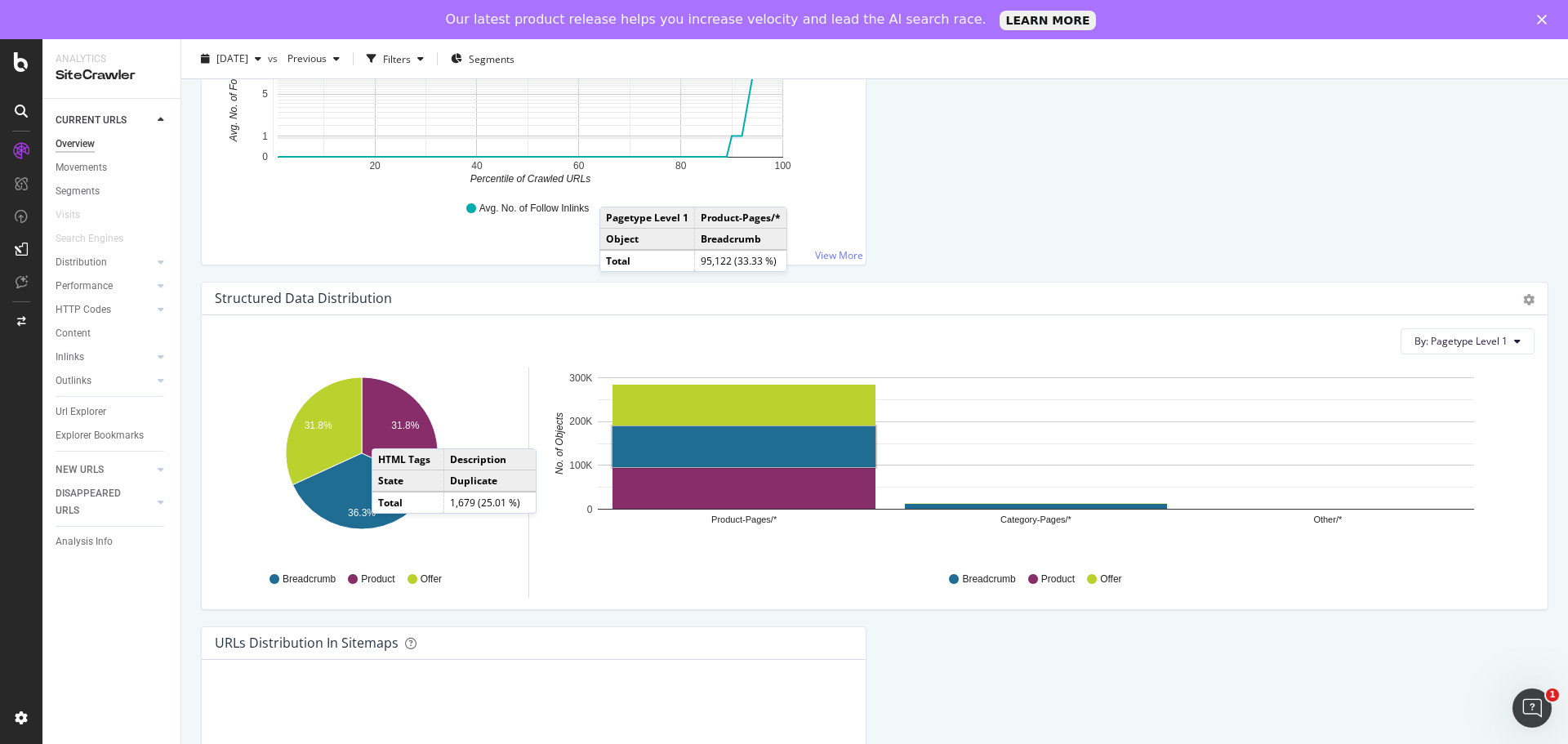
click at [510, 379] on div "31.8% 31.8% 36.3% Object dimension_series_0 Product 95,122 Breadcrumb 108,610 O…" at bounding box center [875, 482] width 1320 height 230
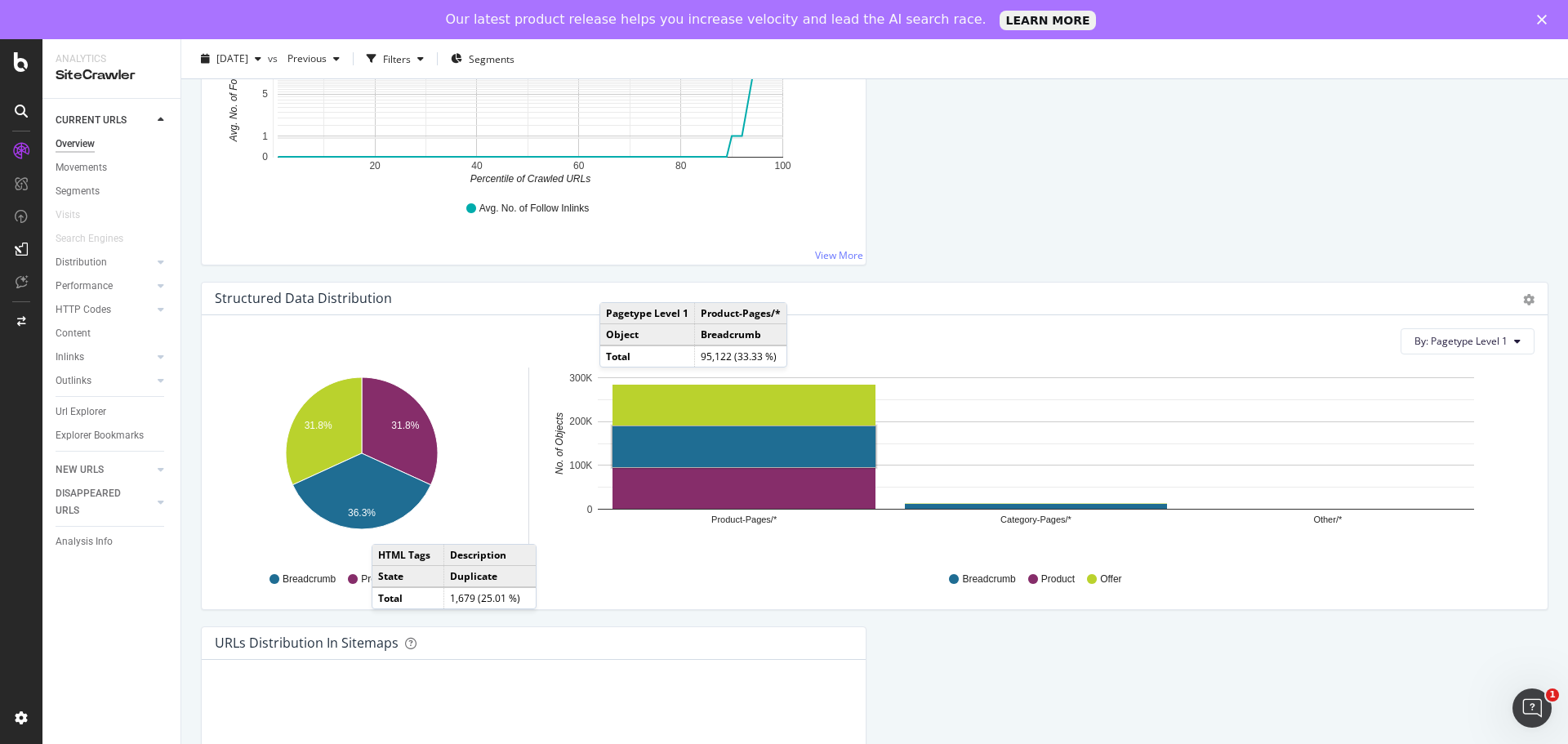
scroll to position [1921, 0]
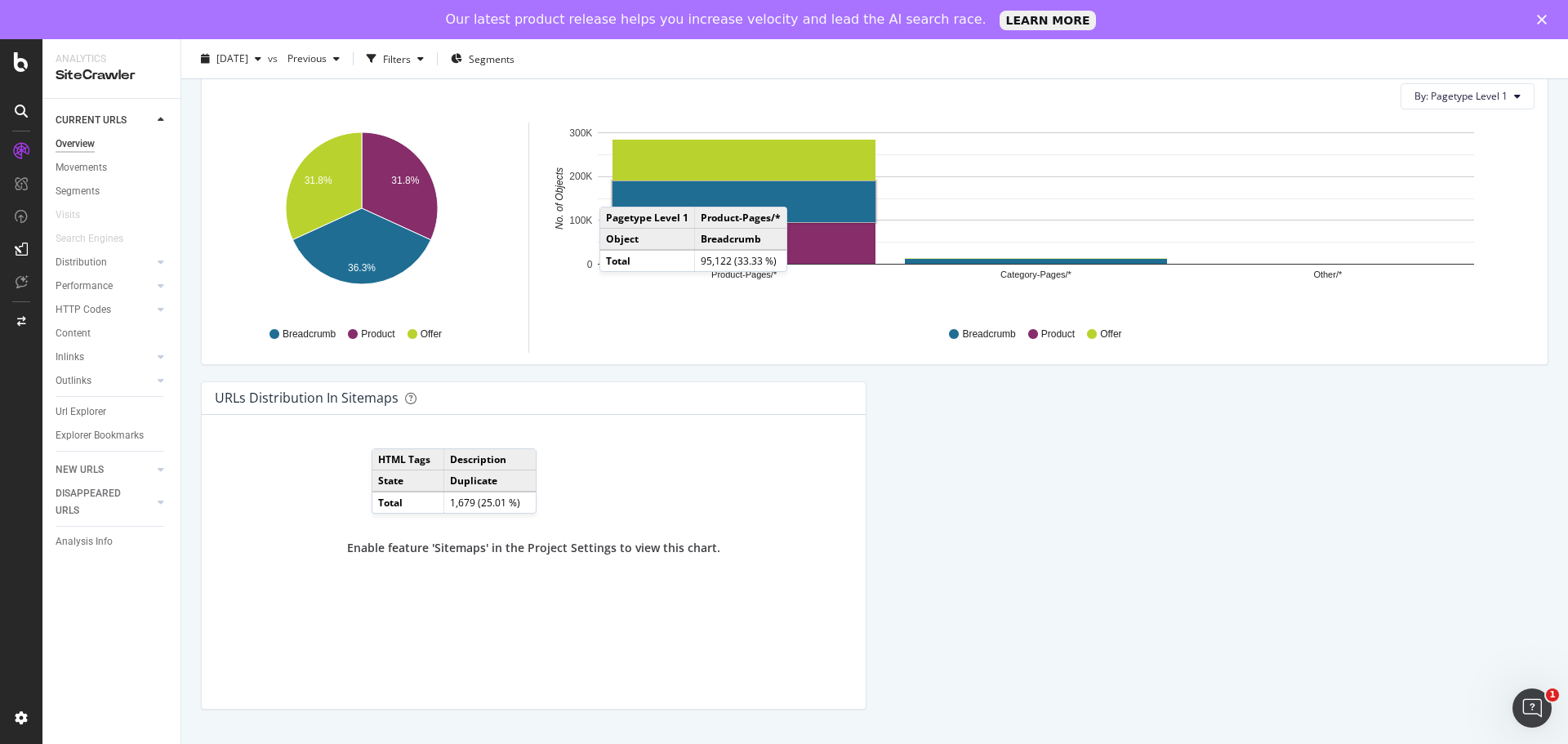
click at [735, 565] on div "Enable feature 'Sitemaps' in the Project Settings to view this chart." at bounding box center [534, 547] width 638 height 240
click at [15, 66] on icon at bounding box center [21, 62] width 14 height 20
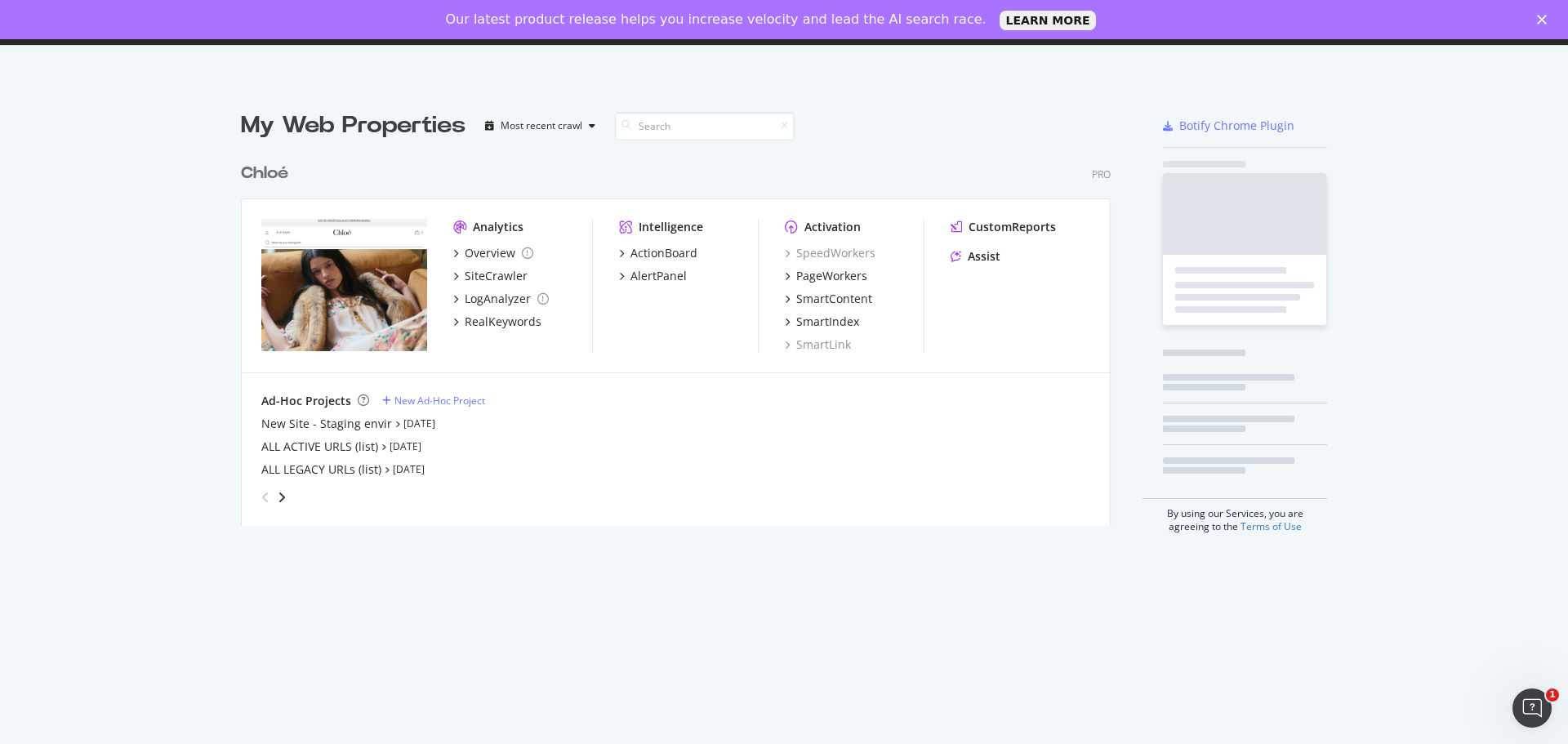
scroll to position [732, 1543]
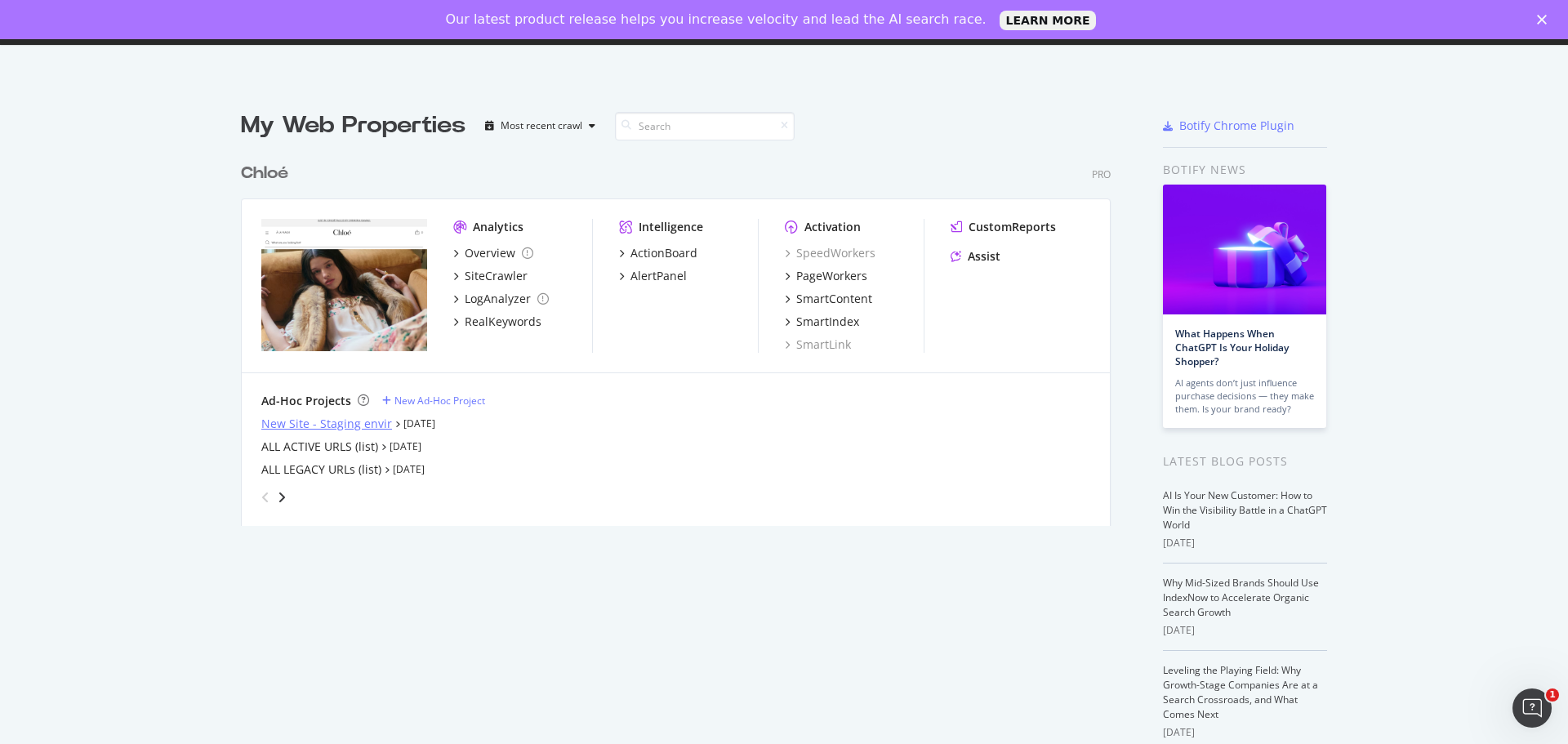
click at [337, 419] on div "New Site - Staging envir" at bounding box center [327, 423] width 131 height 16
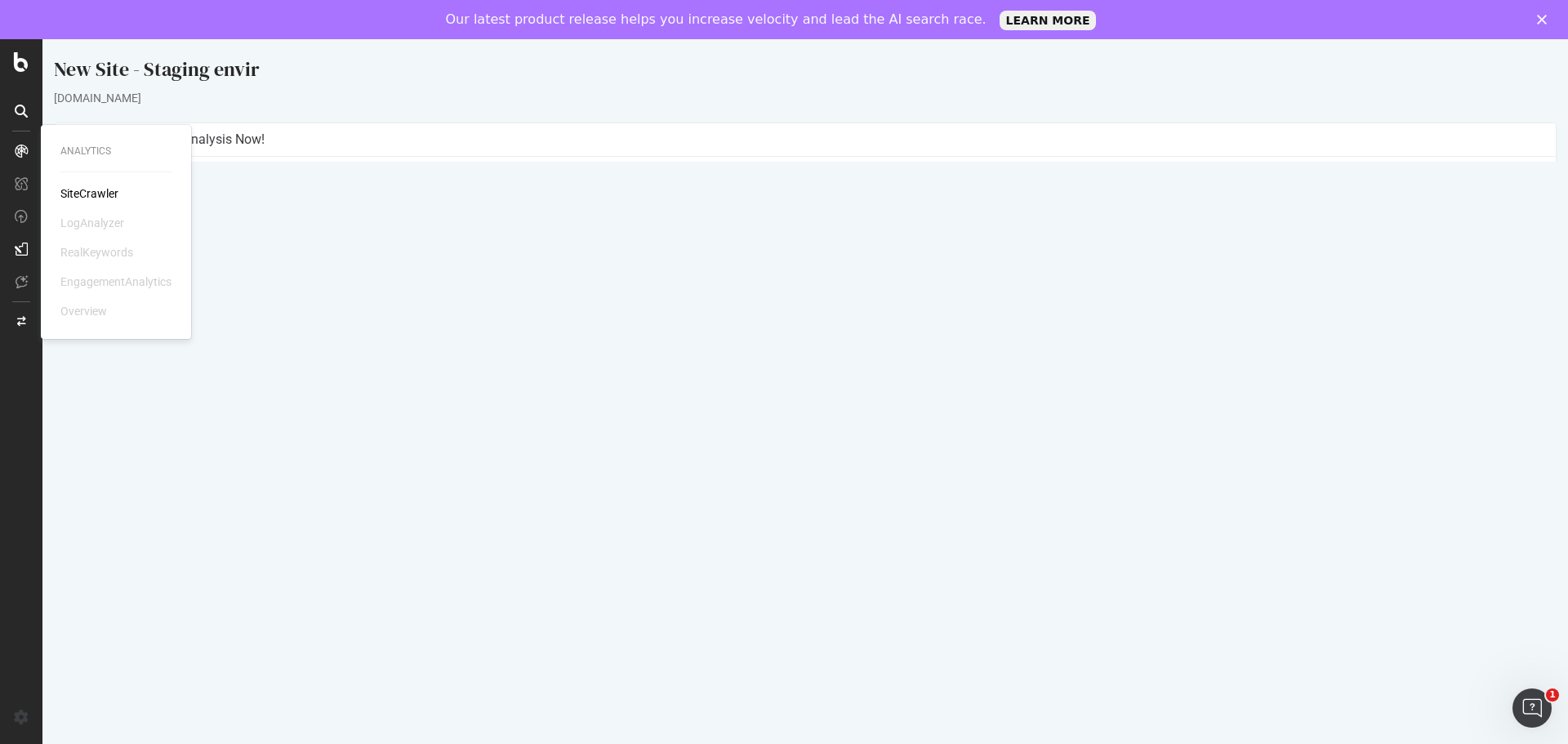
click at [79, 188] on div "SiteCrawler" at bounding box center [89, 193] width 58 height 16
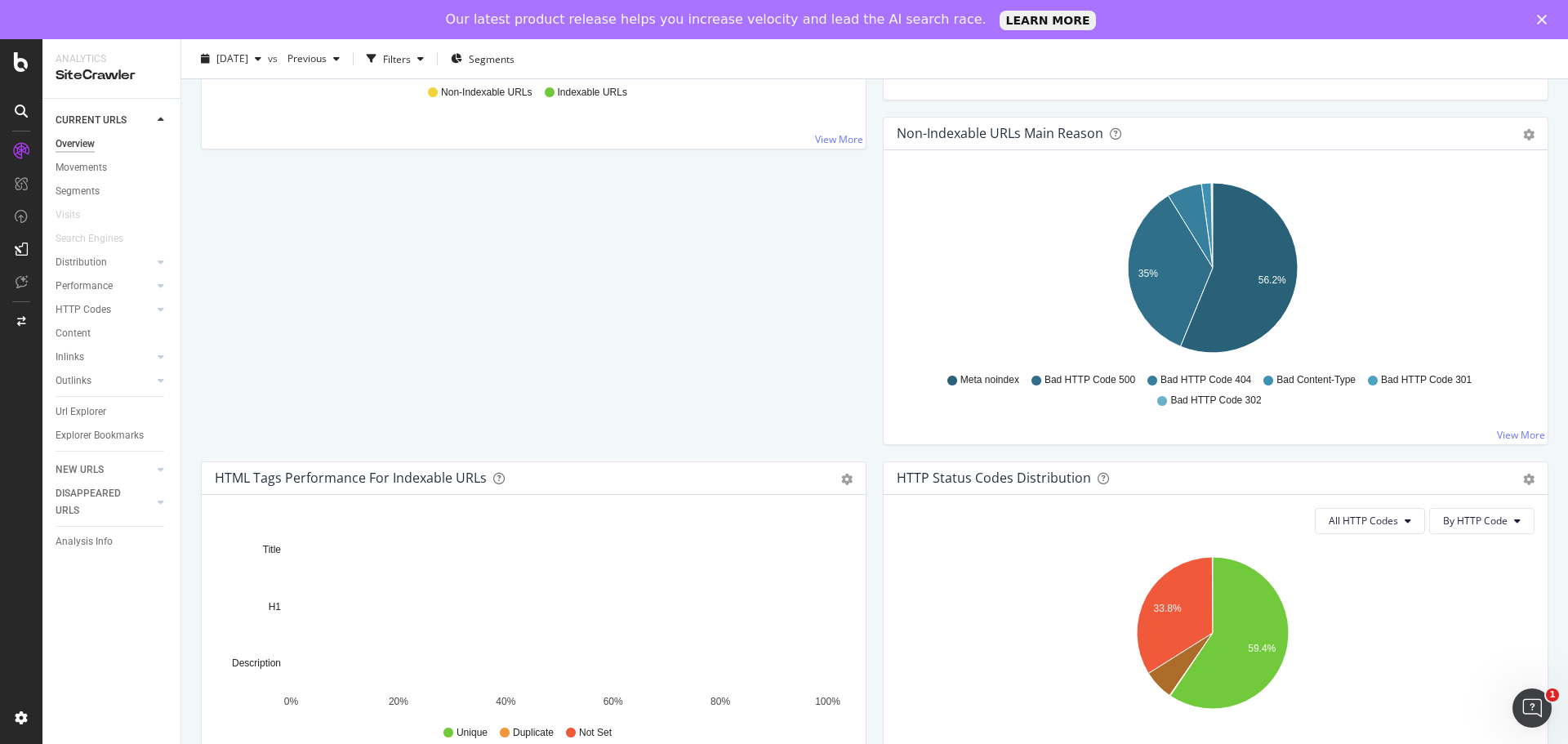
scroll to position [490, 0]
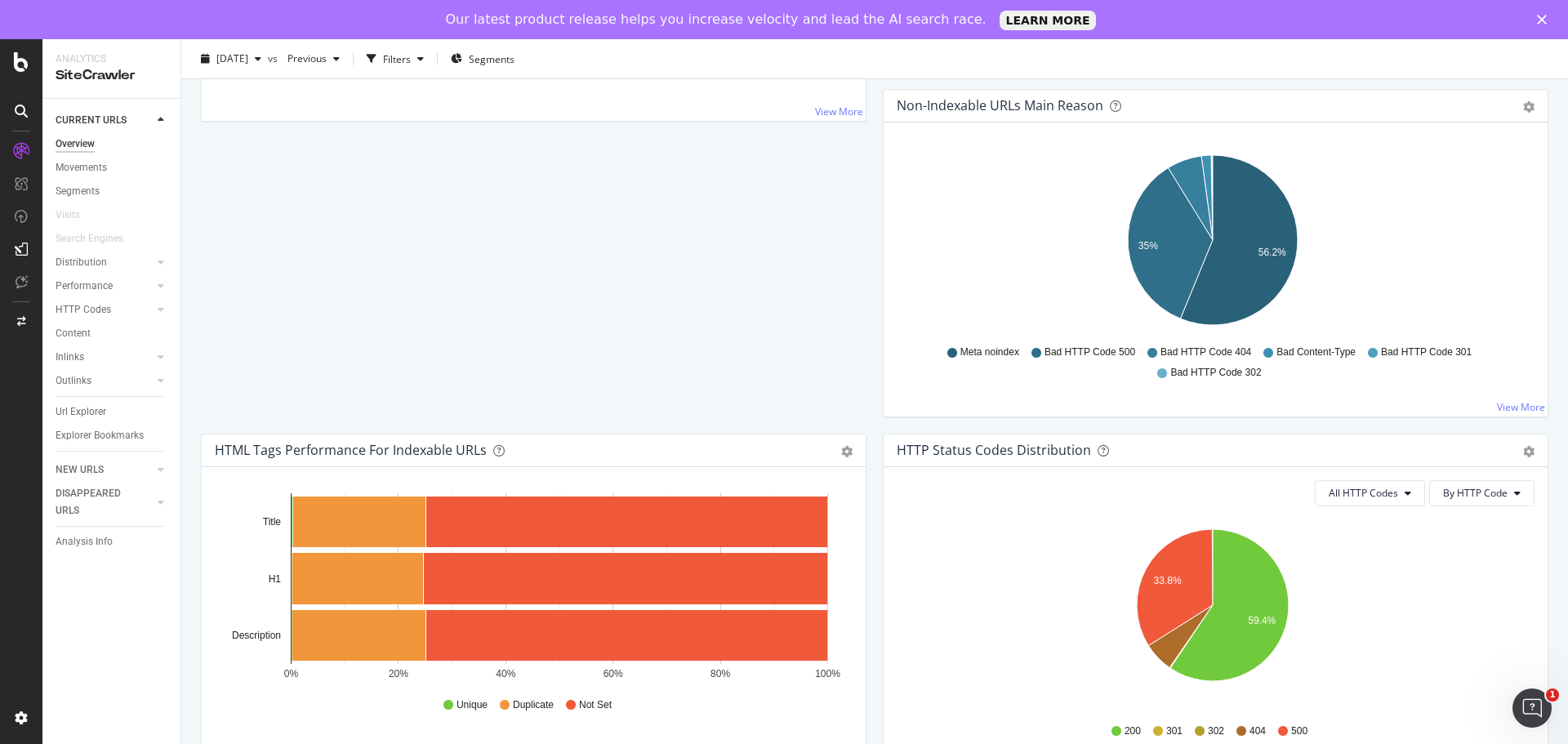
click at [29, 112] on div at bounding box center [21, 111] width 26 height 26
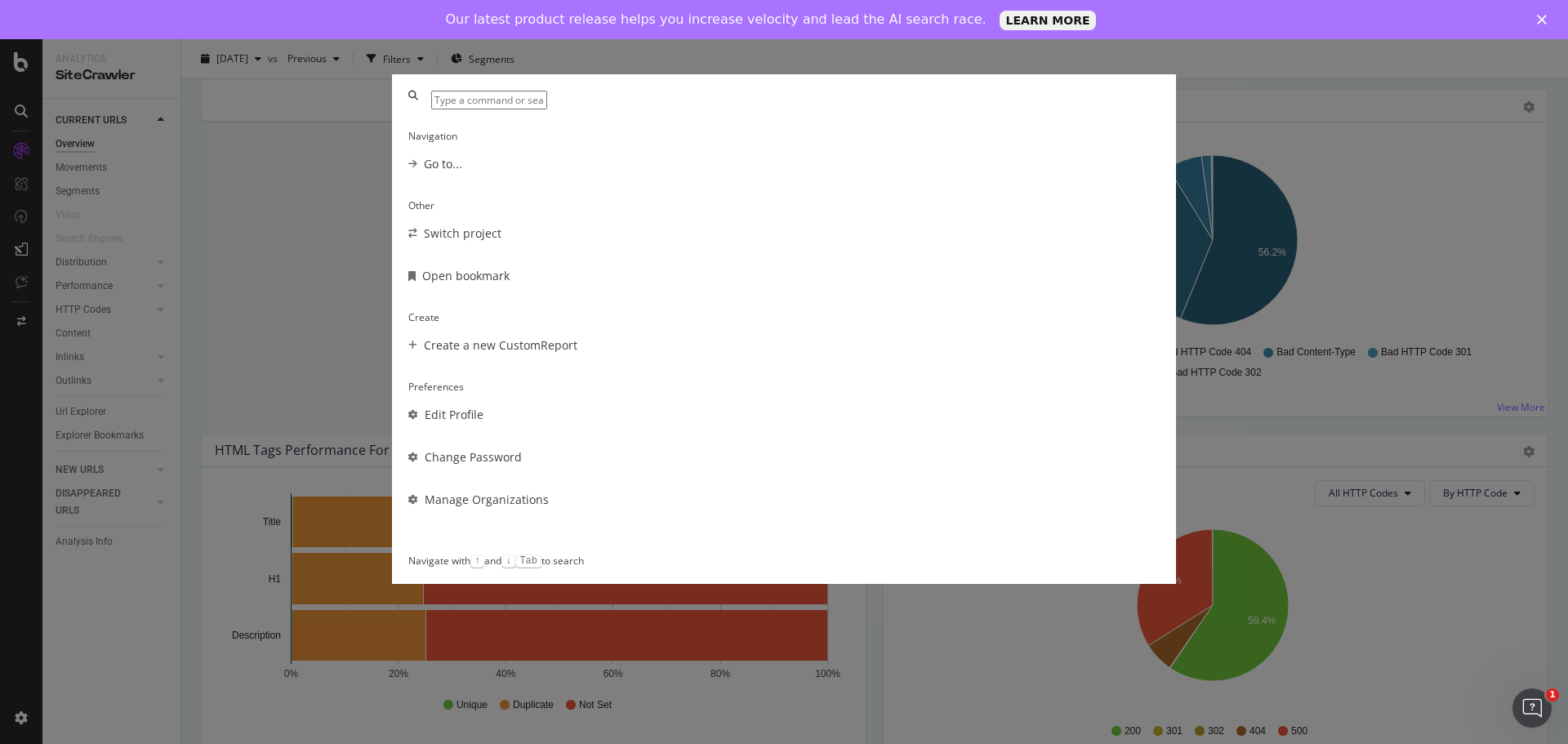
scroll to position [0, 0]
click at [277, 415] on div "Navigation Go to... Other Switch project Open bookmark Create Create a new Cust…" at bounding box center [784, 372] width 1568 height 744
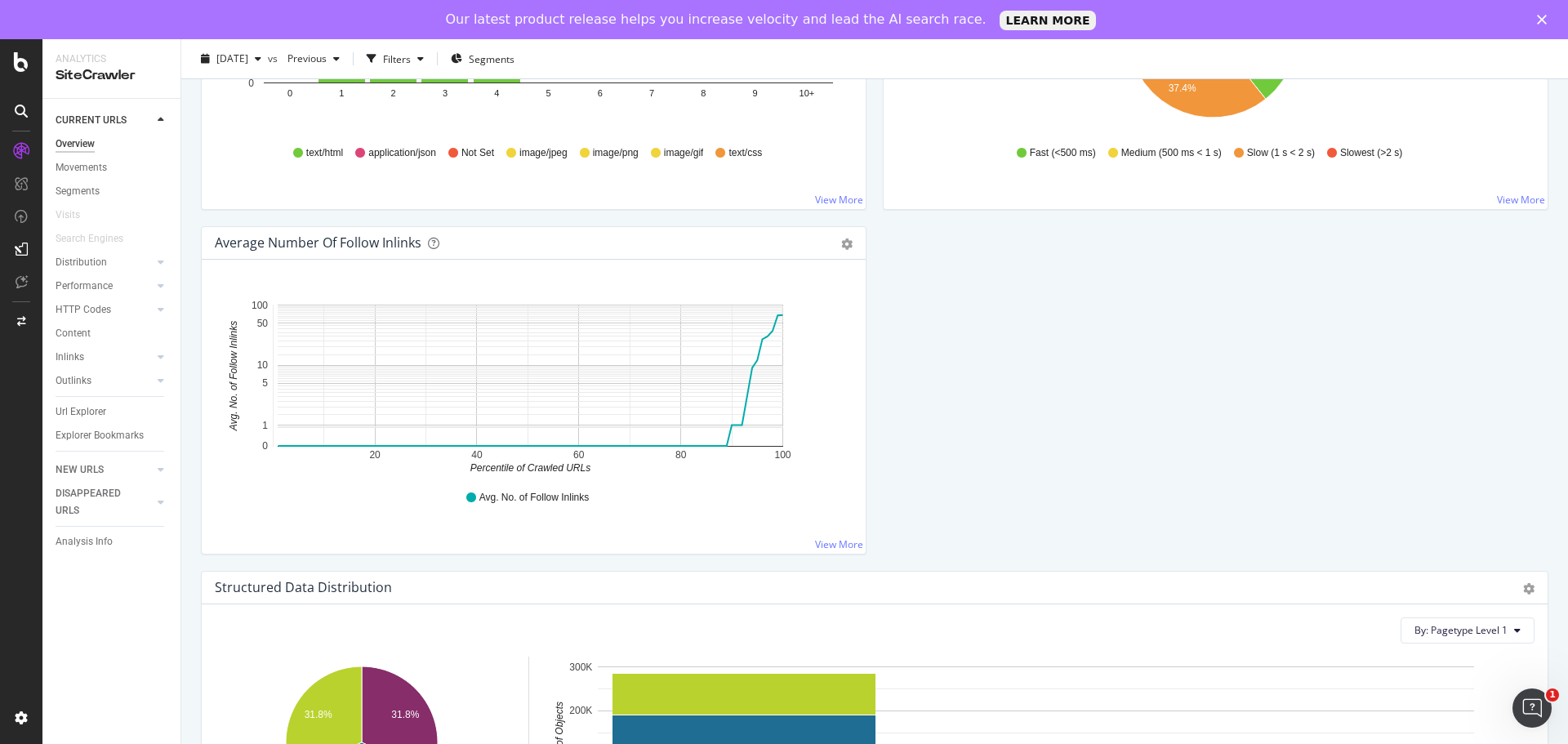
scroll to position [1388, 0]
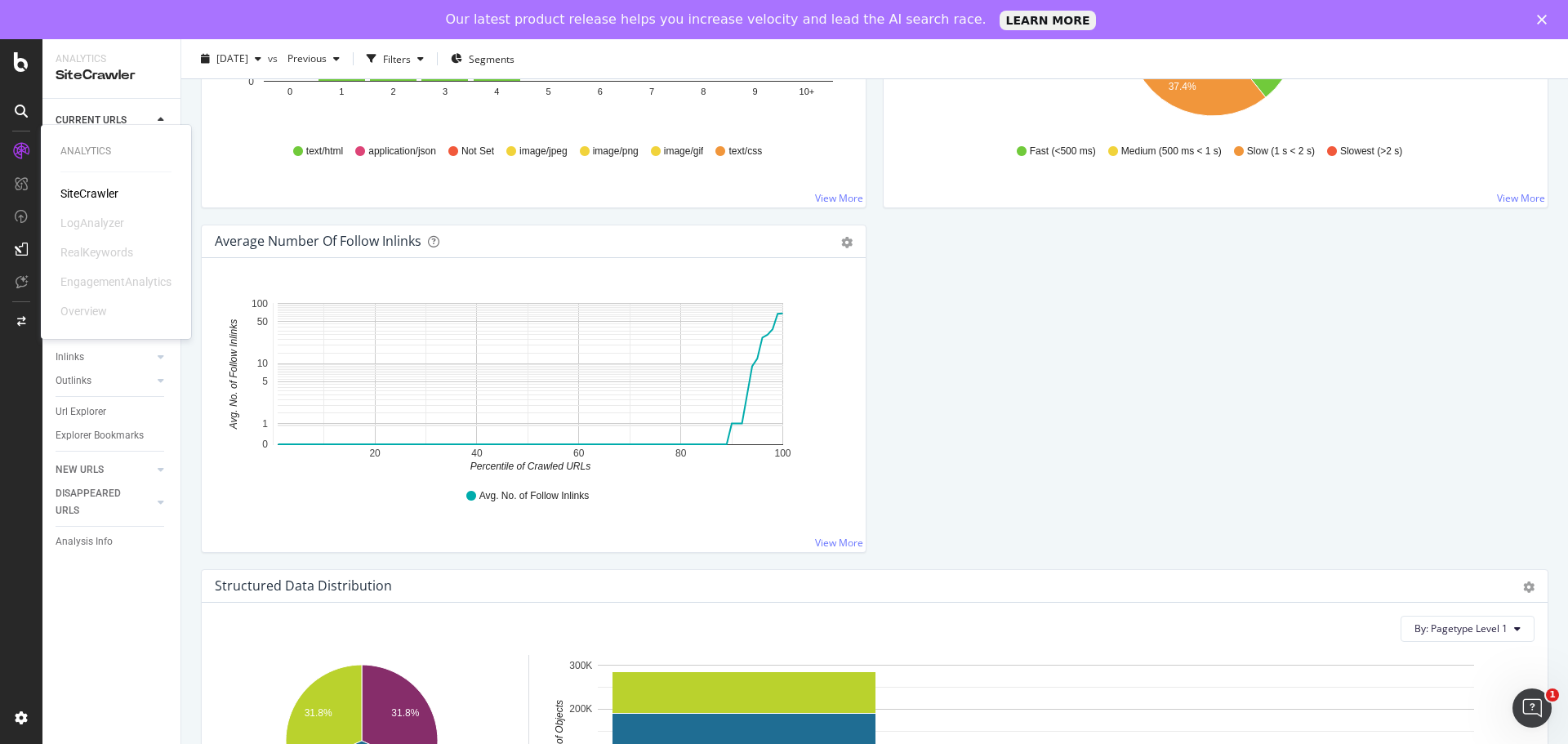
click at [91, 193] on div "SiteCrawler" at bounding box center [89, 193] width 58 height 16
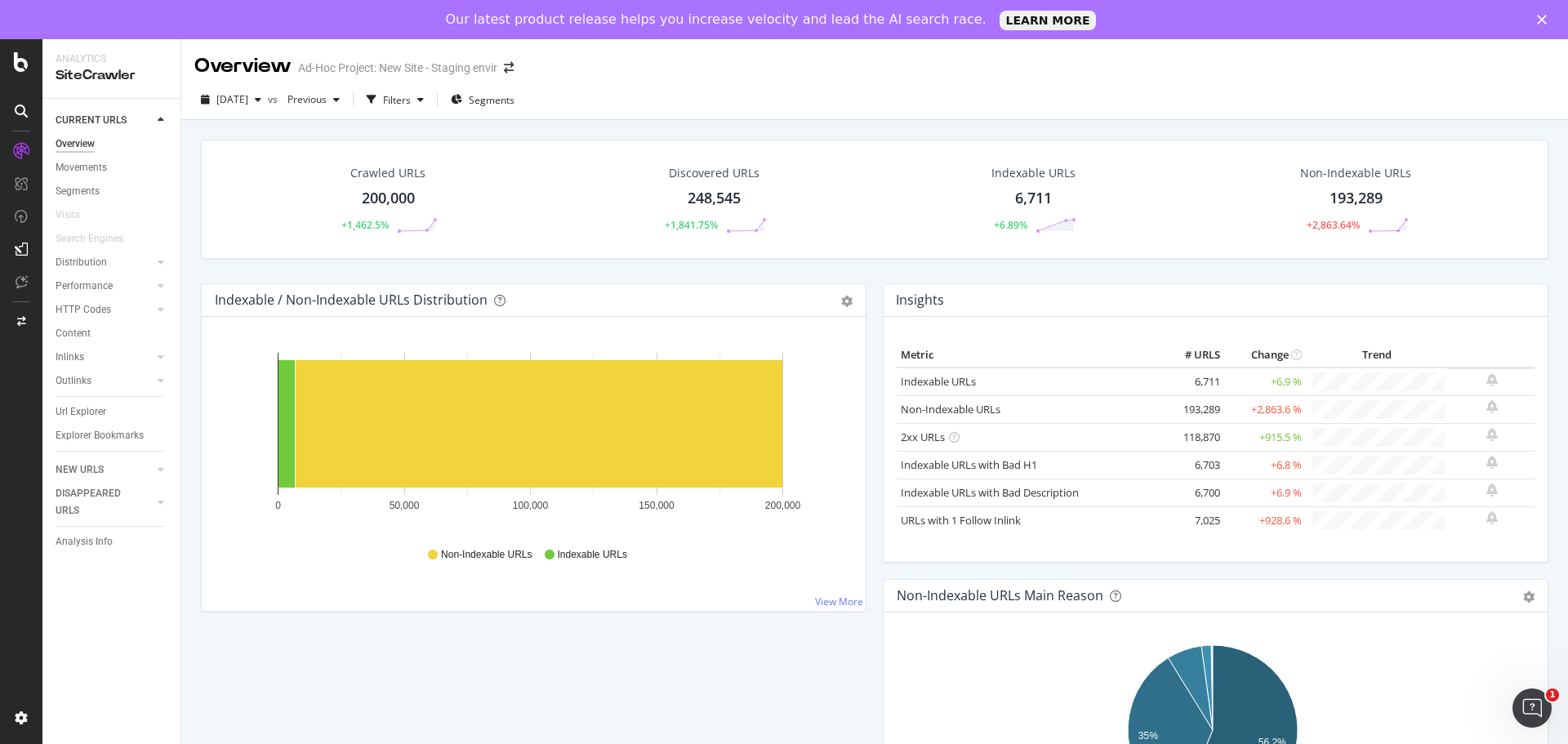
click at [394, 201] on div "200,000" at bounding box center [389, 199] width 53 height 21
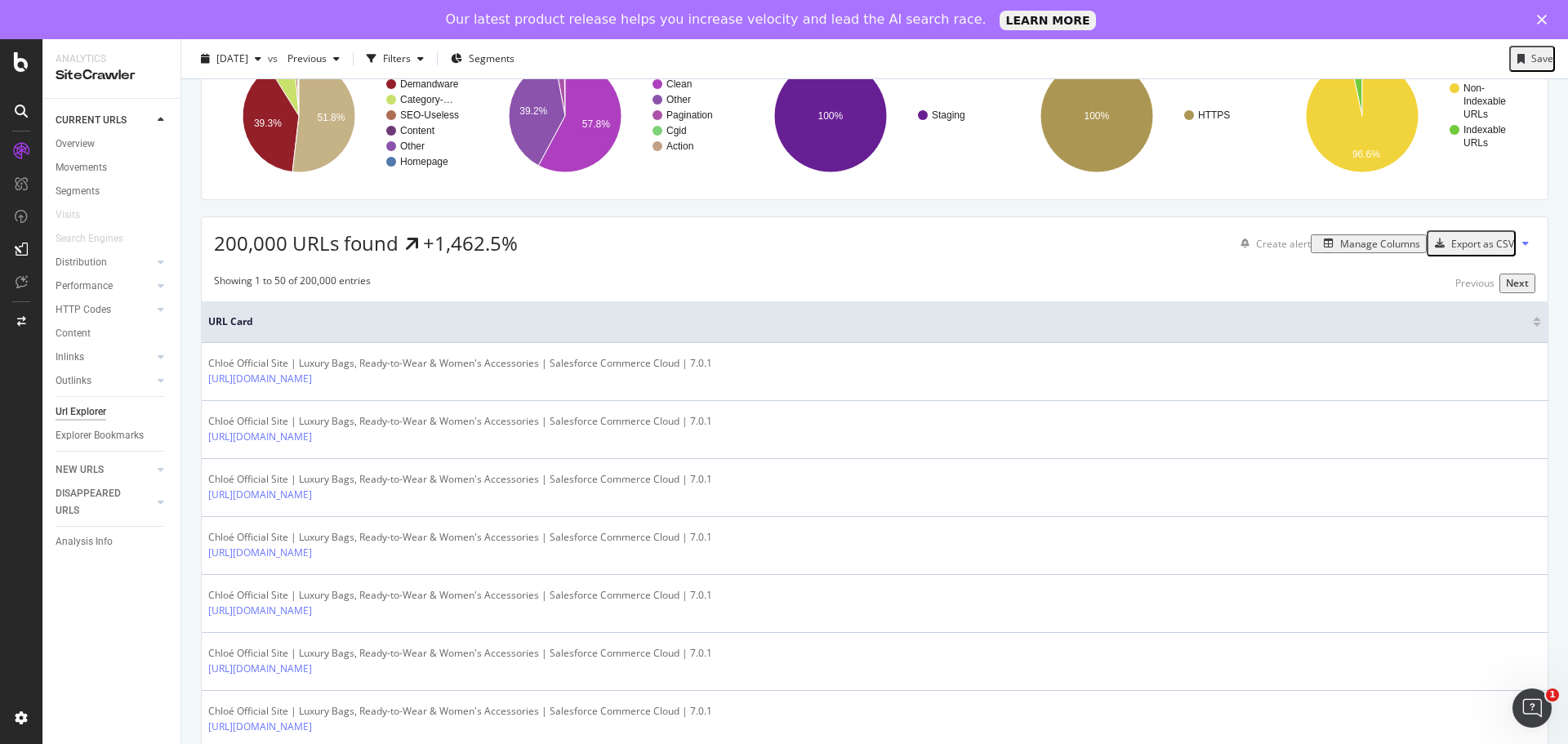
scroll to position [94, 0]
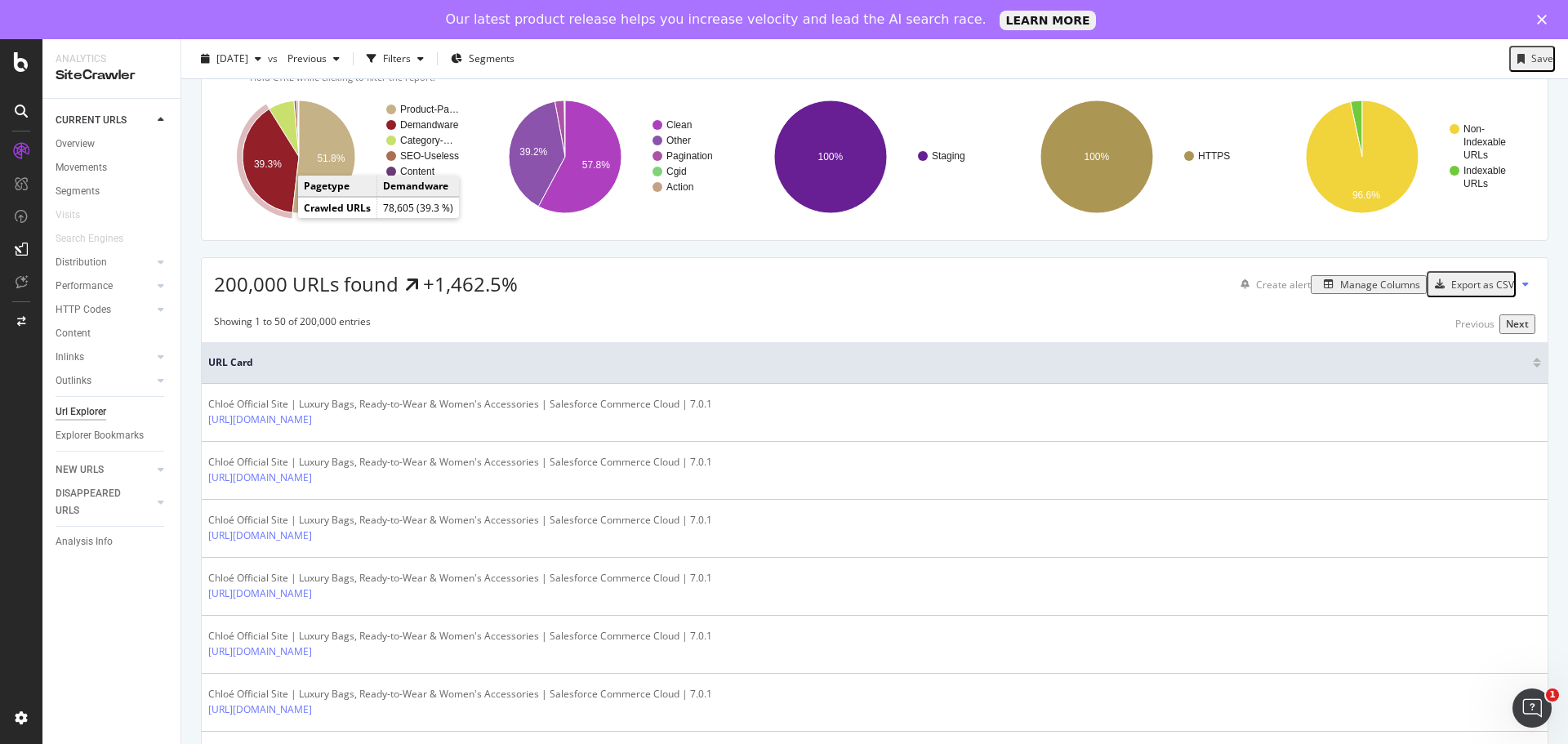
click at [262, 170] on text "39.3%" at bounding box center [267, 164] width 28 height 11
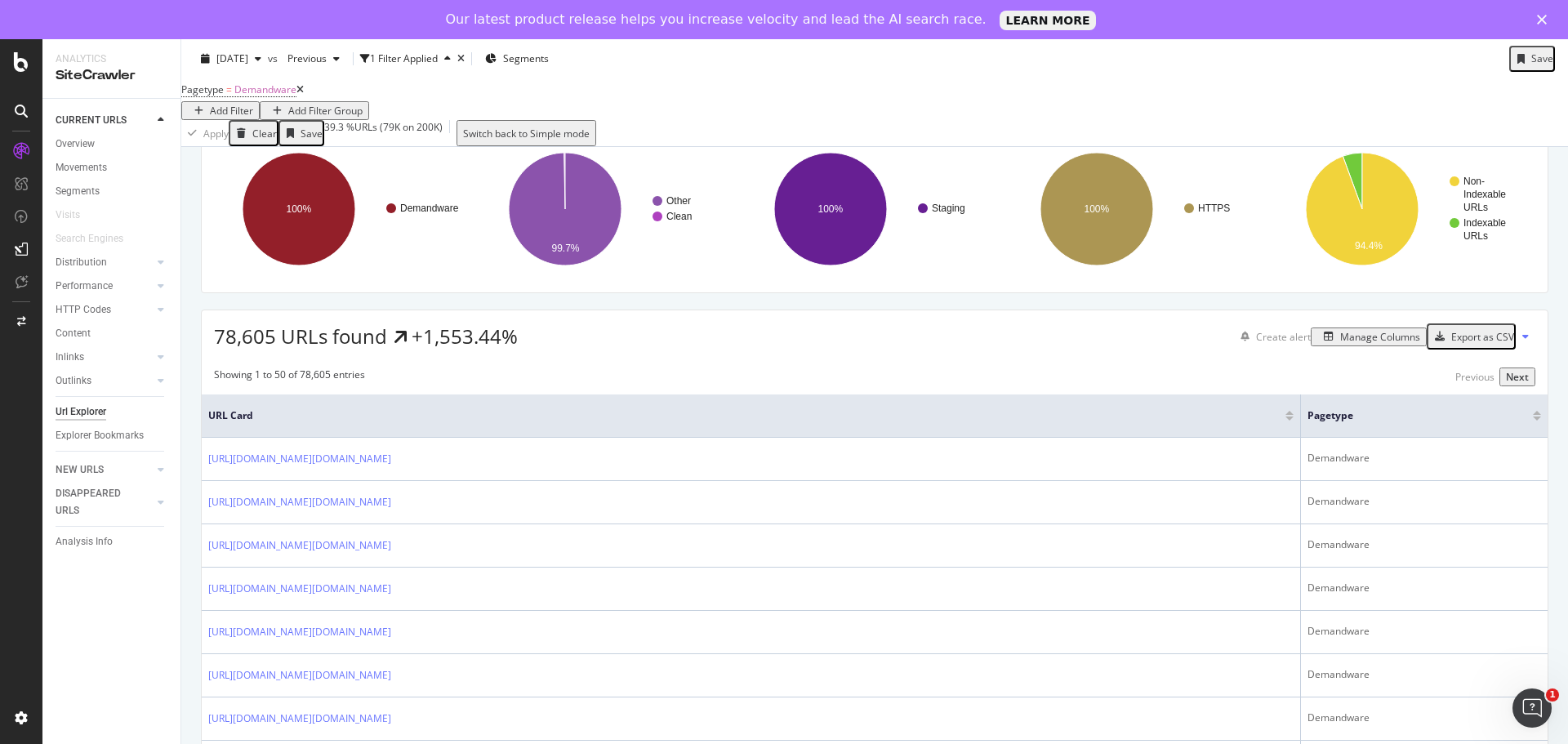
scroll to position [327, 0]
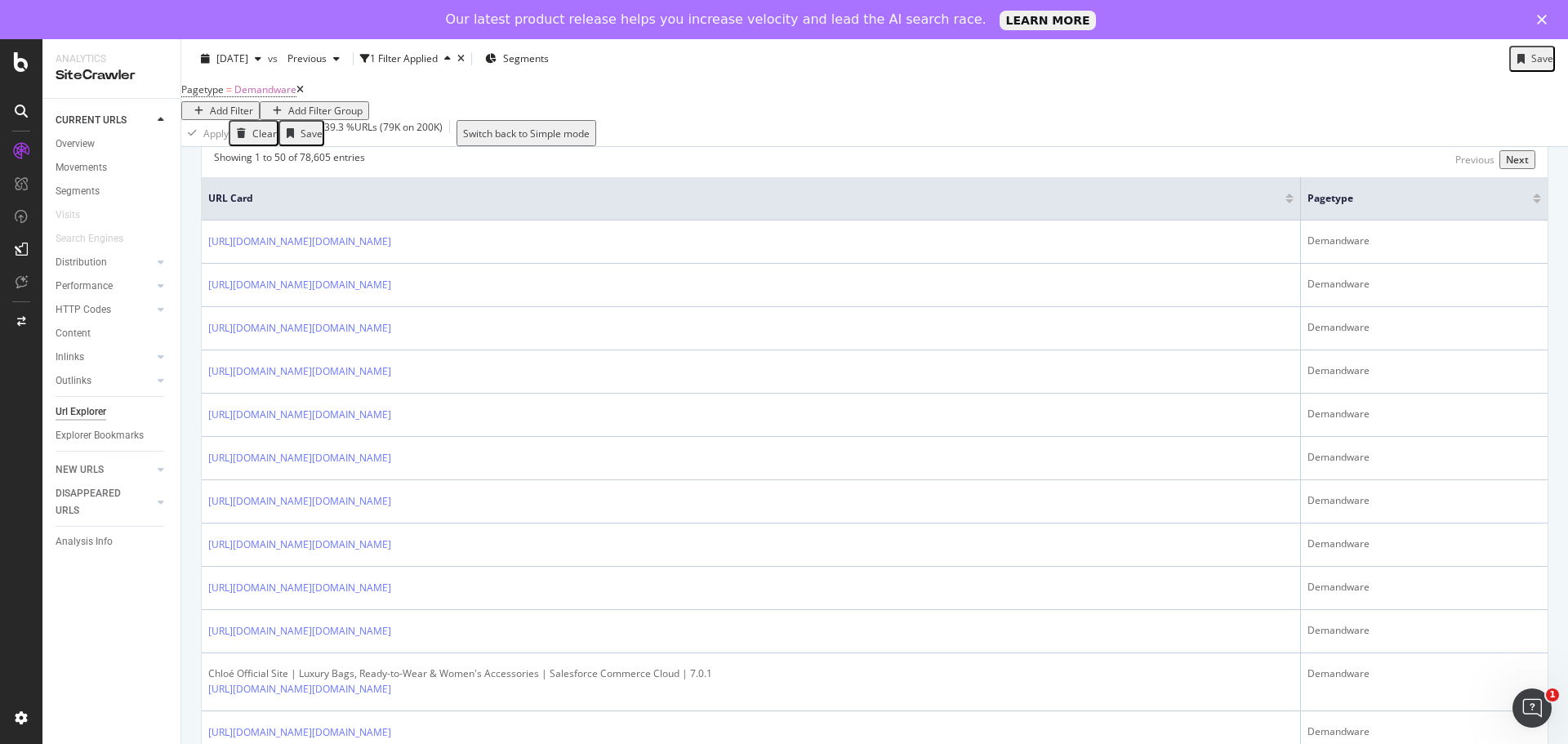
click at [1285, 198] on div at bounding box center [1289, 196] width 9 height 4
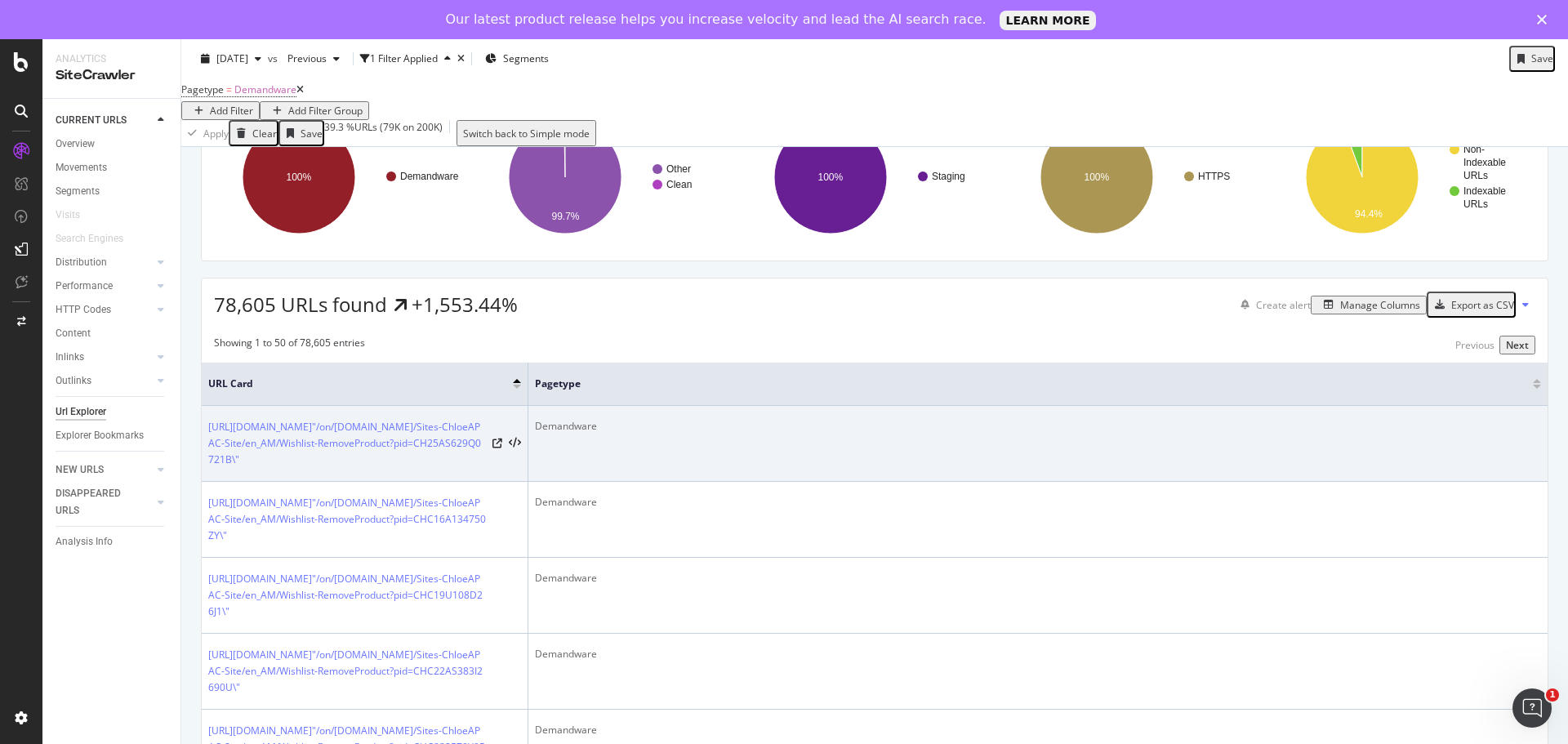
scroll to position [163, 0]
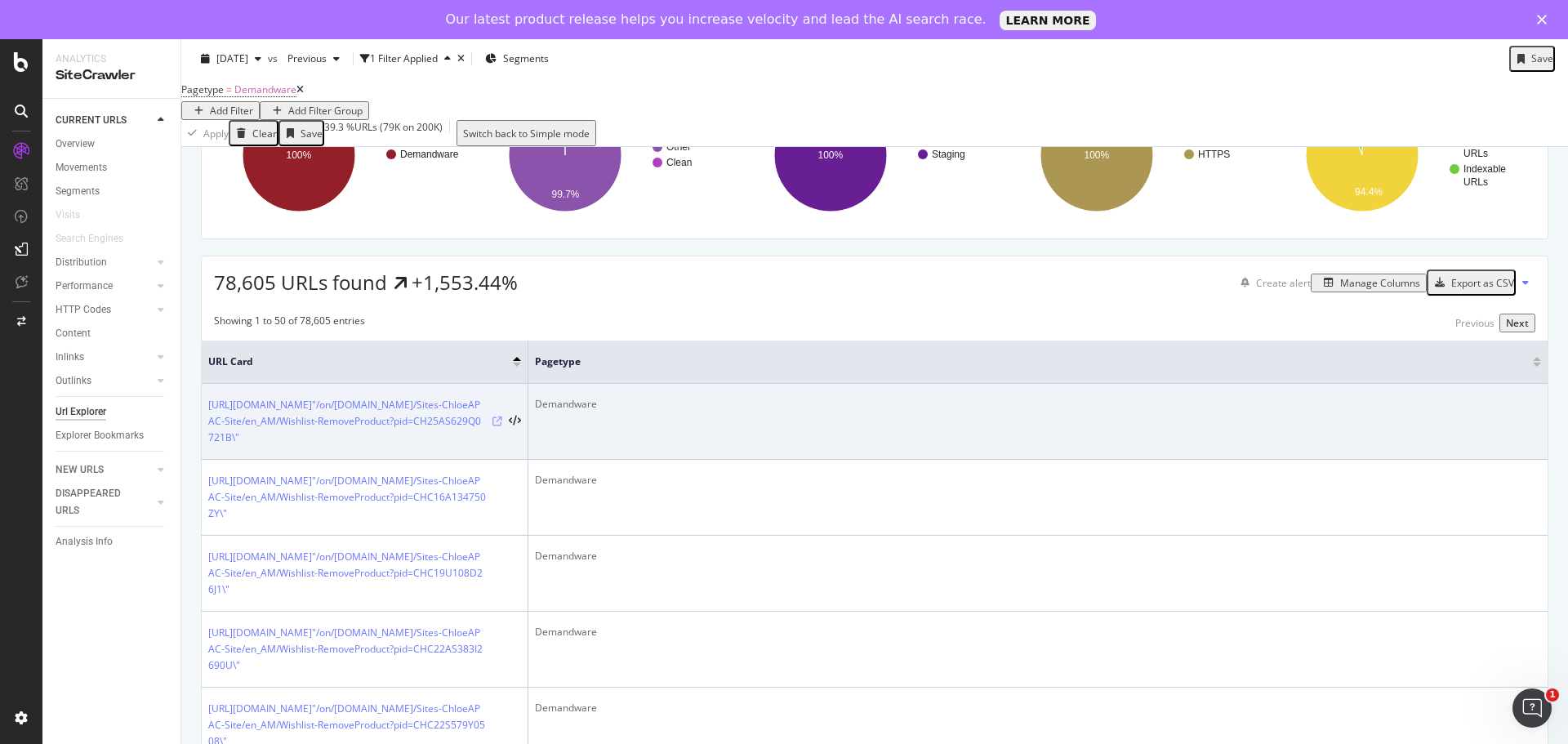
click at [499, 426] on icon at bounding box center [498, 421] width 10 height 10
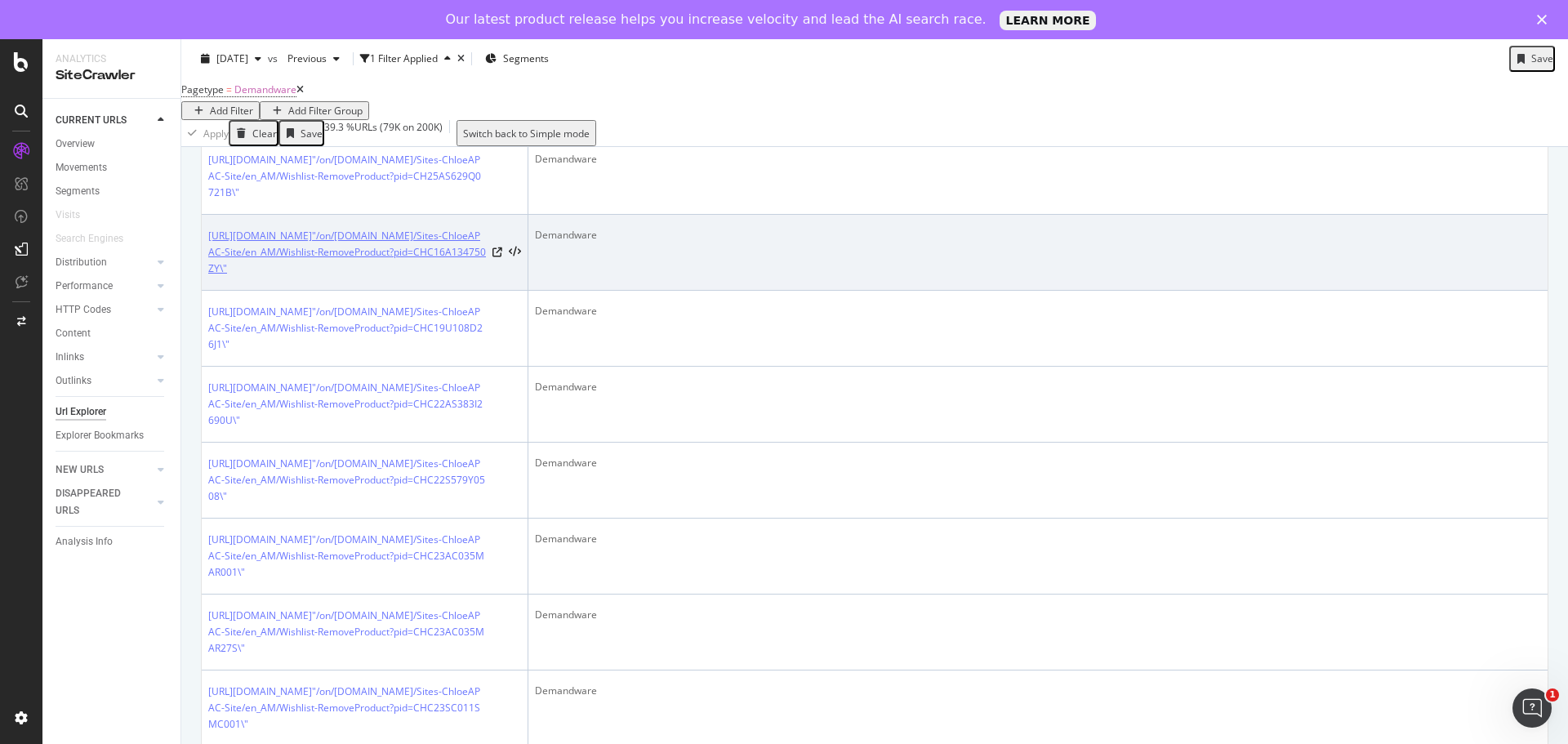
scroll to position [327, 0]
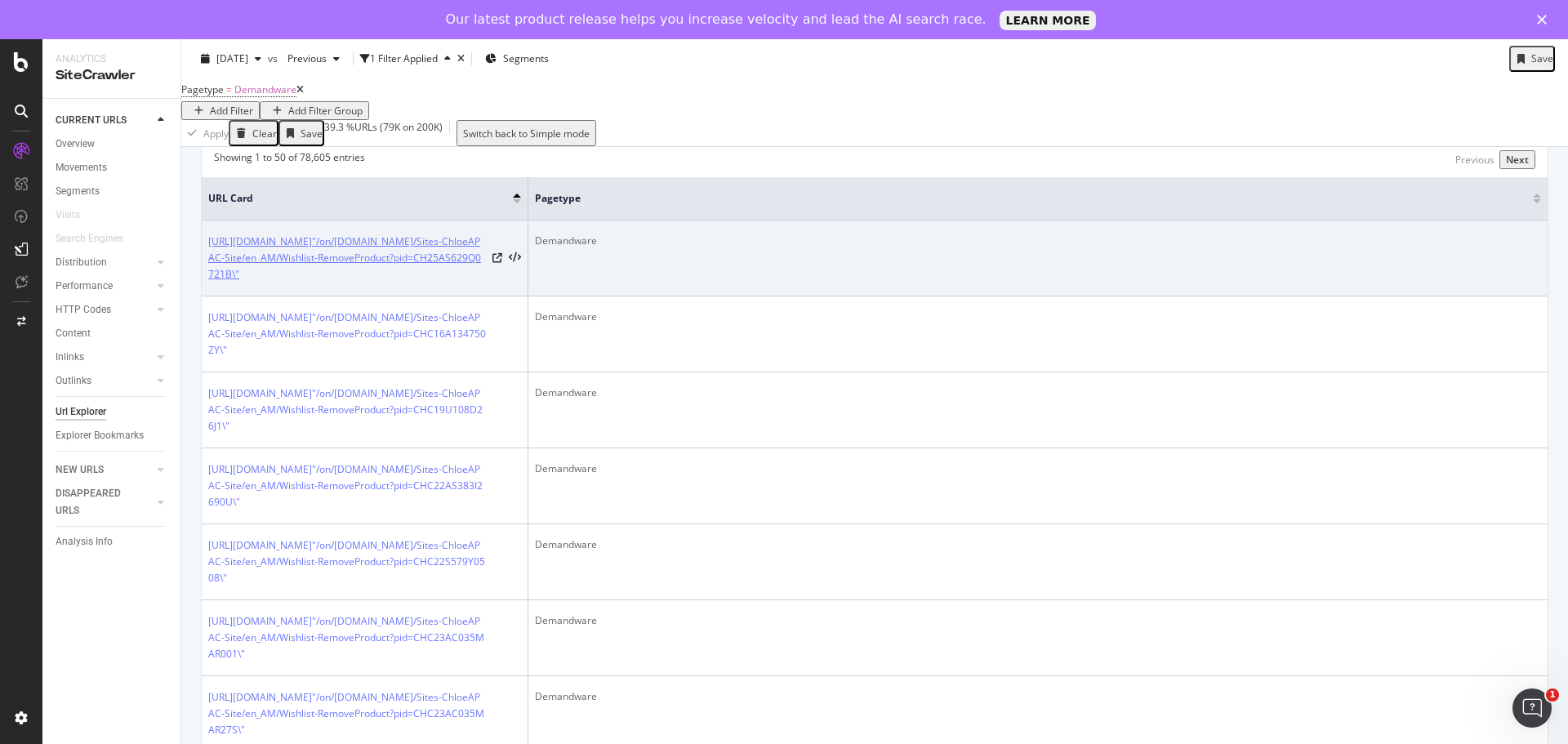
click at [405, 283] on link "https://fast-stg.chloe.com/"/on/demandware.store/Sites-ChloeAPAC-Site/en_AM/Wis…" at bounding box center [347, 258] width 278 height 49
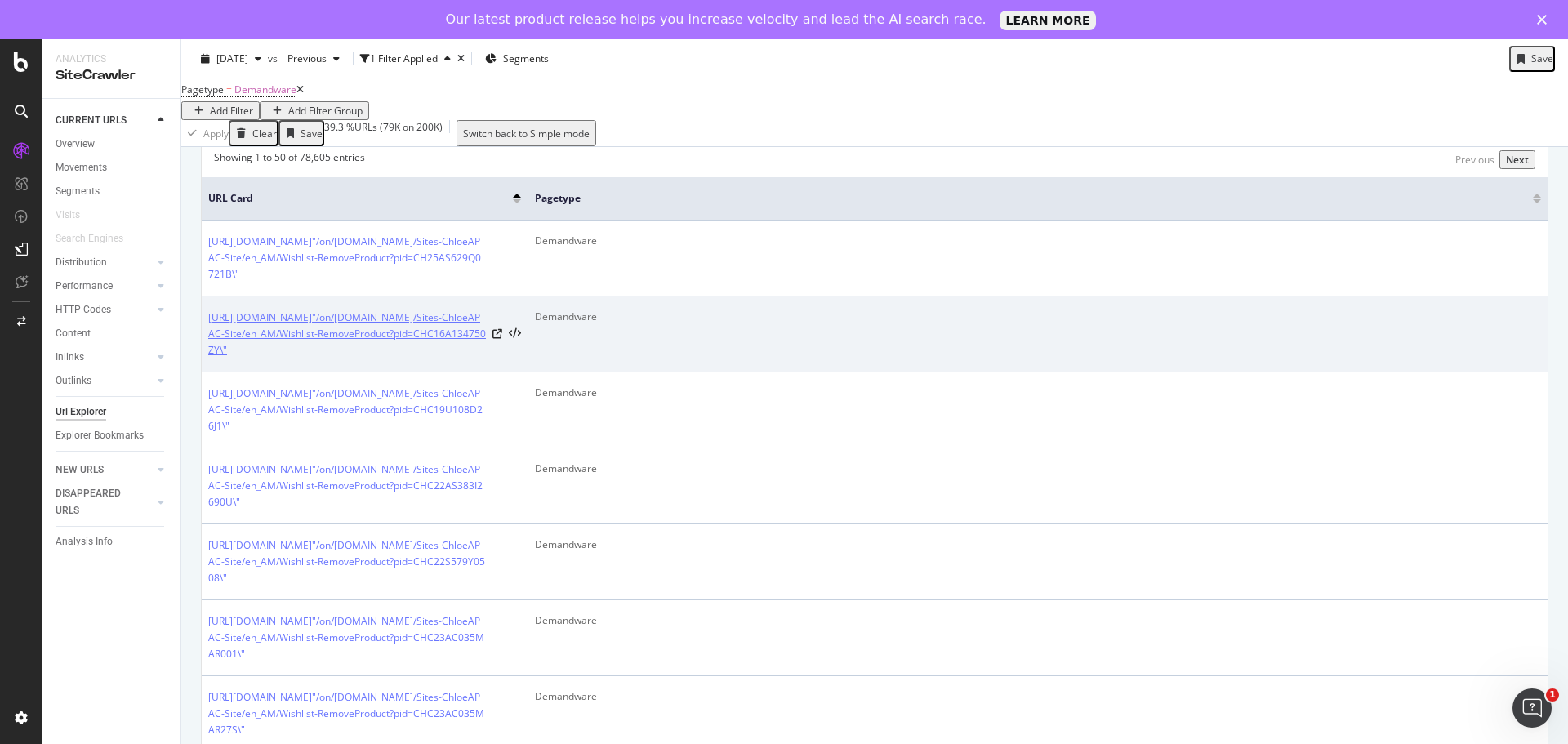
click at [410, 354] on link "https://fast-stg.chloe.com/"/on/demandware.store/Sites-ChloeAPAC-Site/en_AM/Wis…" at bounding box center [347, 333] width 278 height 49
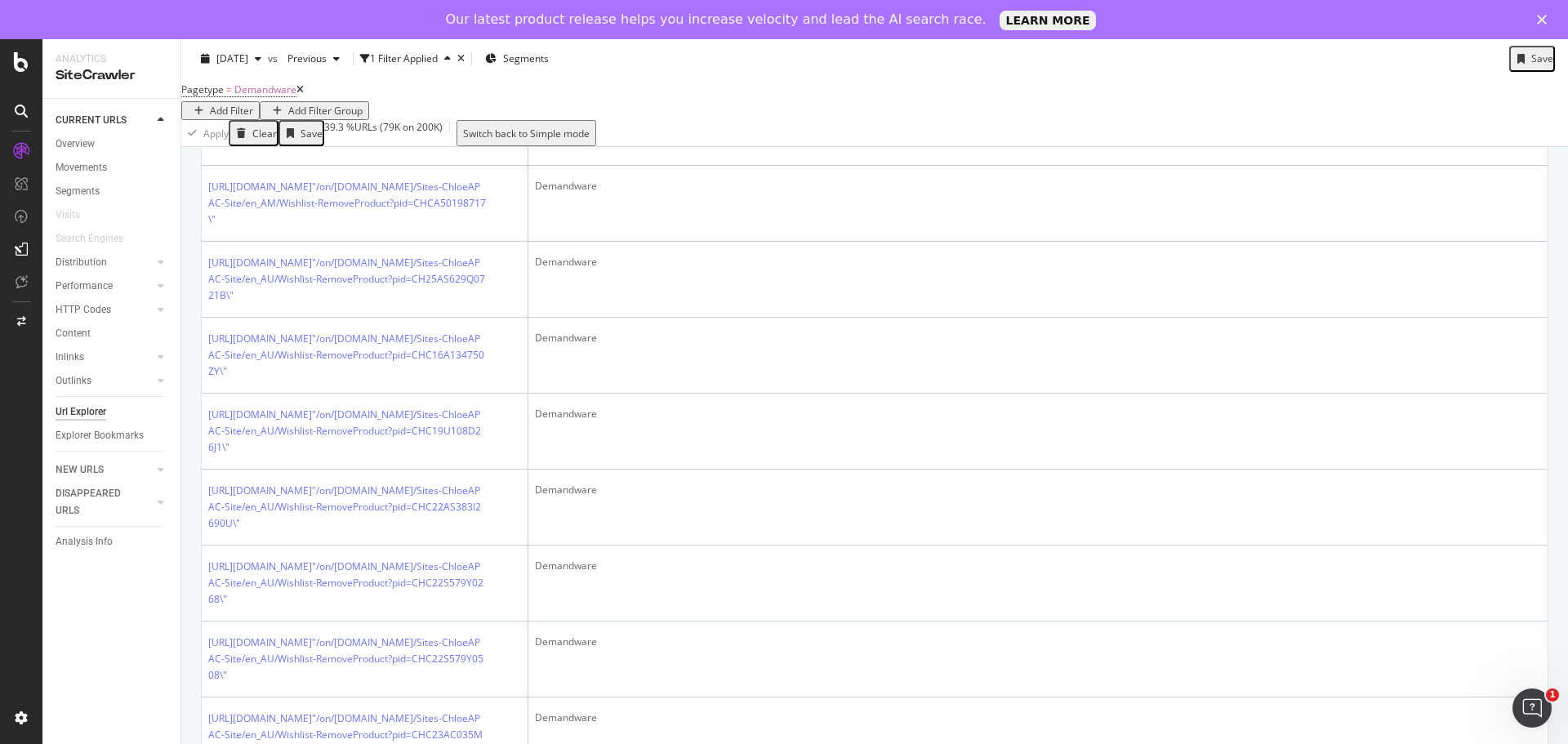
scroll to position [3684, 0]
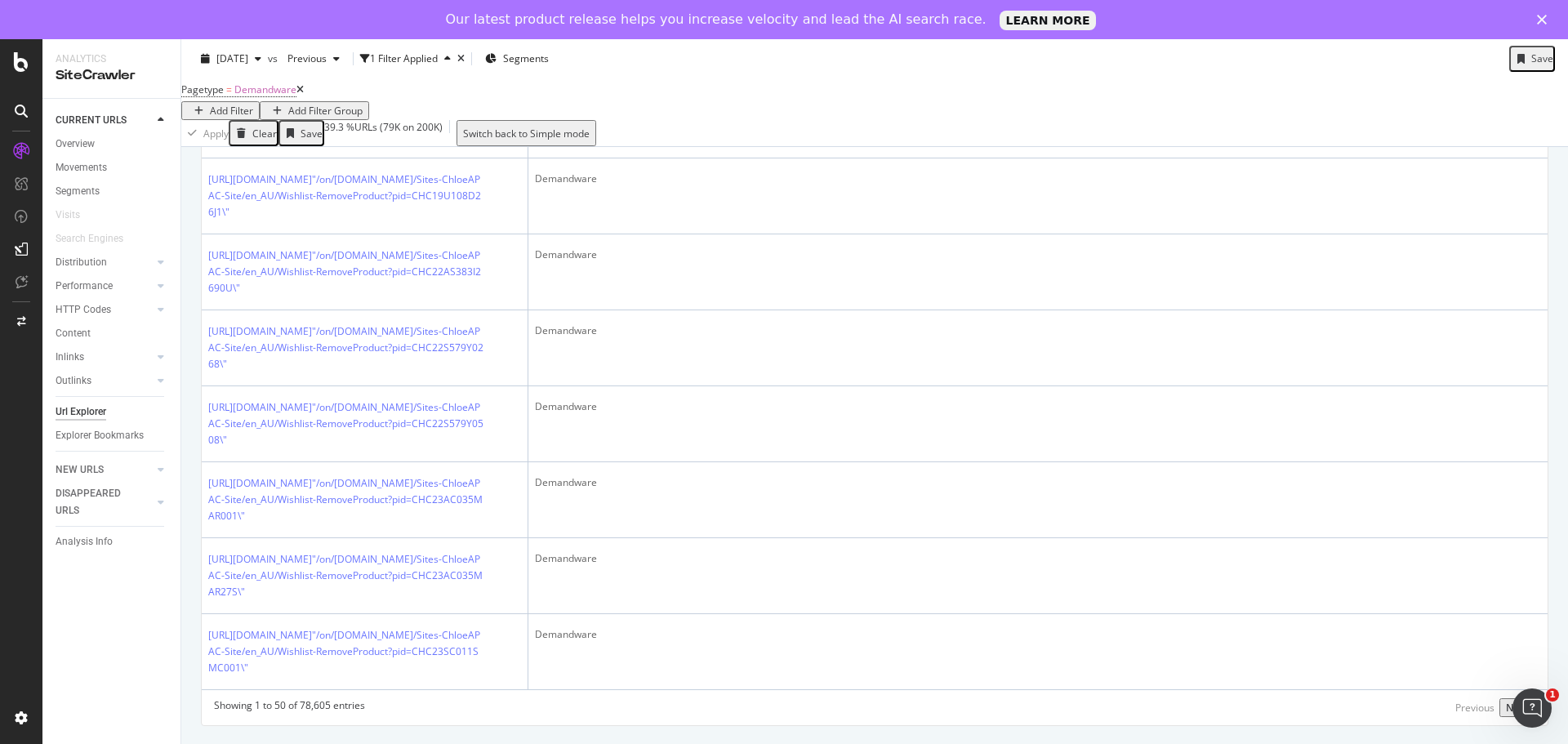
click at [1506, 708] on div "Next" at bounding box center [1517, 708] width 23 height 14
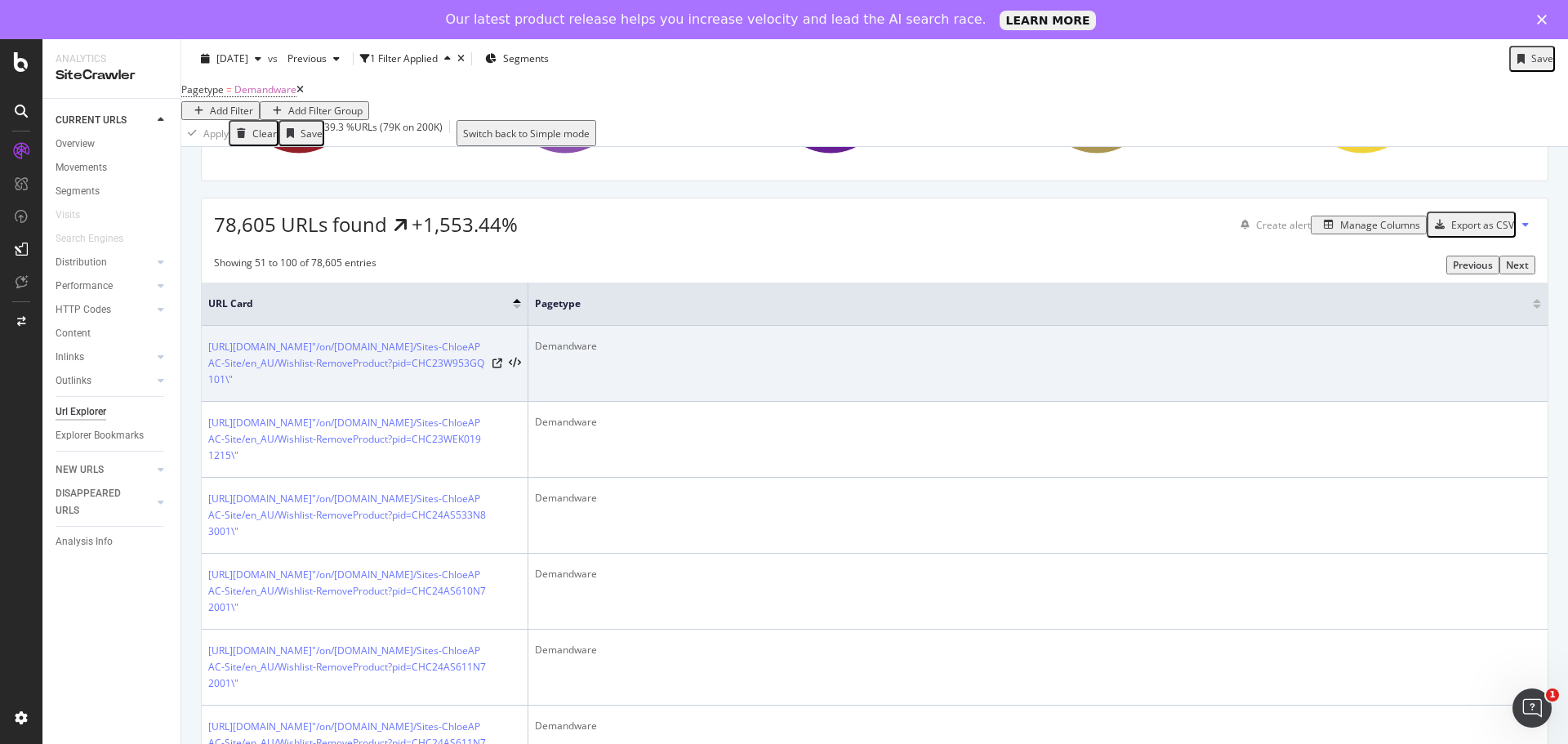
scroll to position [9, 0]
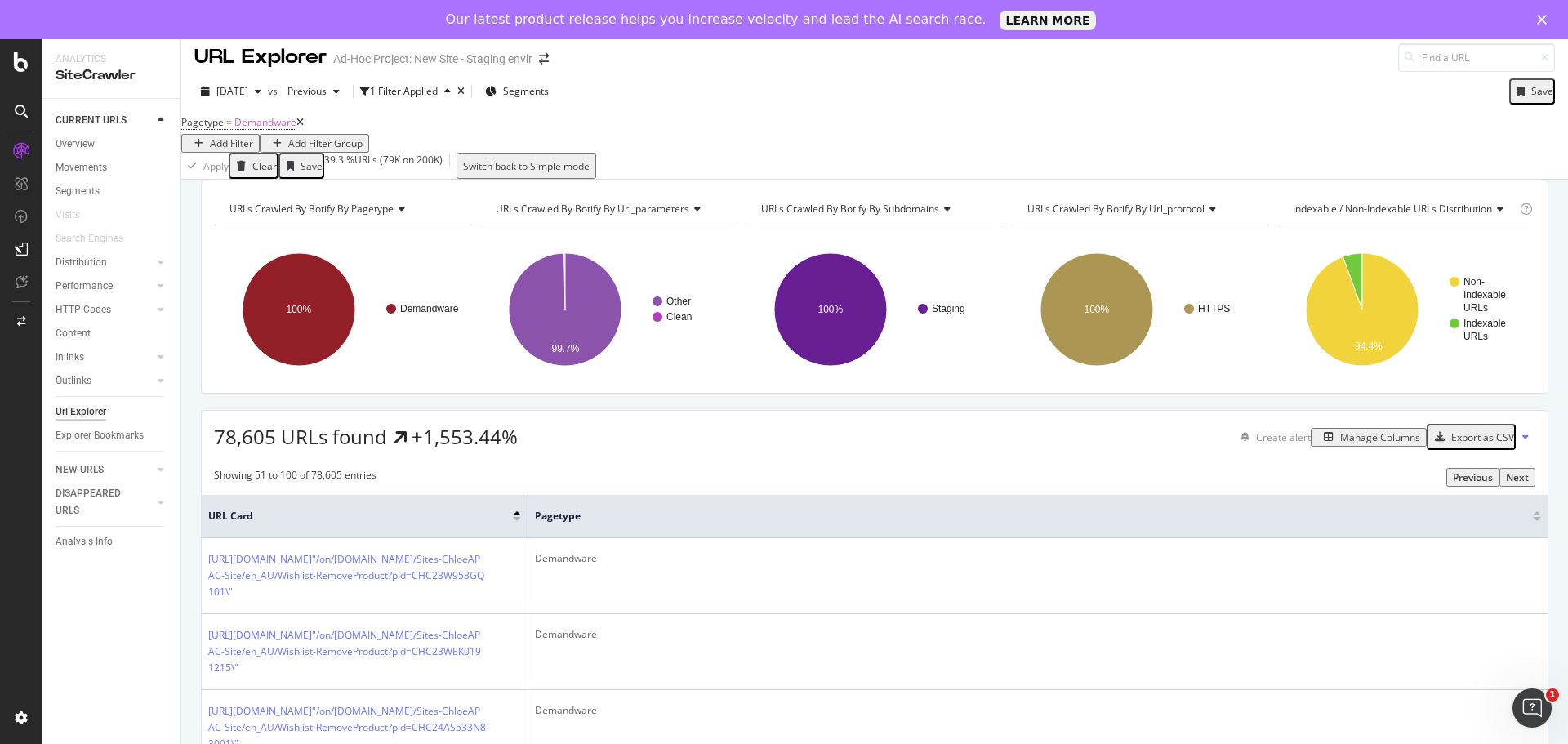
click at [516, 515] on div at bounding box center [517, 513] width 9 height 4
click at [520, 521] on div at bounding box center [517, 519] width 9 height 4
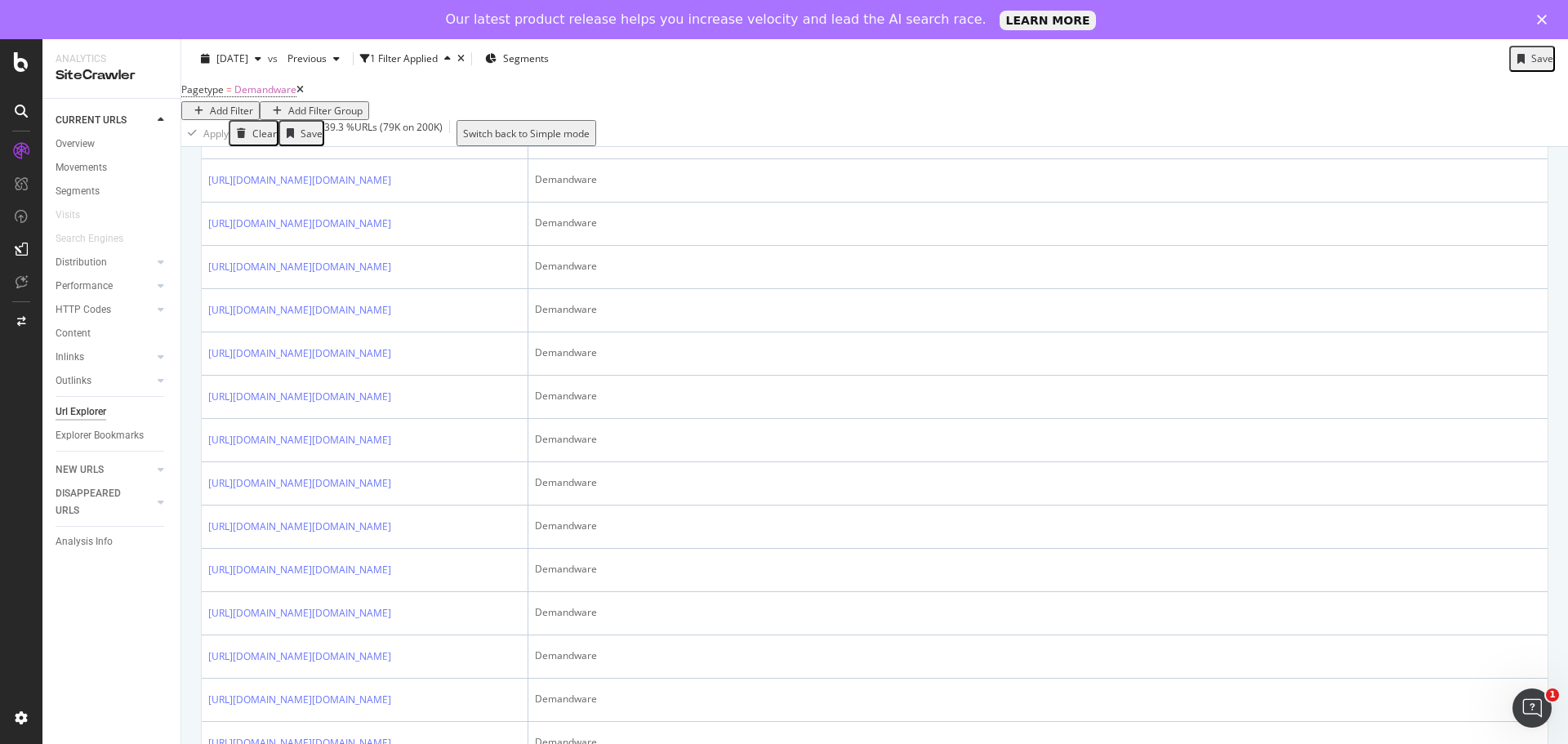
scroll to position [244, 0]
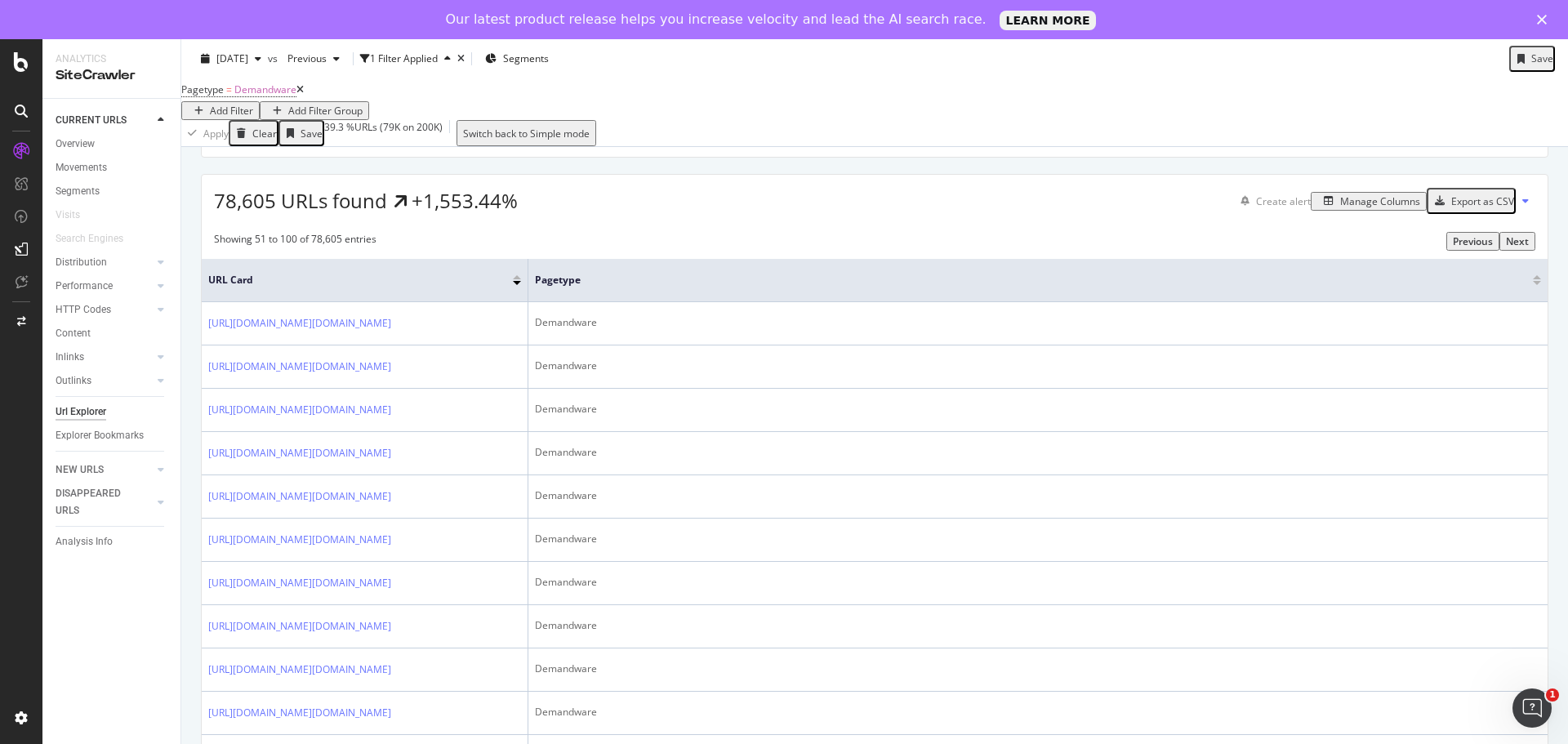
click at [517, 285] on div at bounding box center [517, 283] width 9 height 4
click at [516, 279] on div at bounding box center [517, 277] width 9 height 4
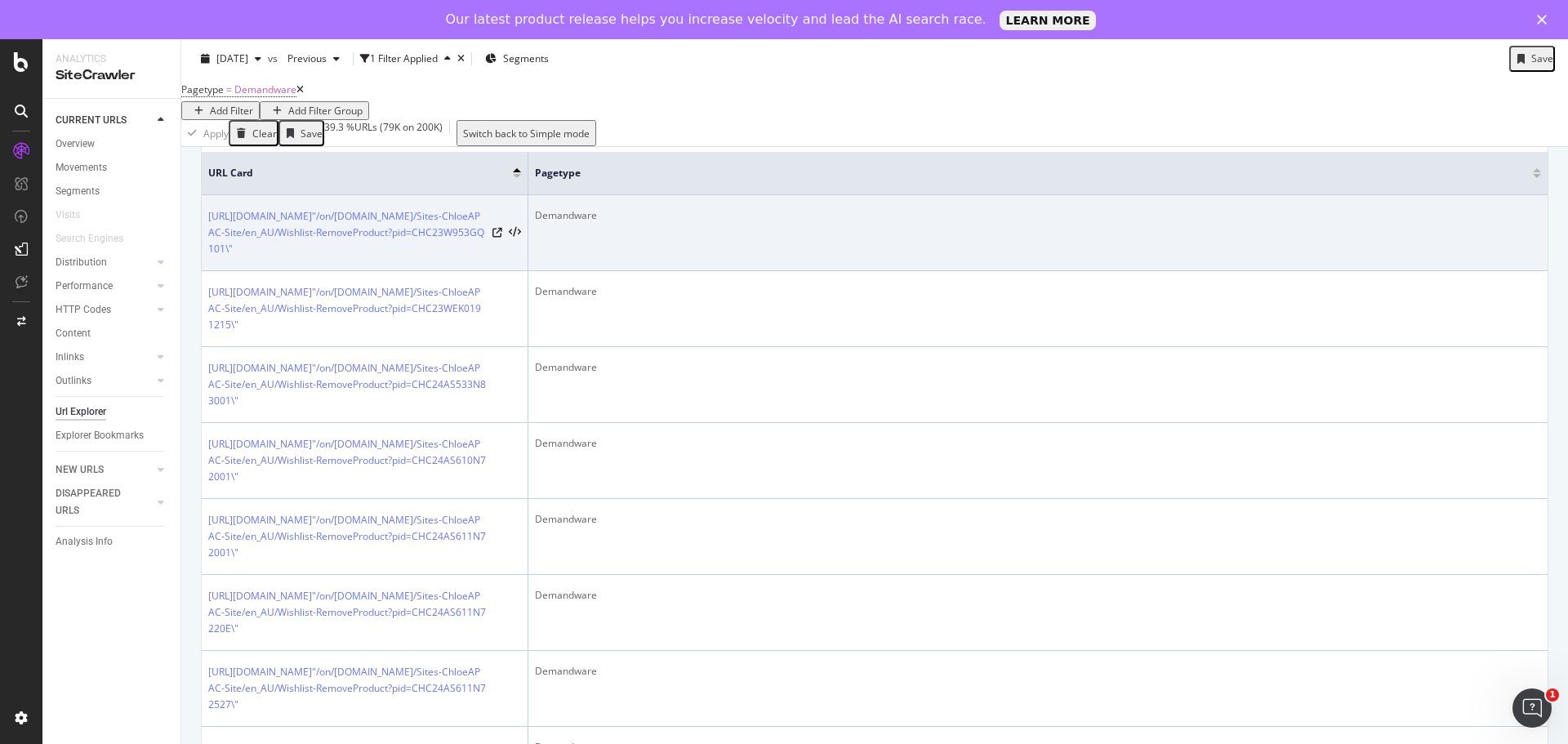
scroll to position [351, 0]
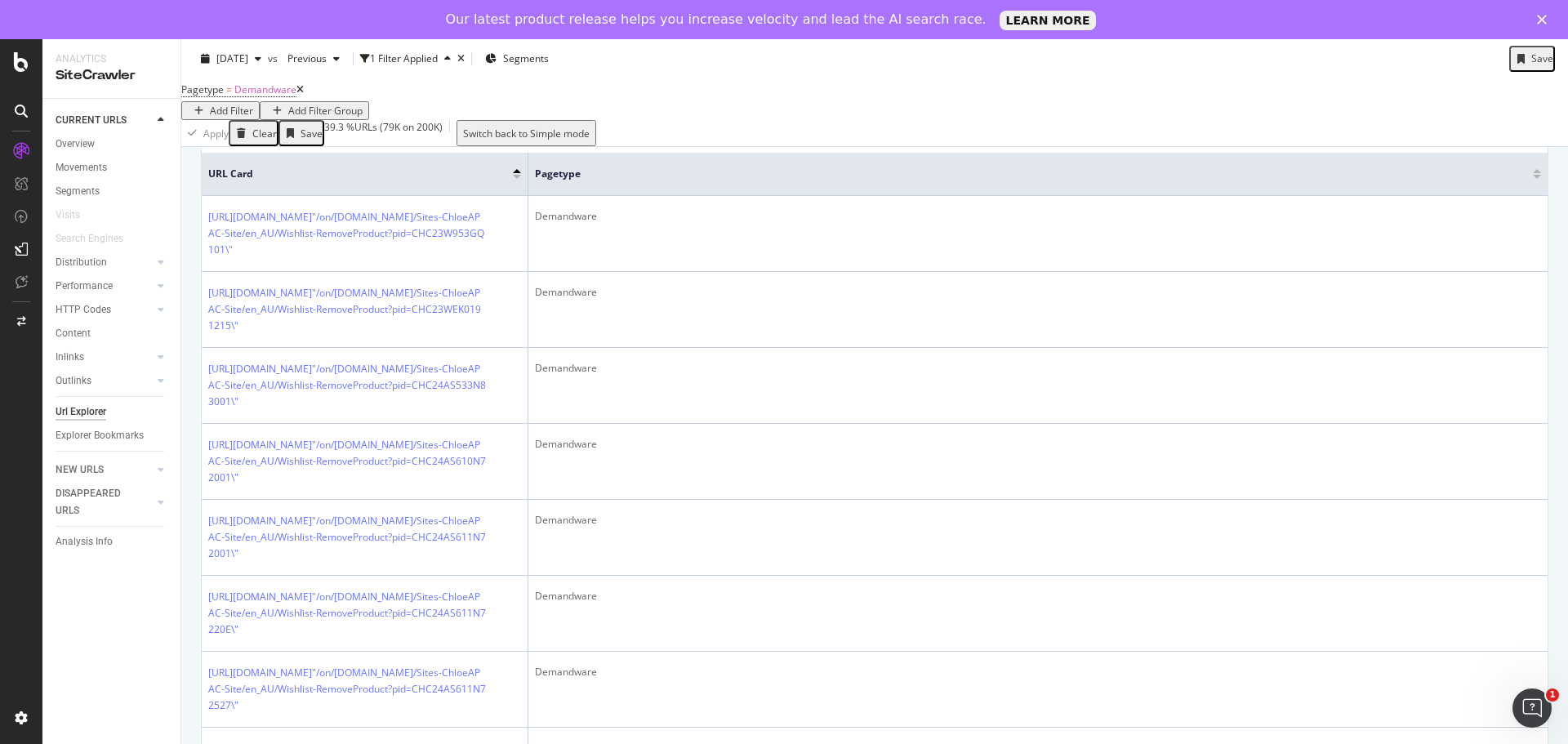
click at [516, 179] on div at bounding box center [517, 177] width 9 height 4
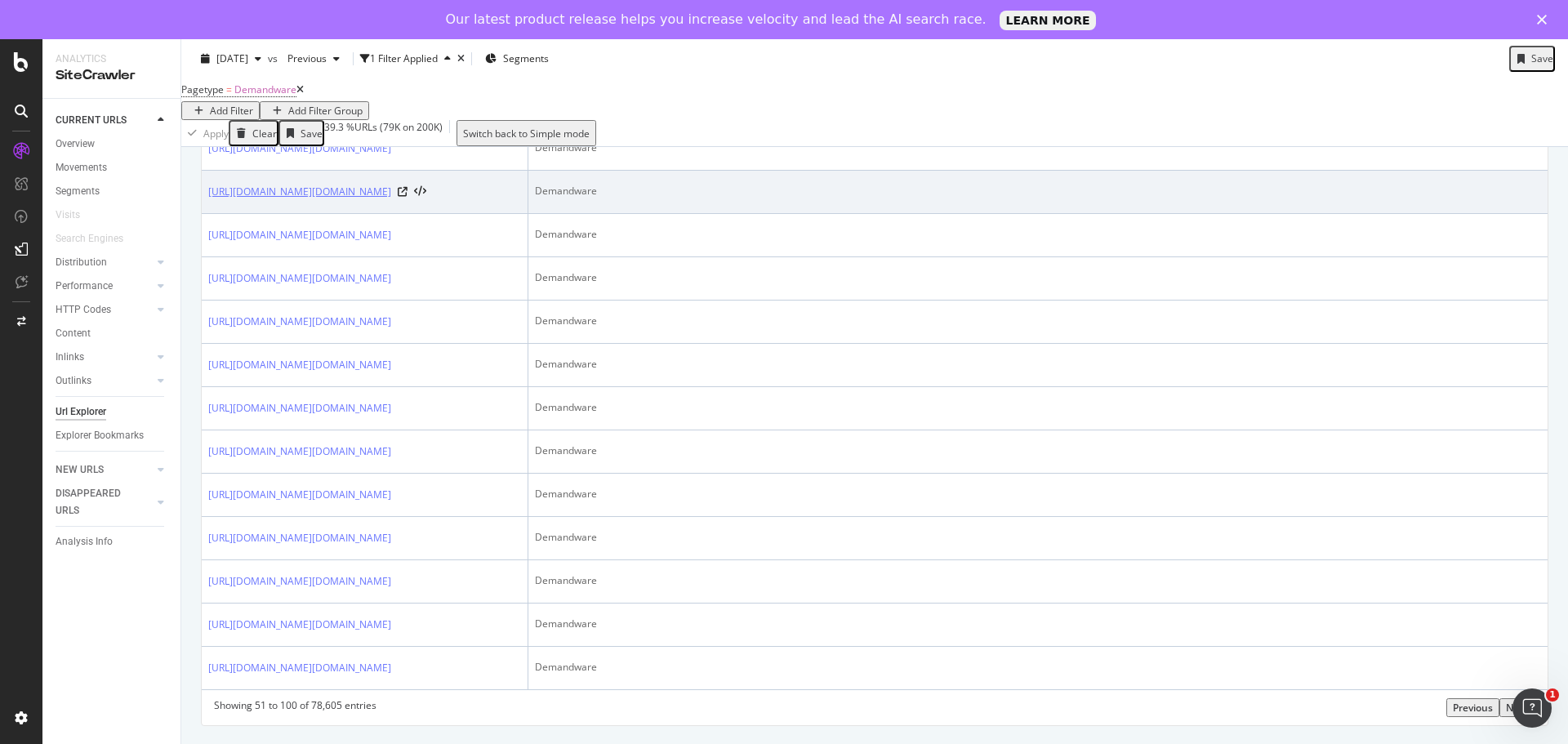
scroll to position [3341, 0]
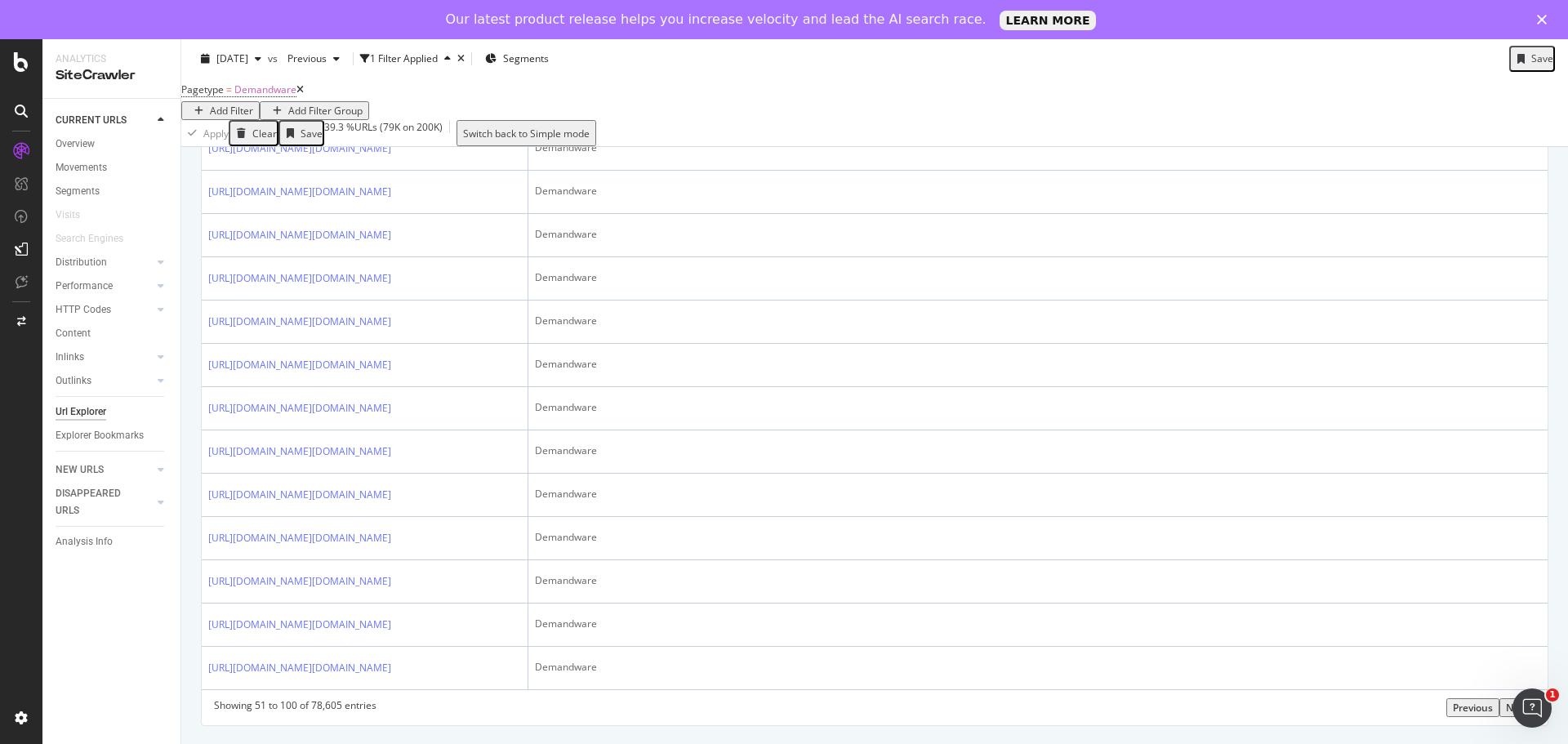
click at [1507, 706] on div "Next" at bounding box center [1517, 708] width 23 height 14
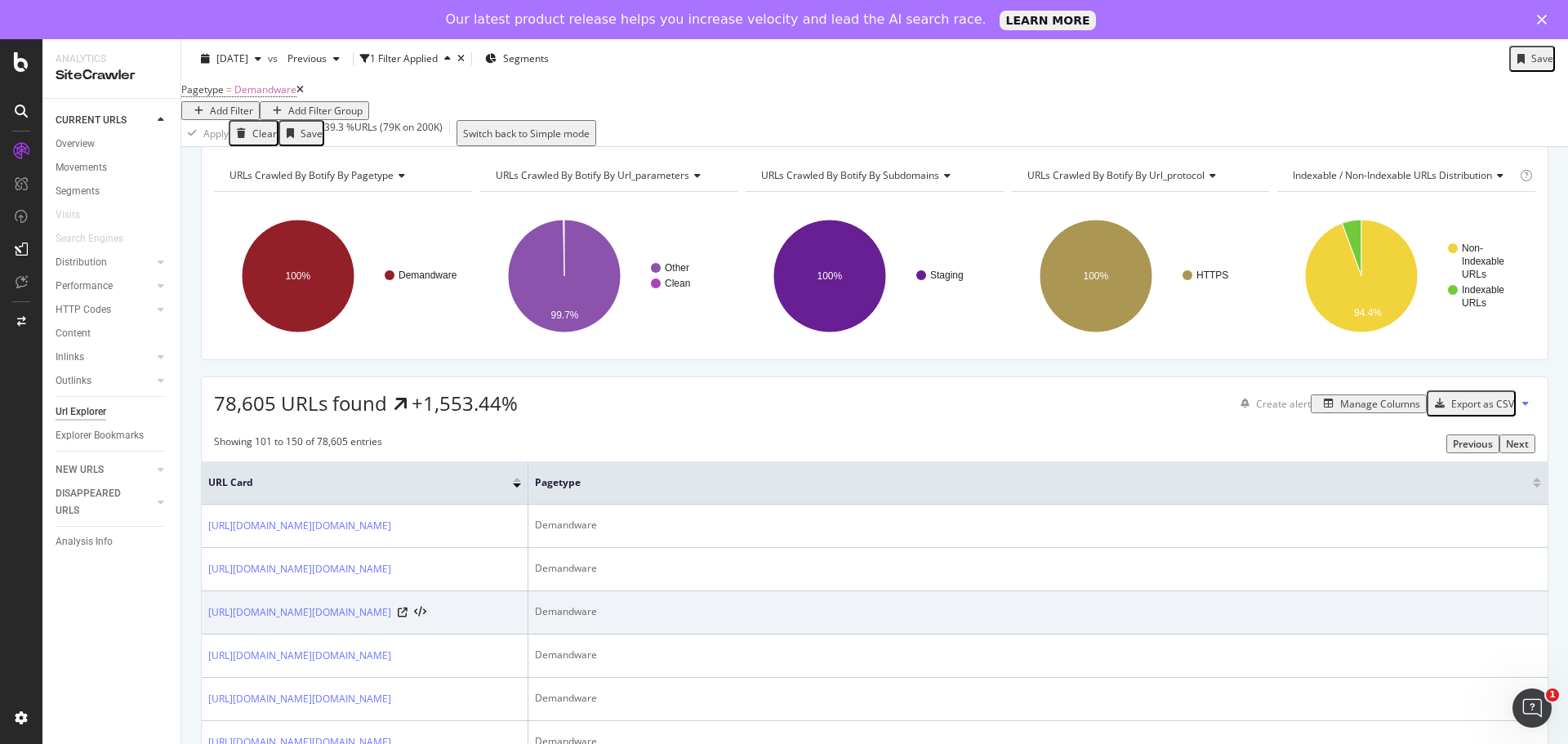
scroll to position [0, 0]
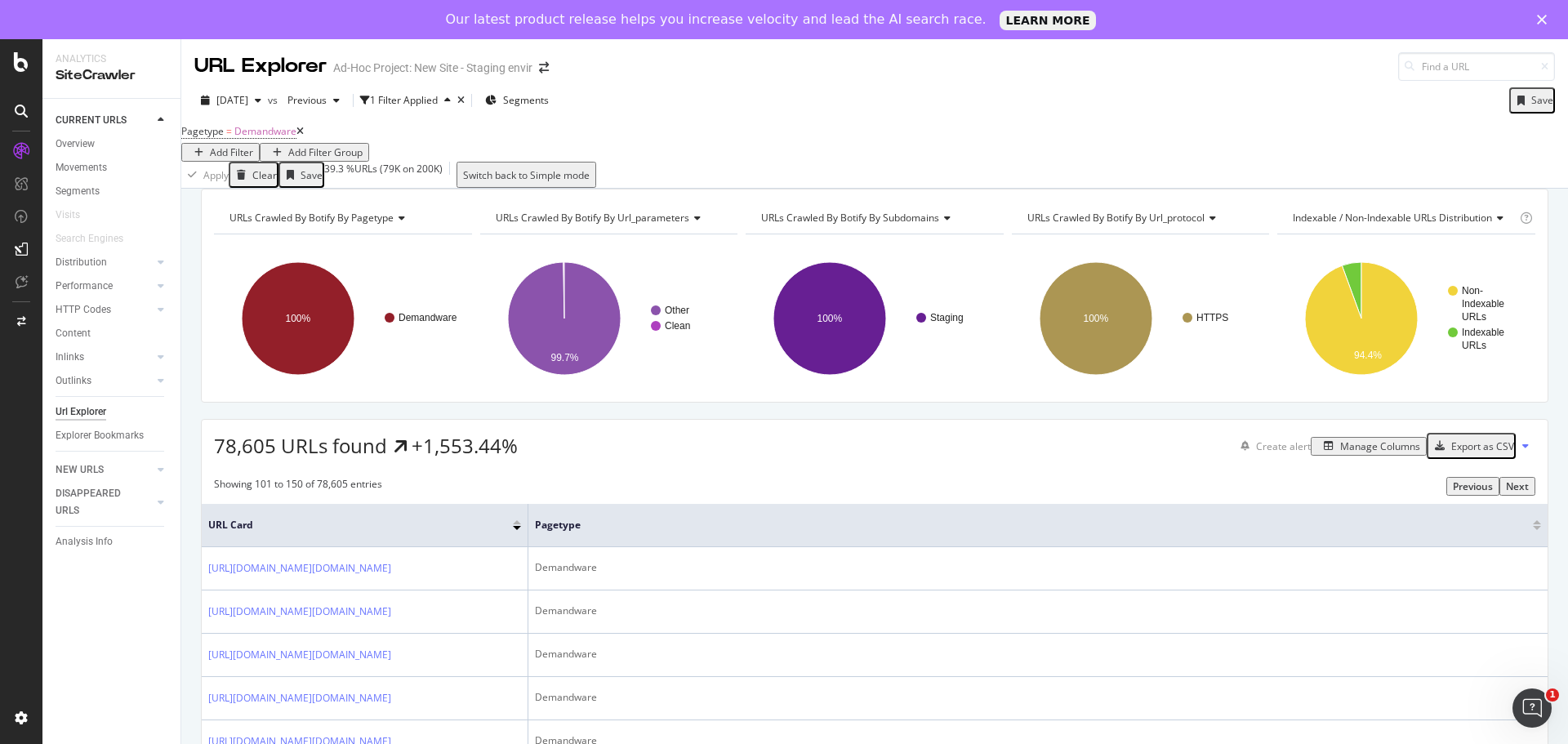
click at [1491, 454] on div "Export as CSV" at bounding box center [1482, 446] width 63 height 14
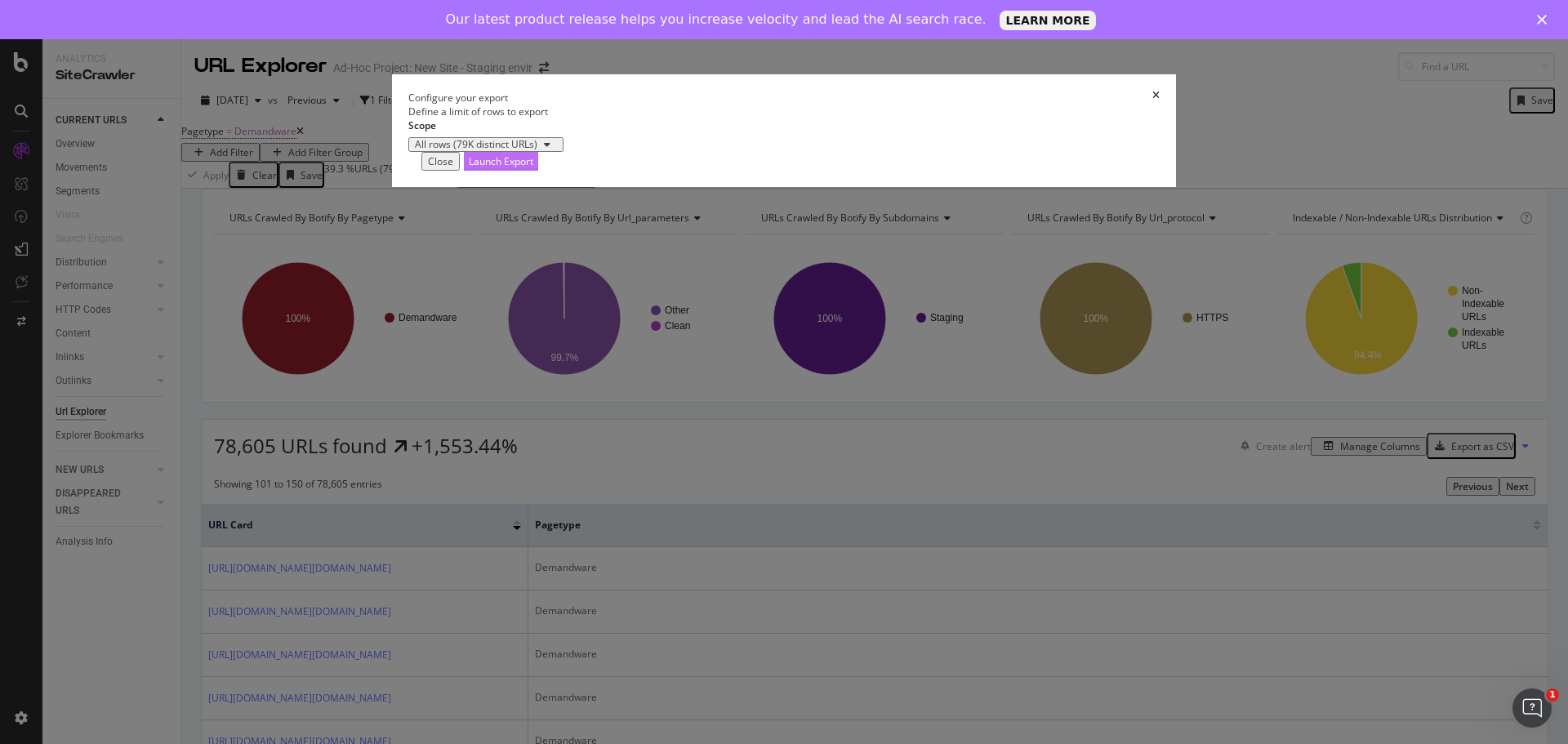
click at [533, 168] on div "Launch Export" at bounding box center [501, 161] width 65 height 14
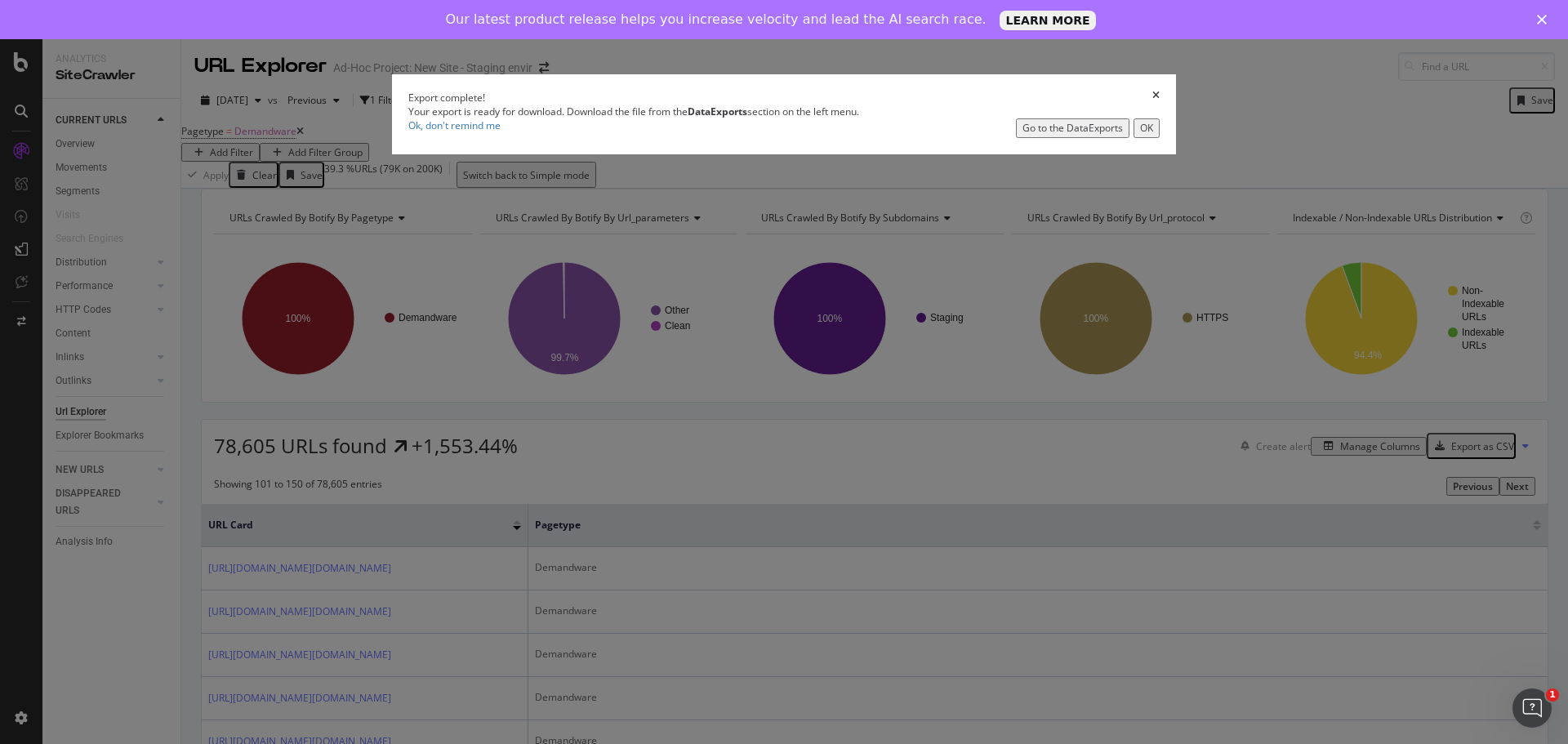
click at [1022, 135] on div "Go to the DataExports" at bounding box center [1071, 128] width 100 height 14
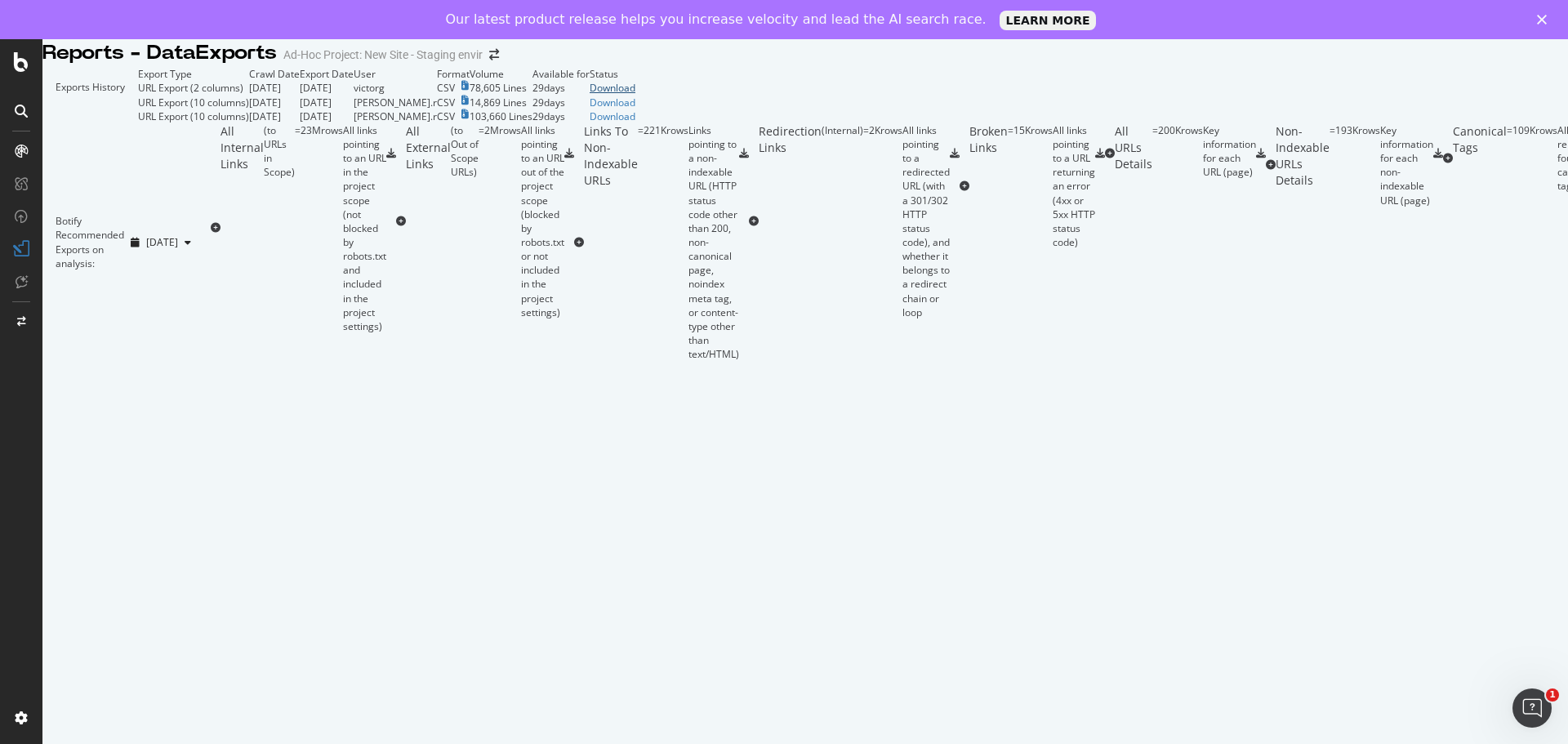
click at [635, 95] on div "Download" at bounding box center [612, 88] width 46 height 14
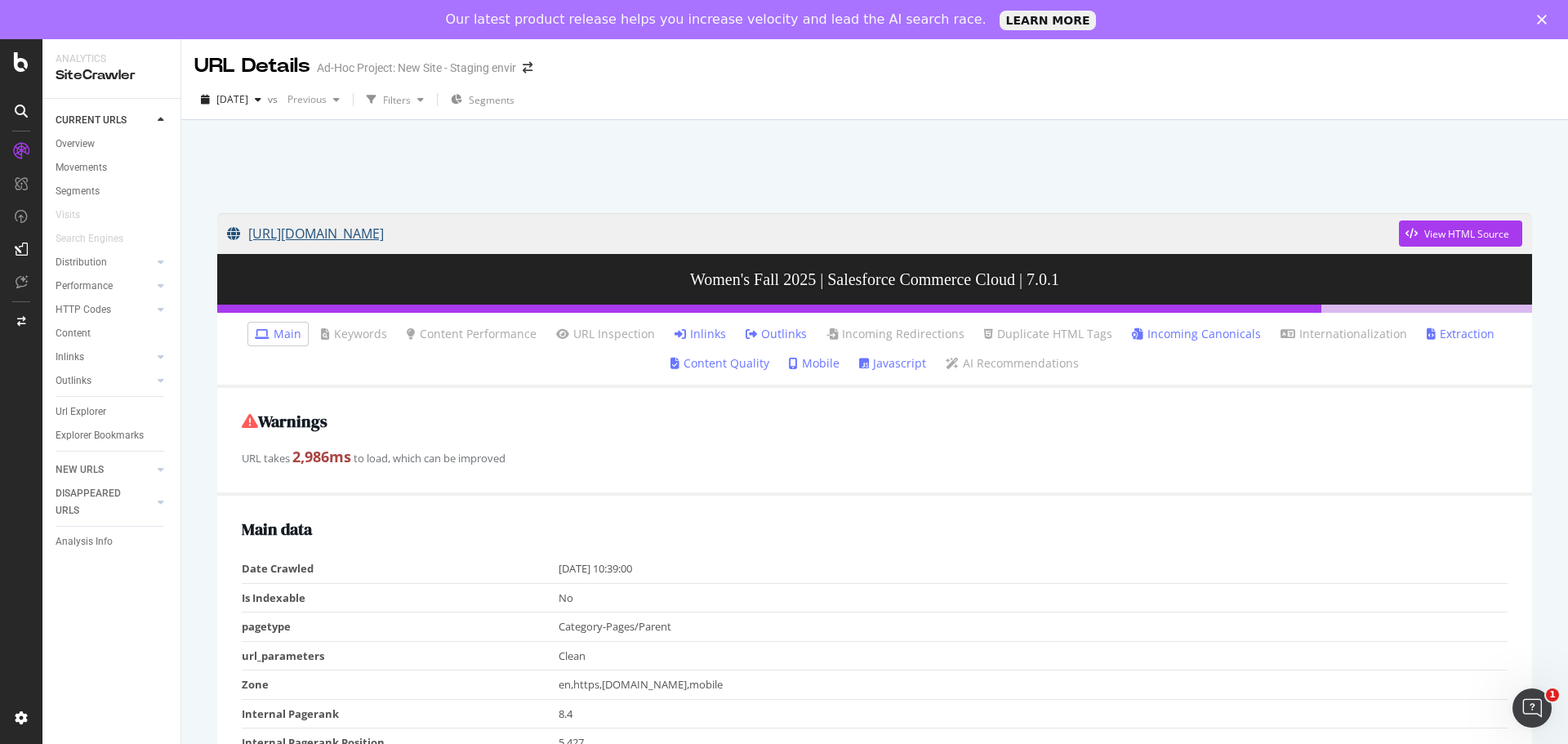
click at [456, 234] on link "[URL][DOMAIN_NAME]" at bounding box center [813, 233] width 1172 height 41
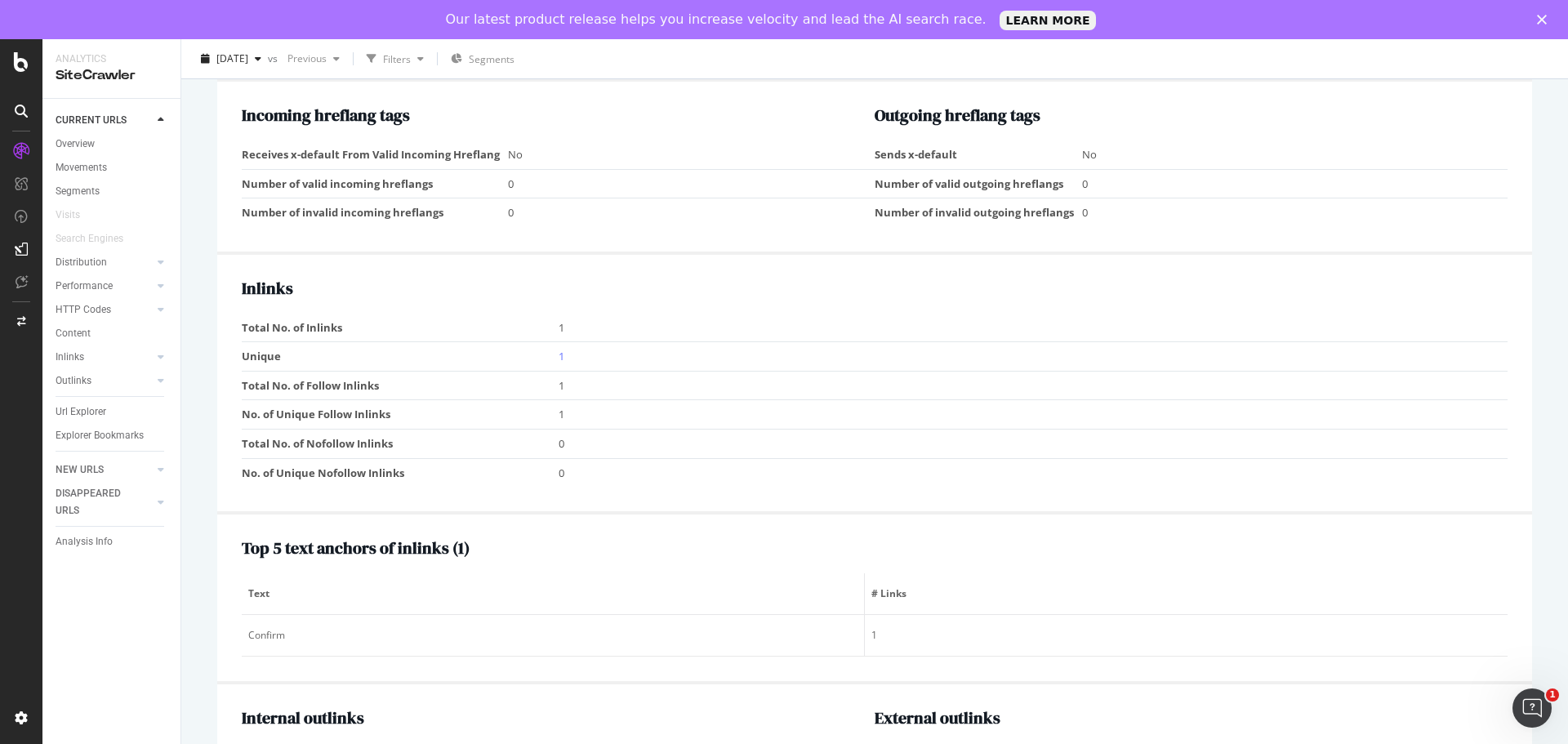
scroll to position [1391, 0]
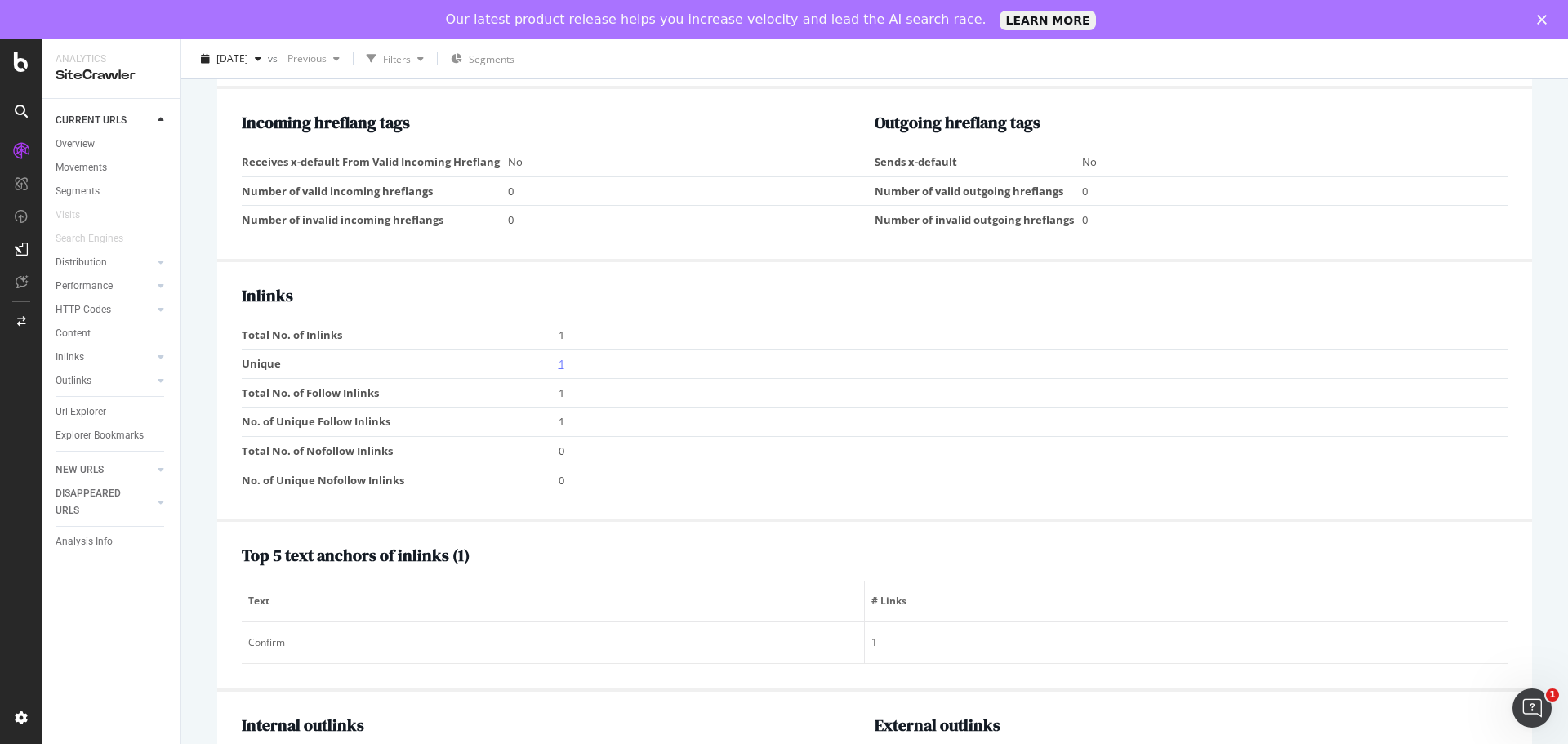
click at [559, 366] on link "1" at bounding box center [562, 363] width 6 height 14
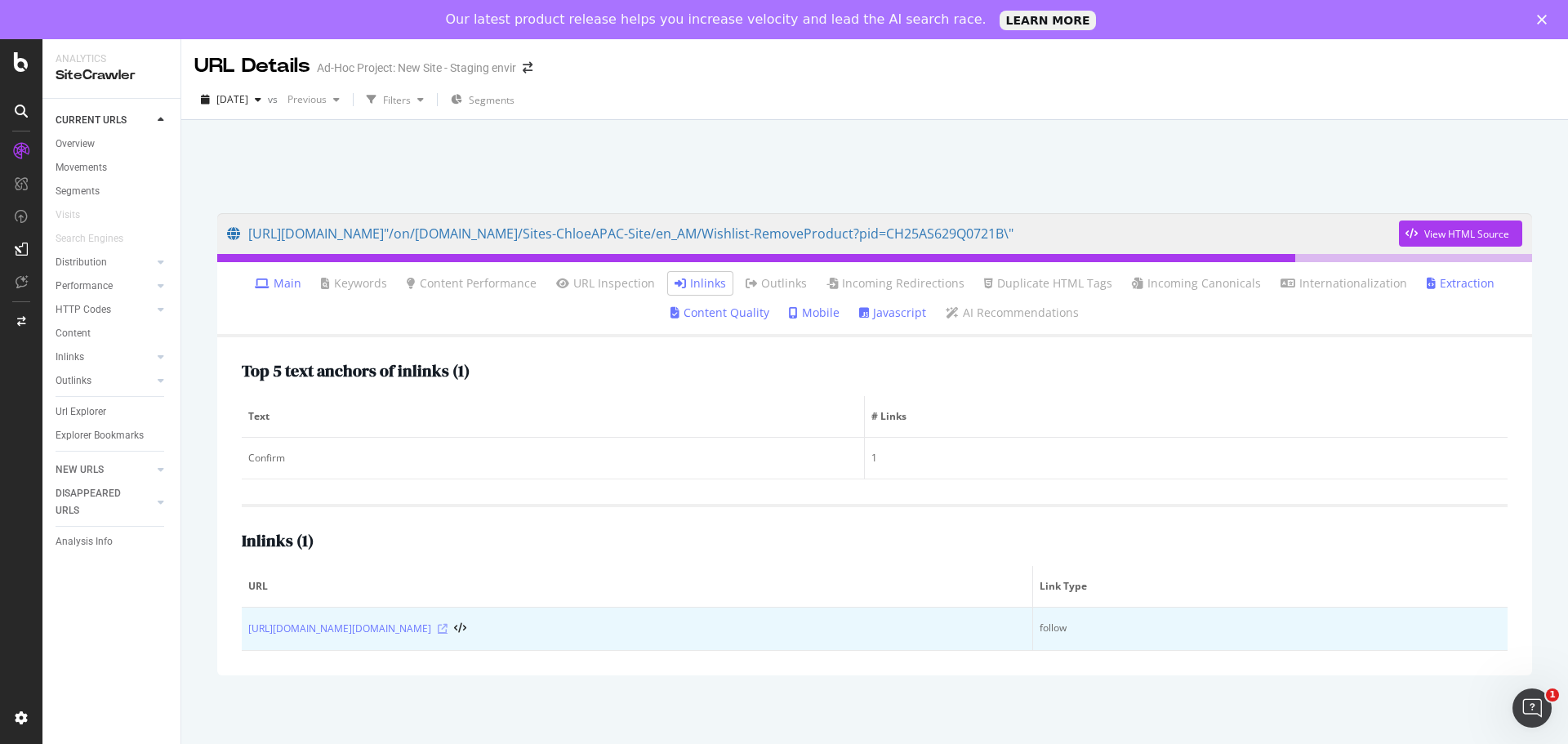
click at [448, 628] on icon at bounding box center [442, 628] width 10 height 10
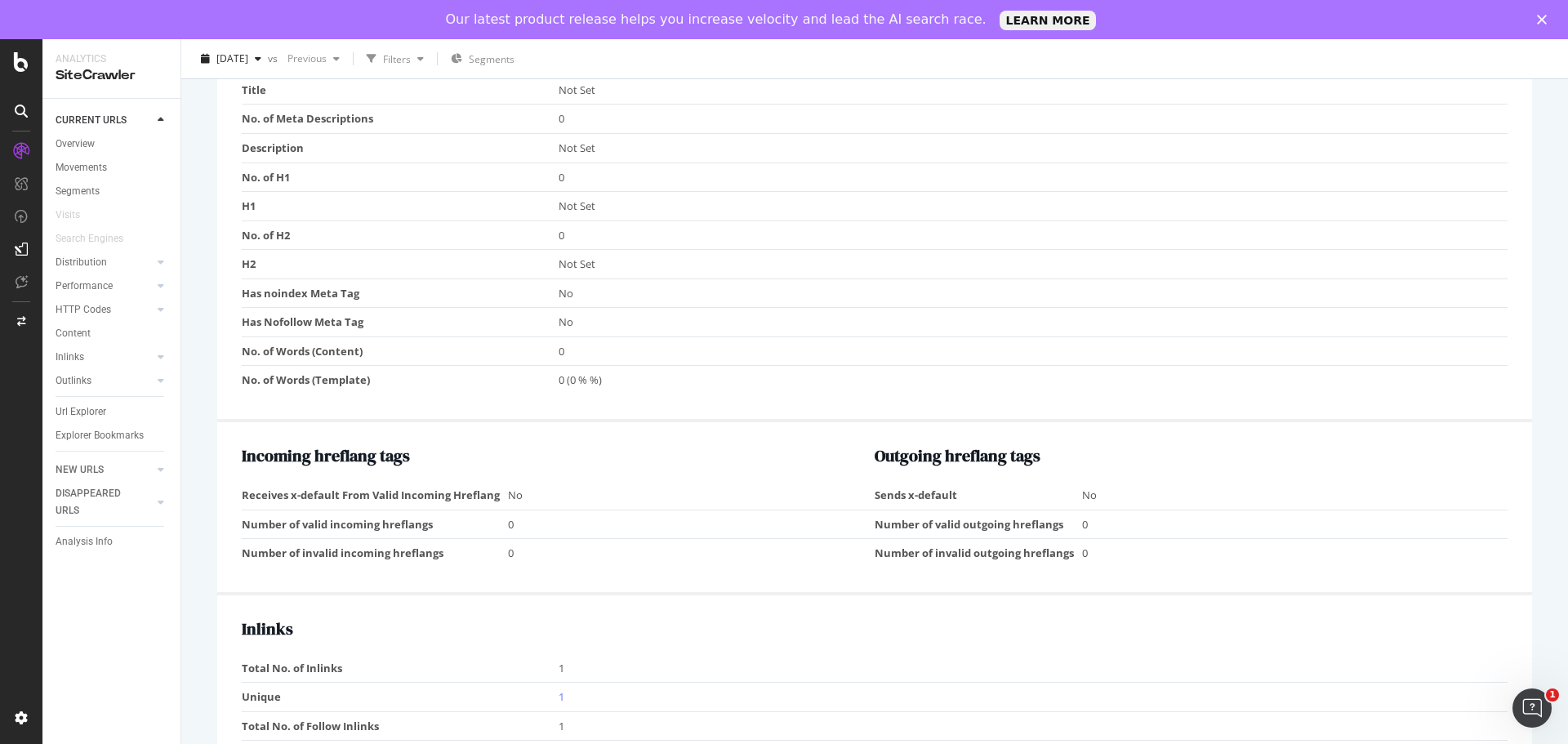
scroll to position [1307, 0]
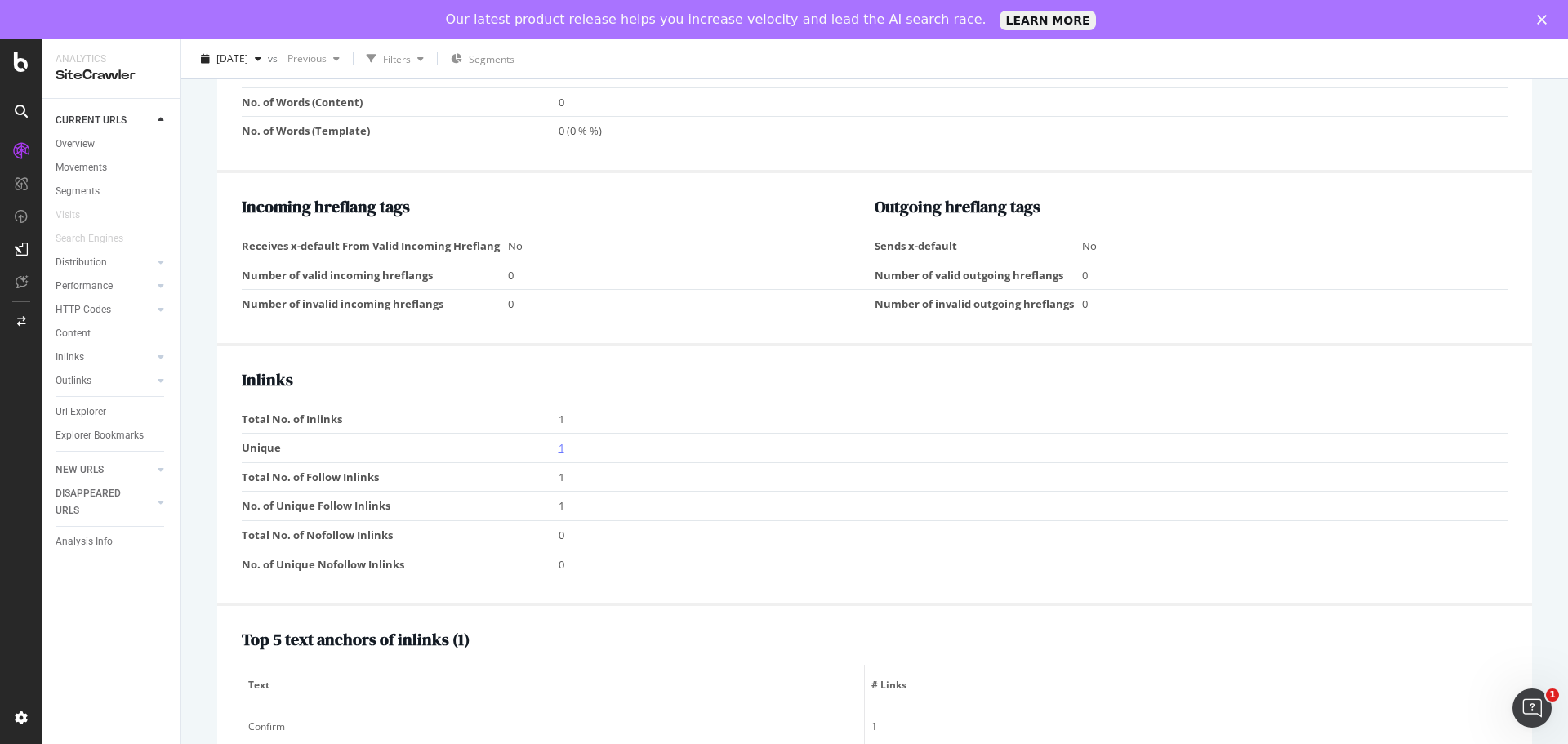
click at [559, 452] on link "1" at bounding box center [562, 447] width 6 height 14
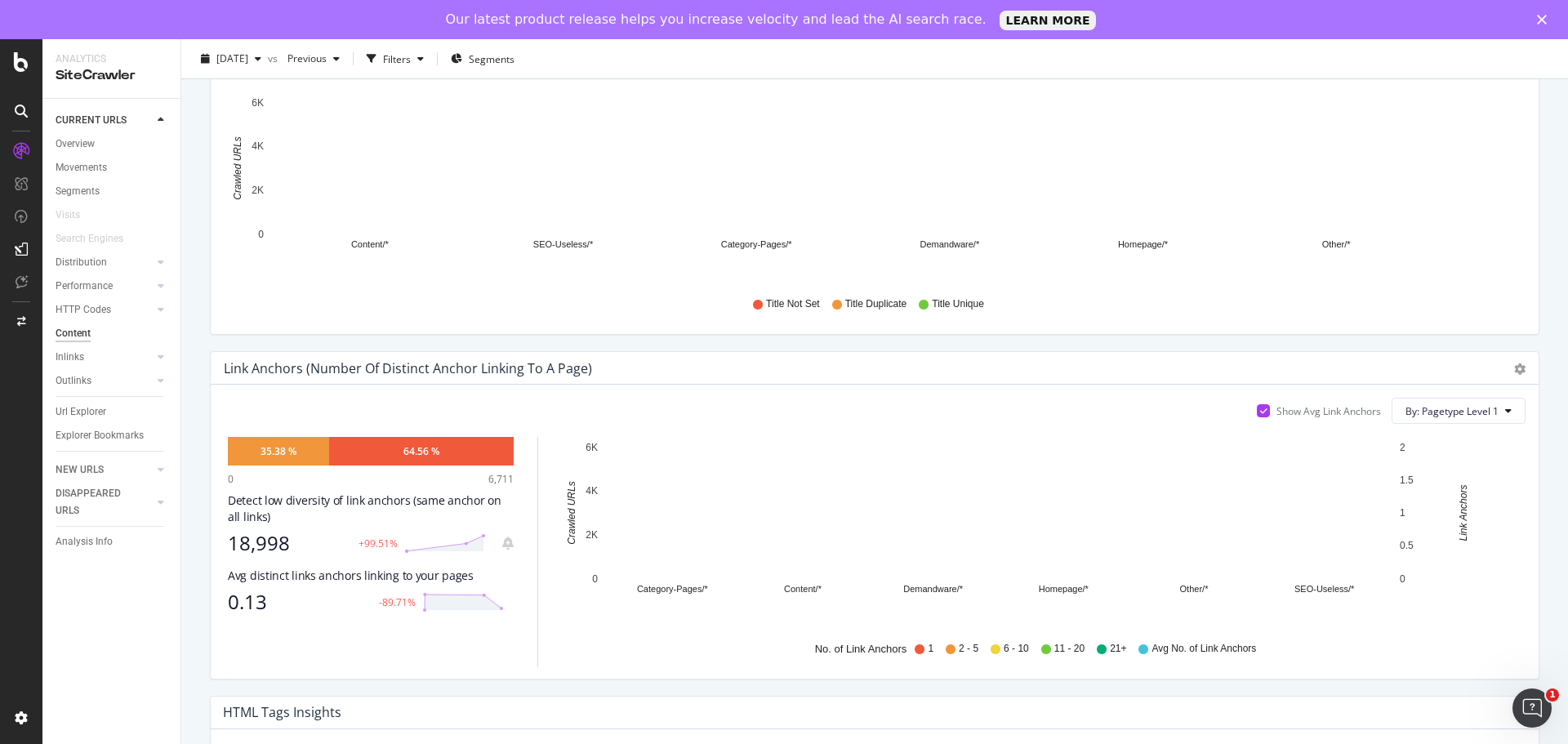
scroll to position [734, 0]
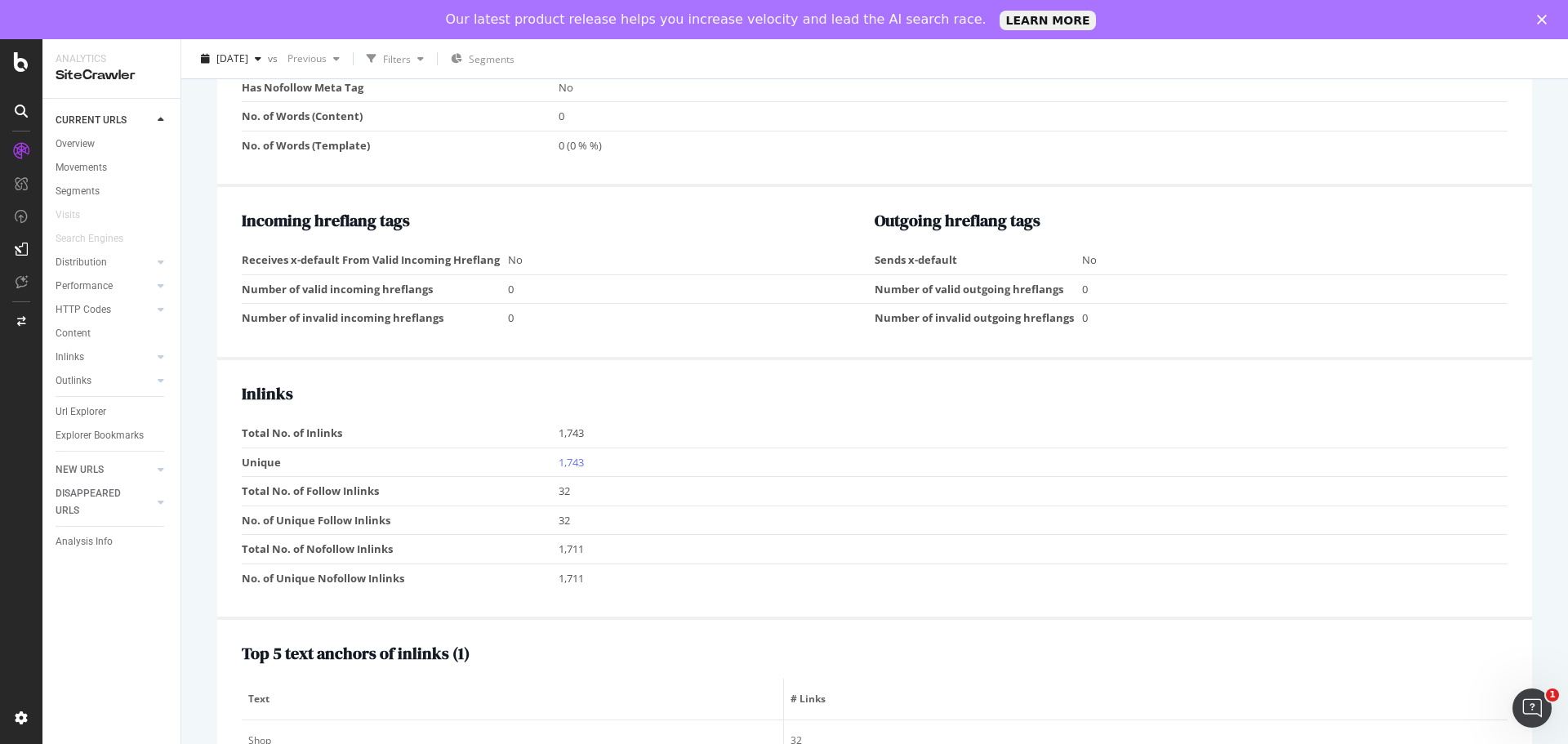
scroll to position [1307, 0]
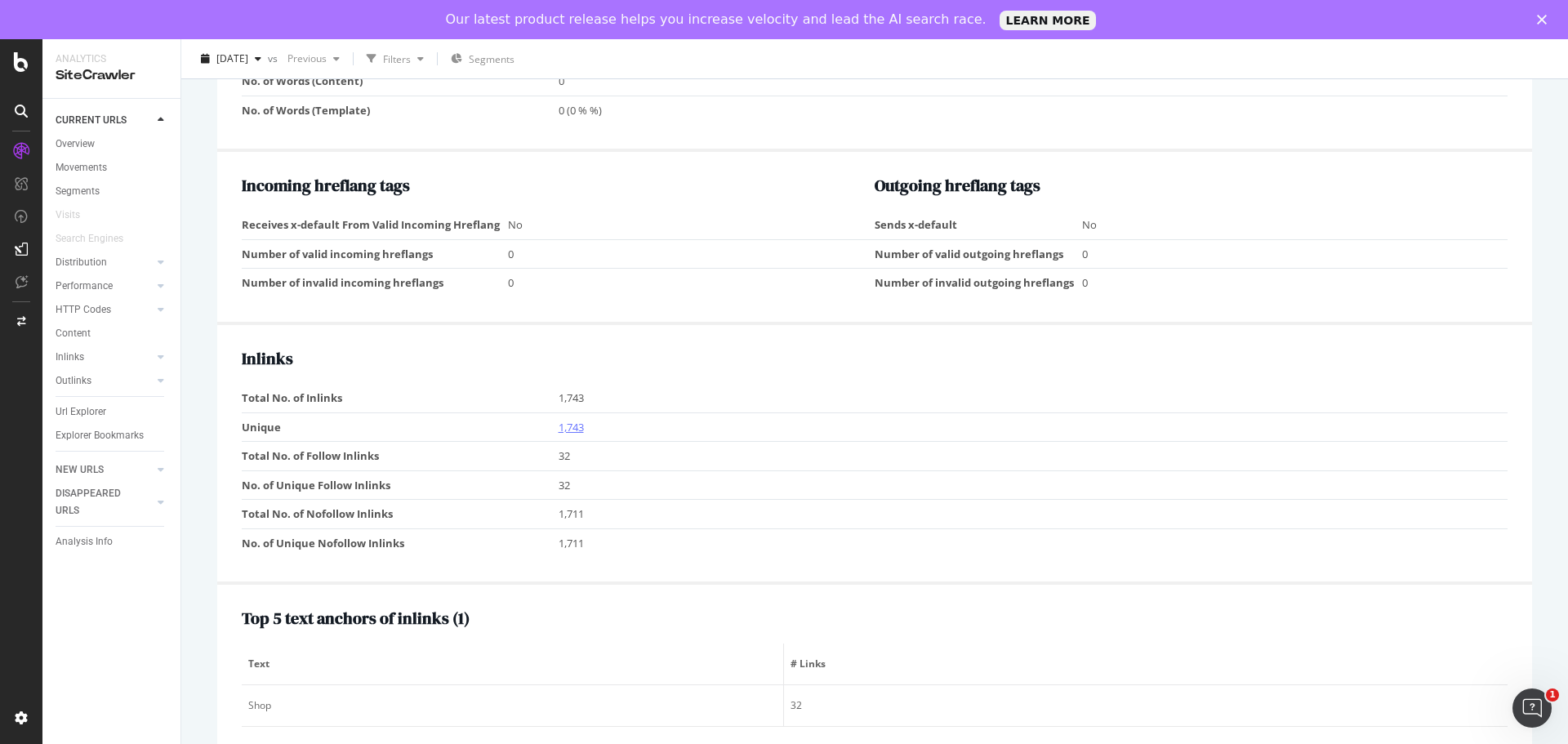
click at [563, 431] on link "1,743" at bounding box center [571, 426] width 26 height 14
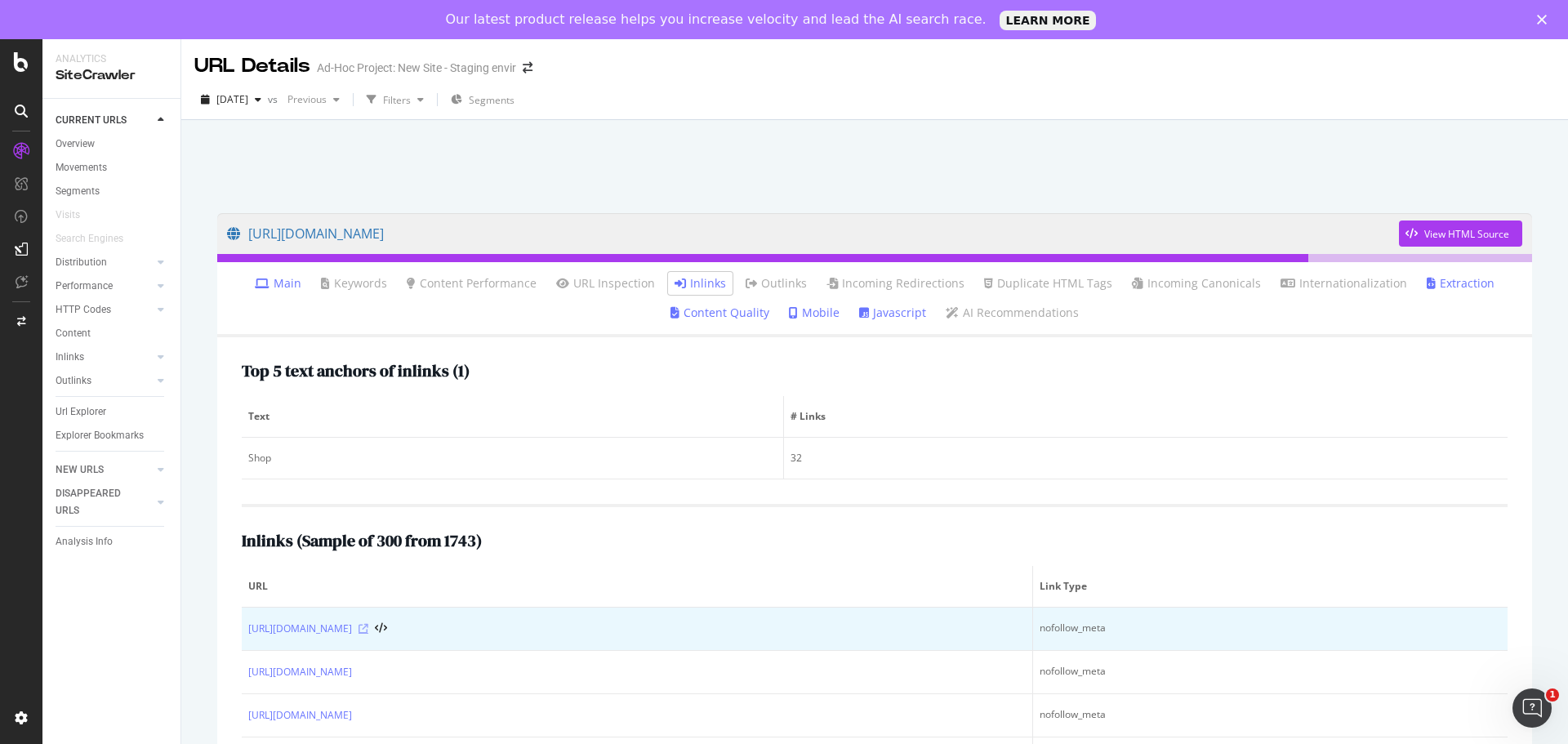
click at [369, 628] on icon at bounding box center [363, 628] width 10 height 10
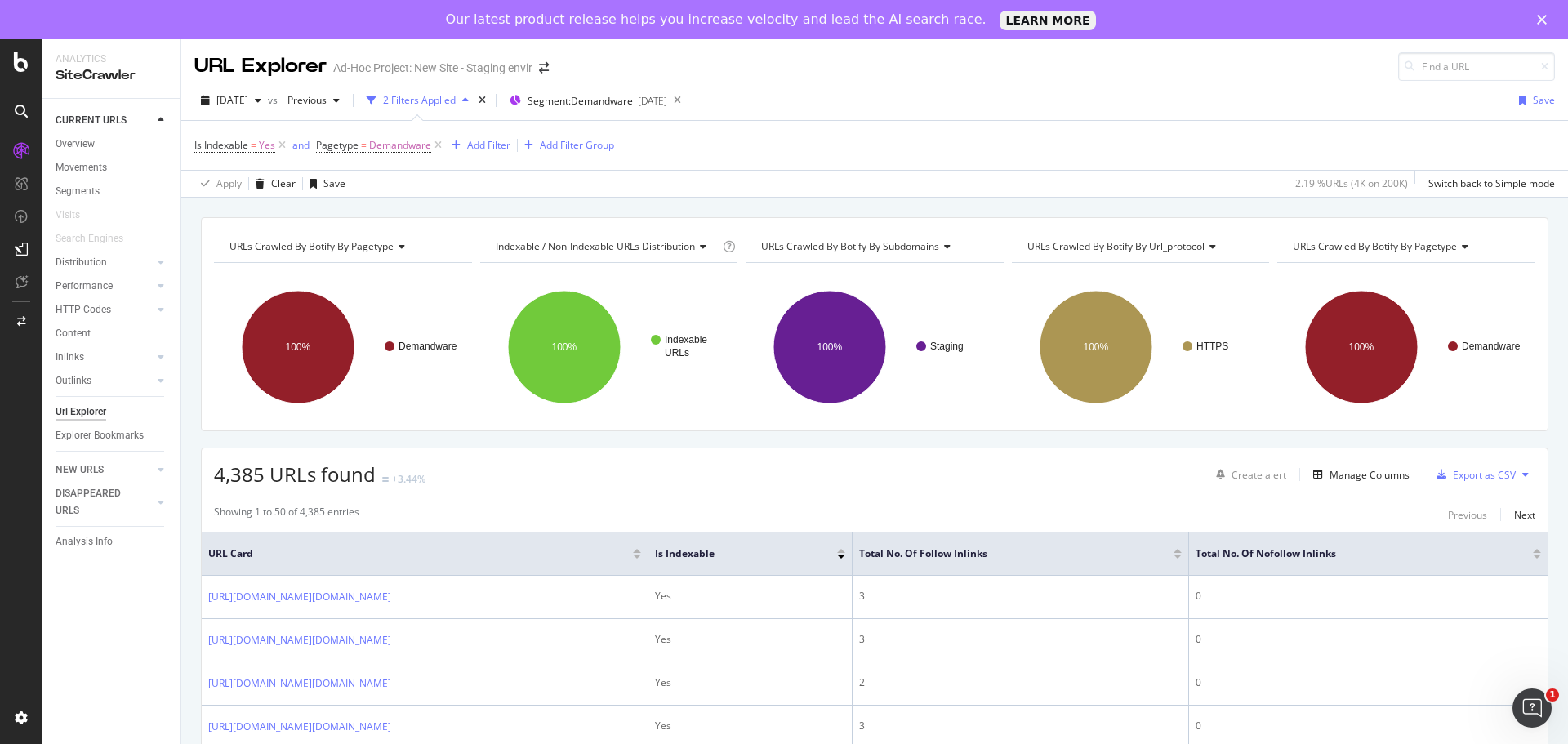
scroll to position [91, 0]
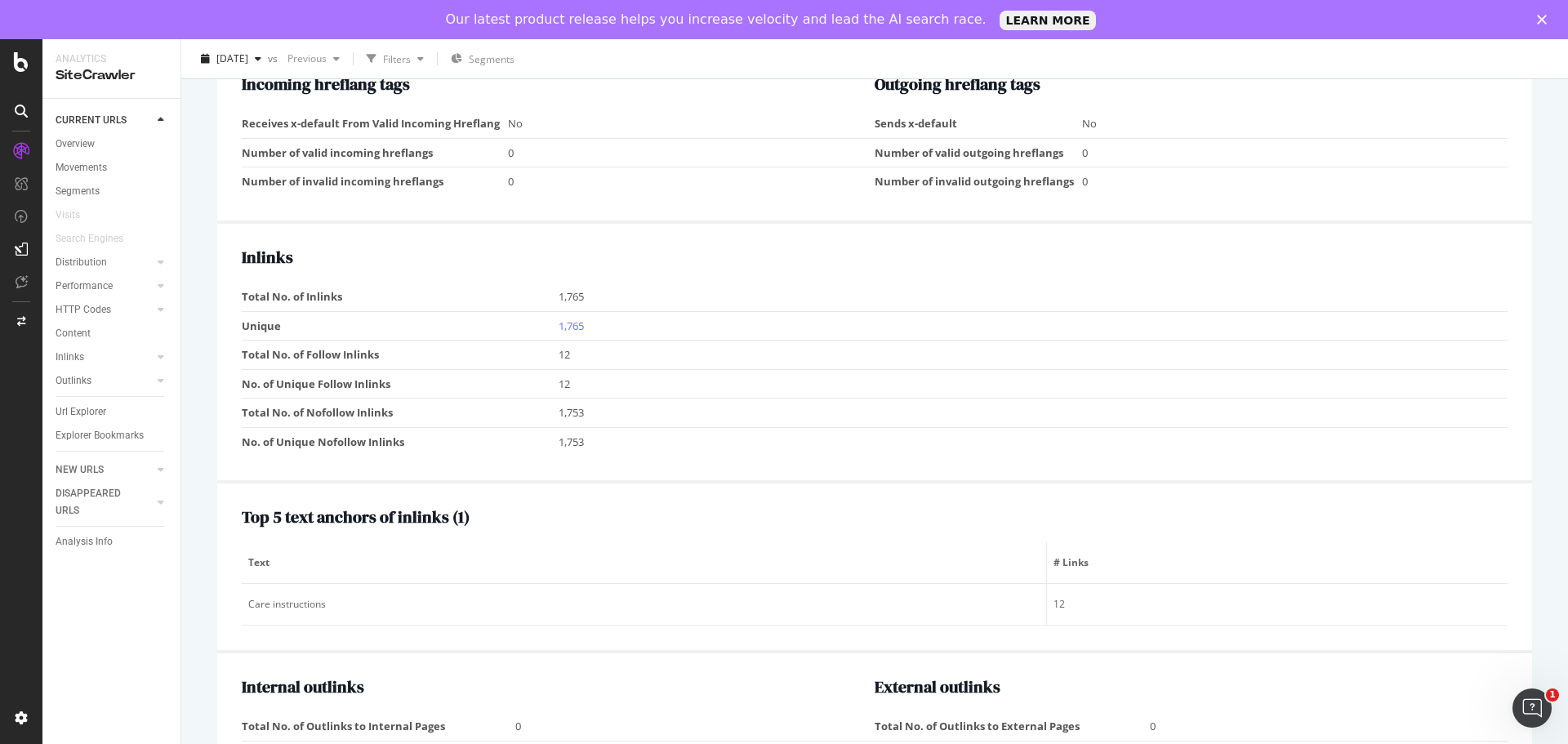
scroll to position [1371, 0]
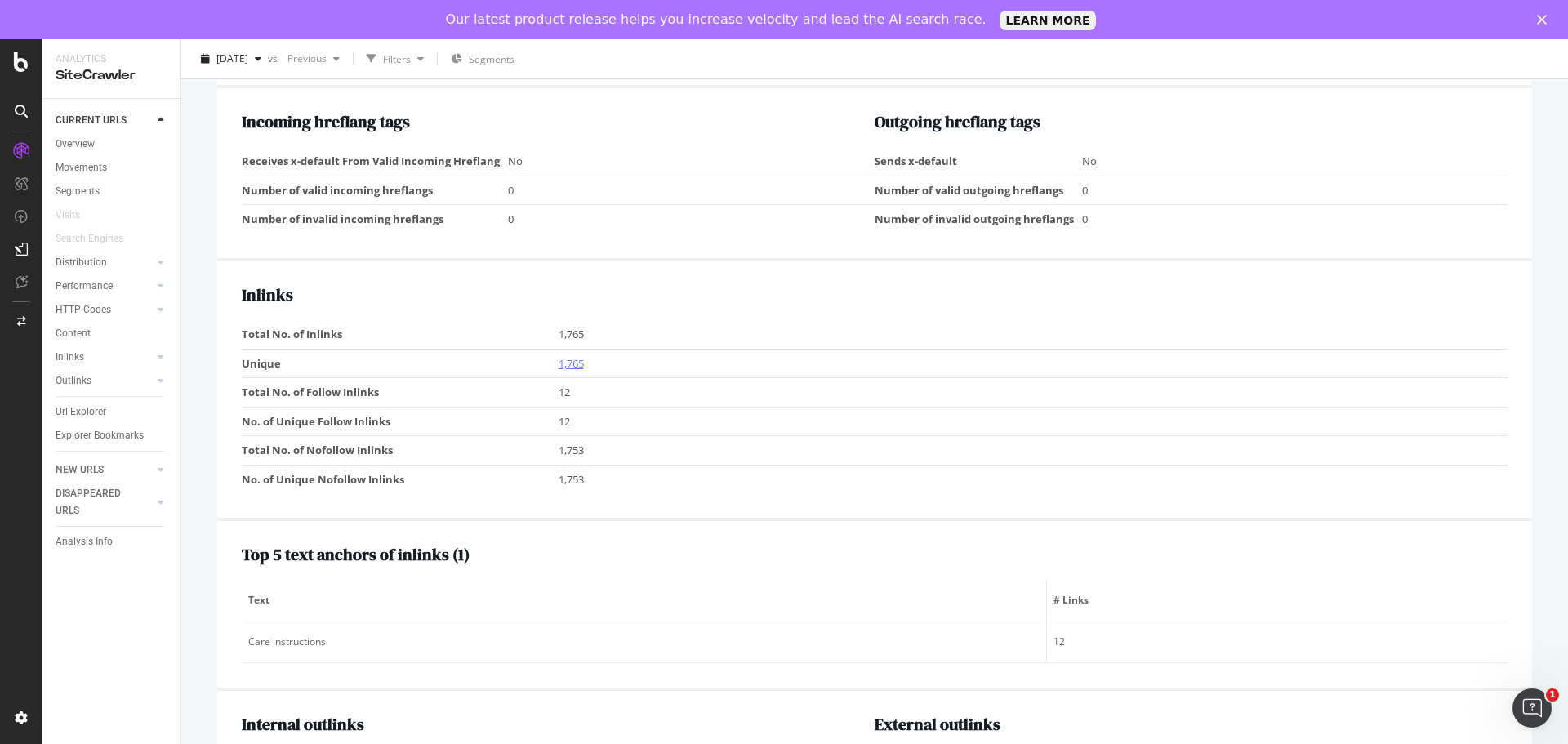
click at [580, 361] on link "1,765" at bounding box center [571, 363] width 26 height 14
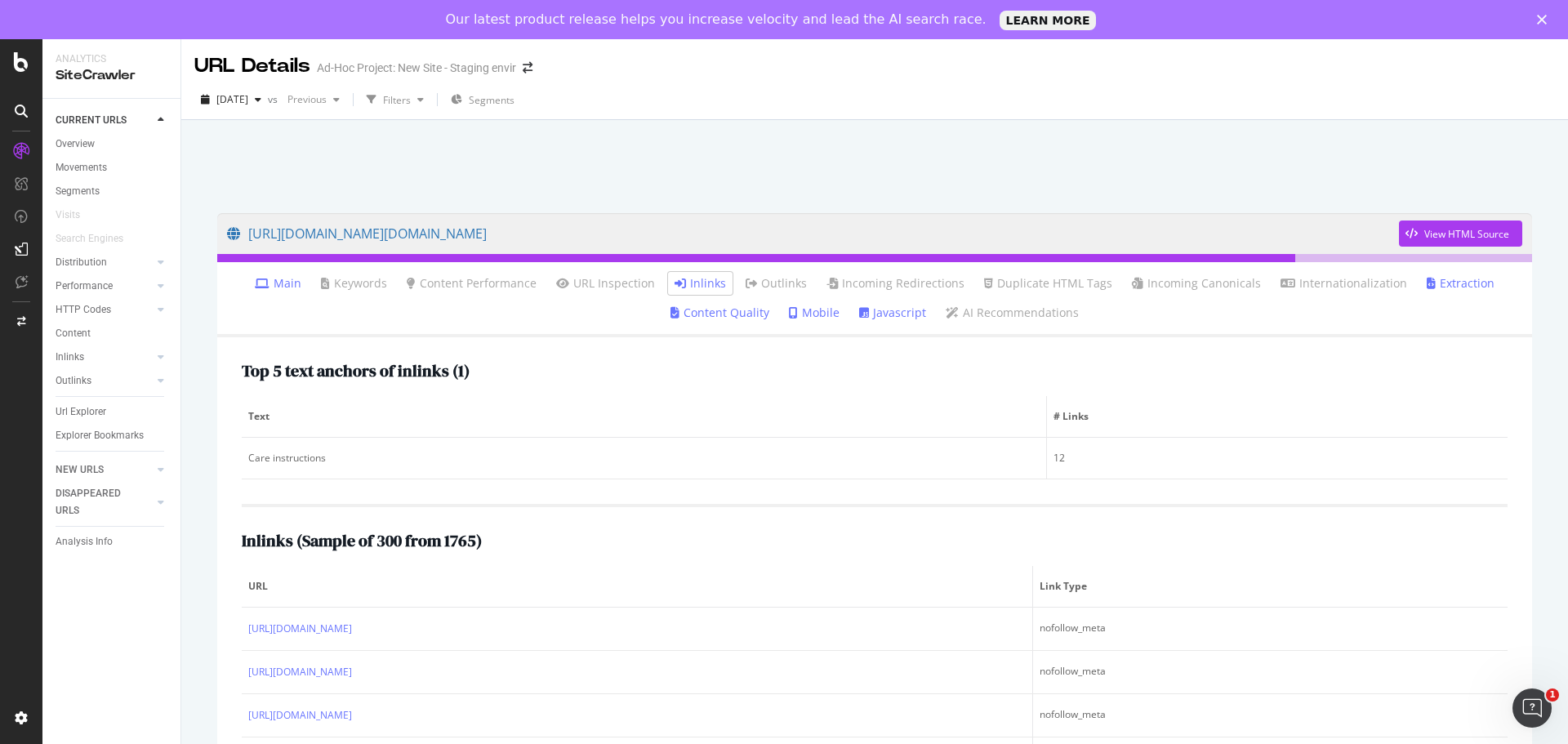
scroll to position [232, 0]
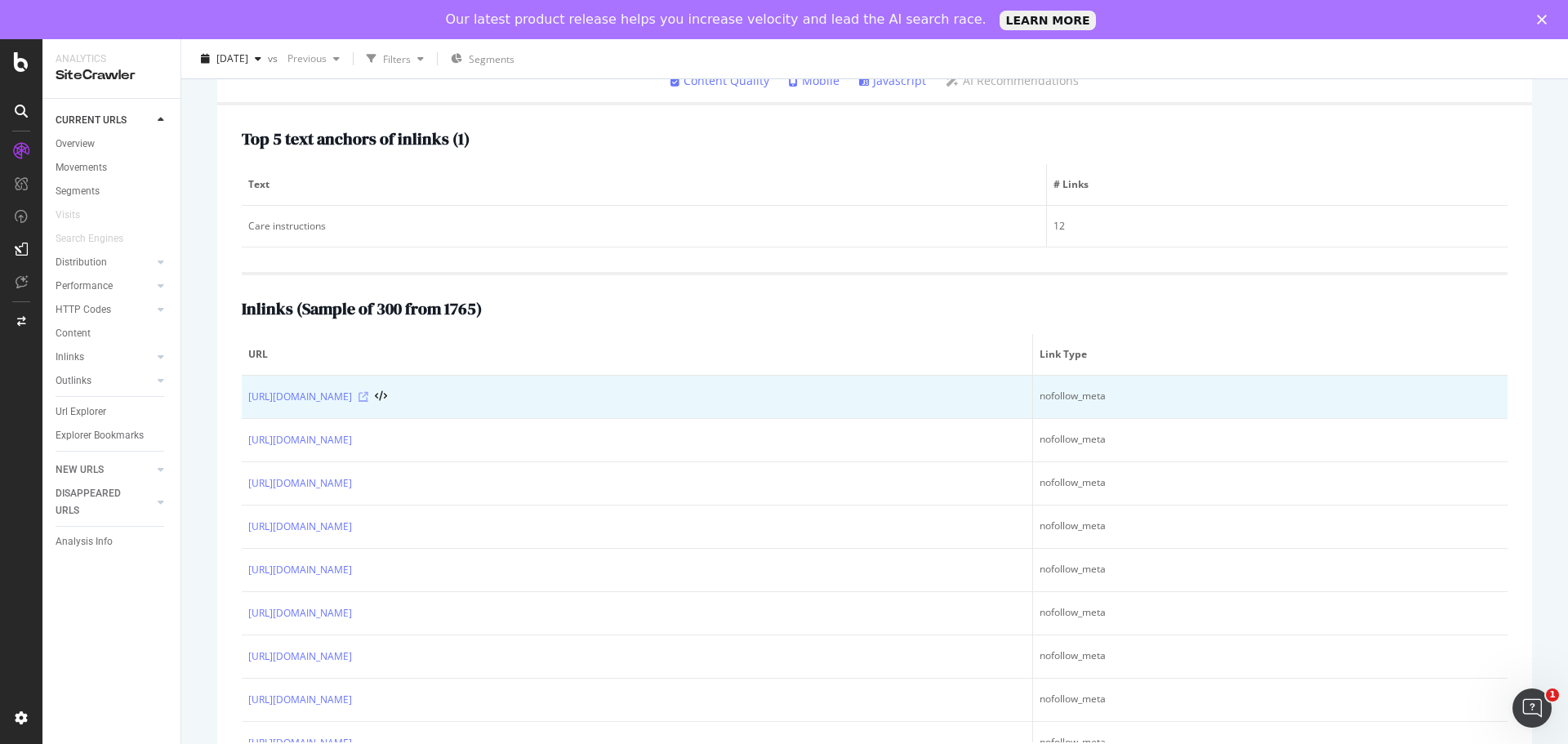
click at [369, 397] on icon at bounding box center [363, 396] width 10 height 10
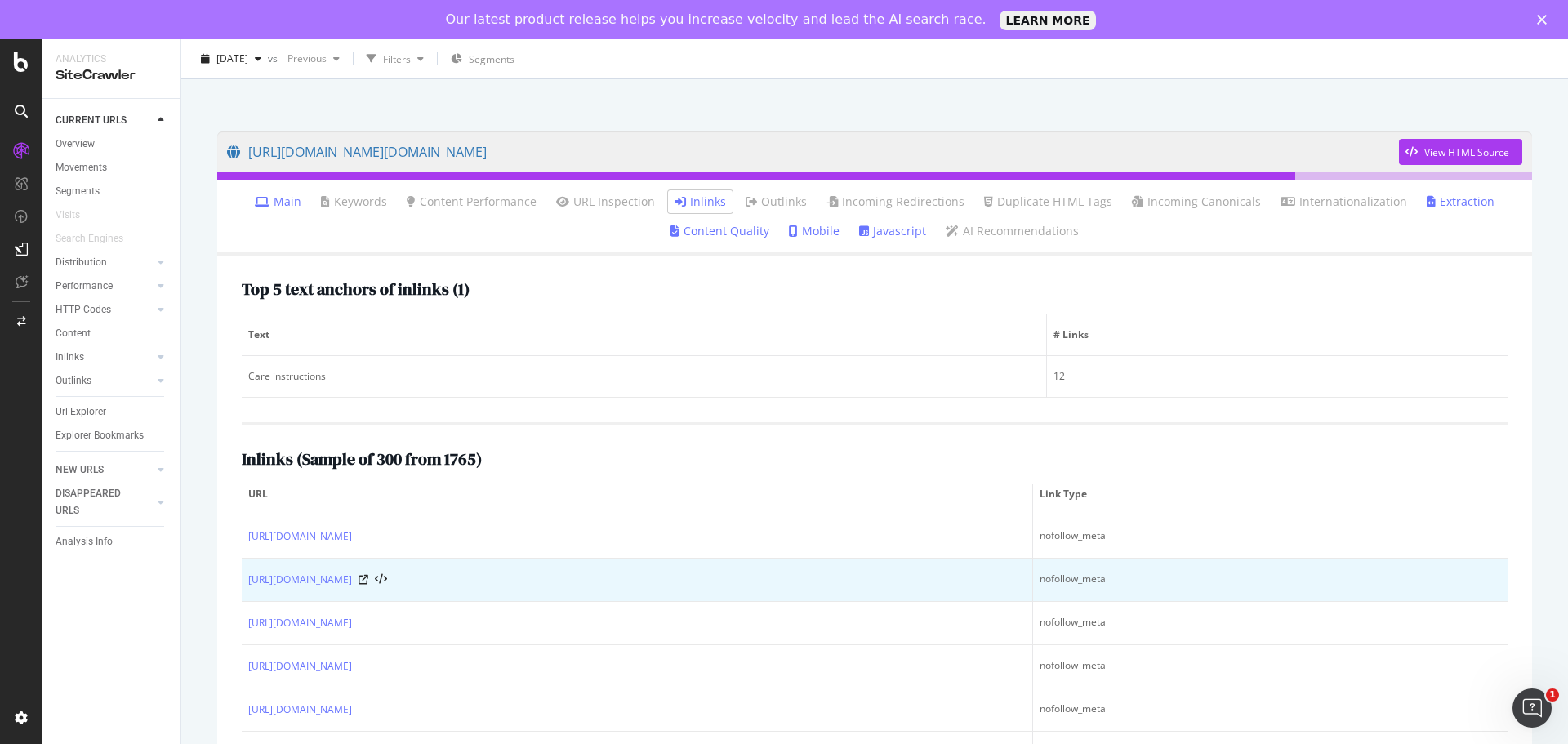
scroll to position [0, 0]
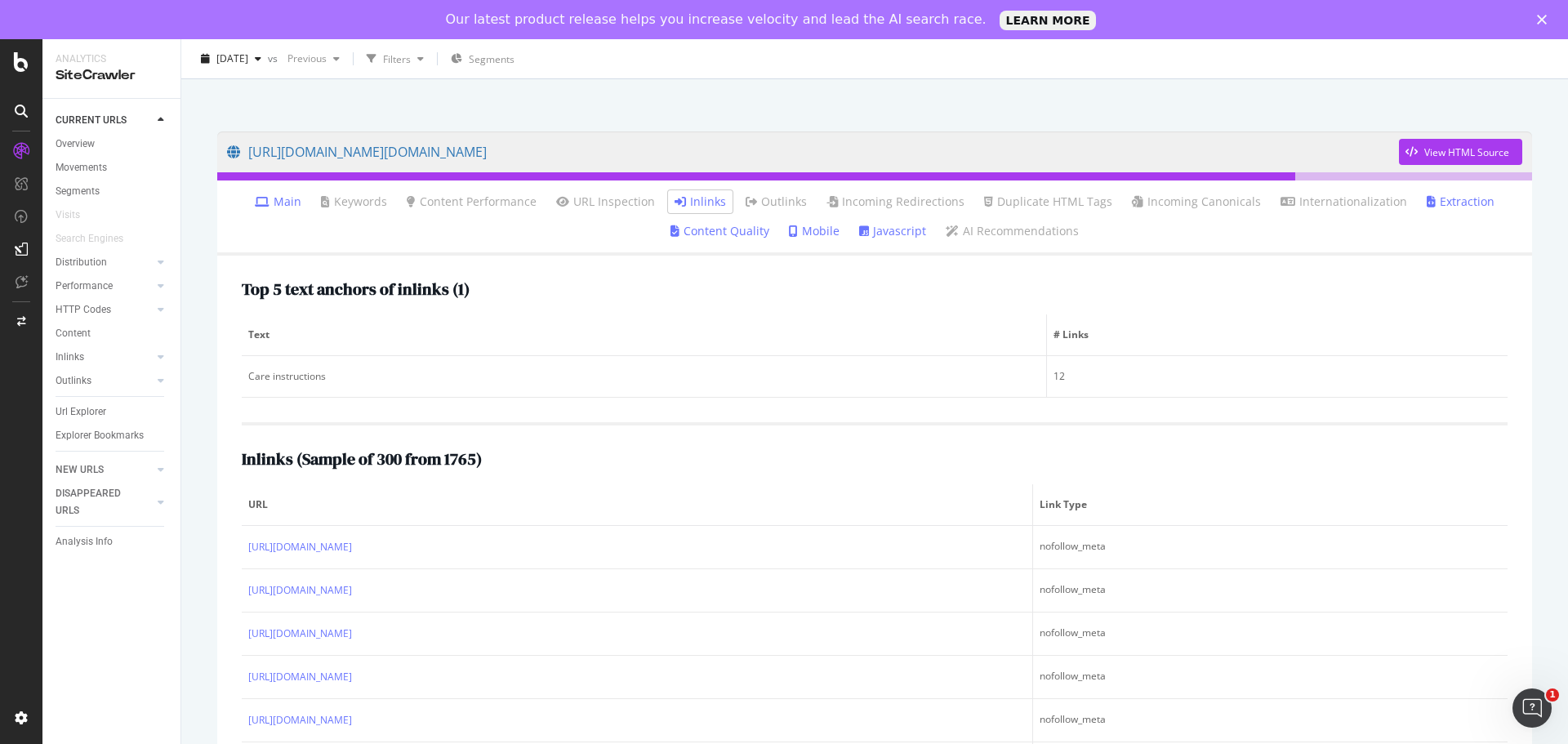
click at [887, 236] on link "Javascript" at bounding box center [892, 230] width 67 height 16
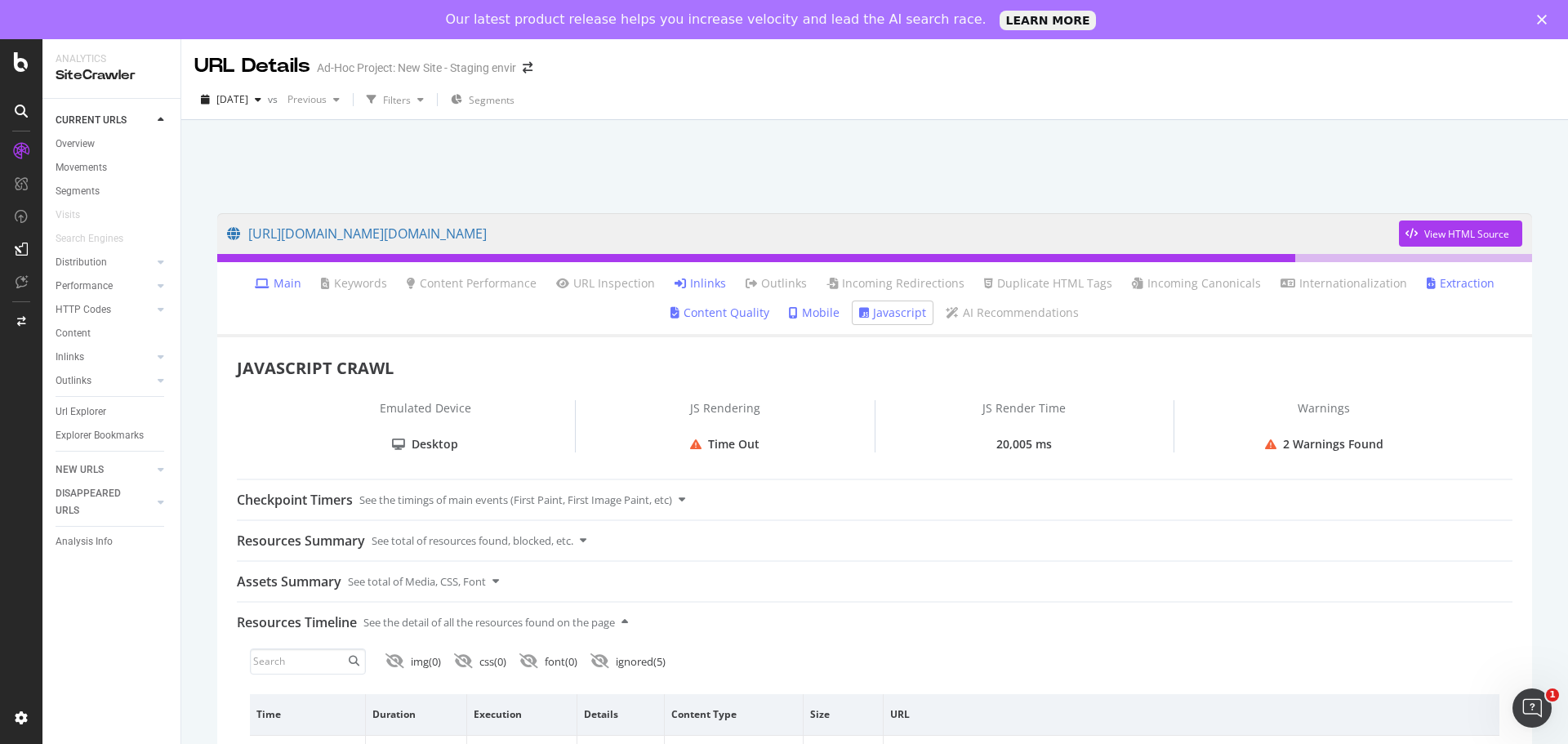
scroll to position [81, 0]
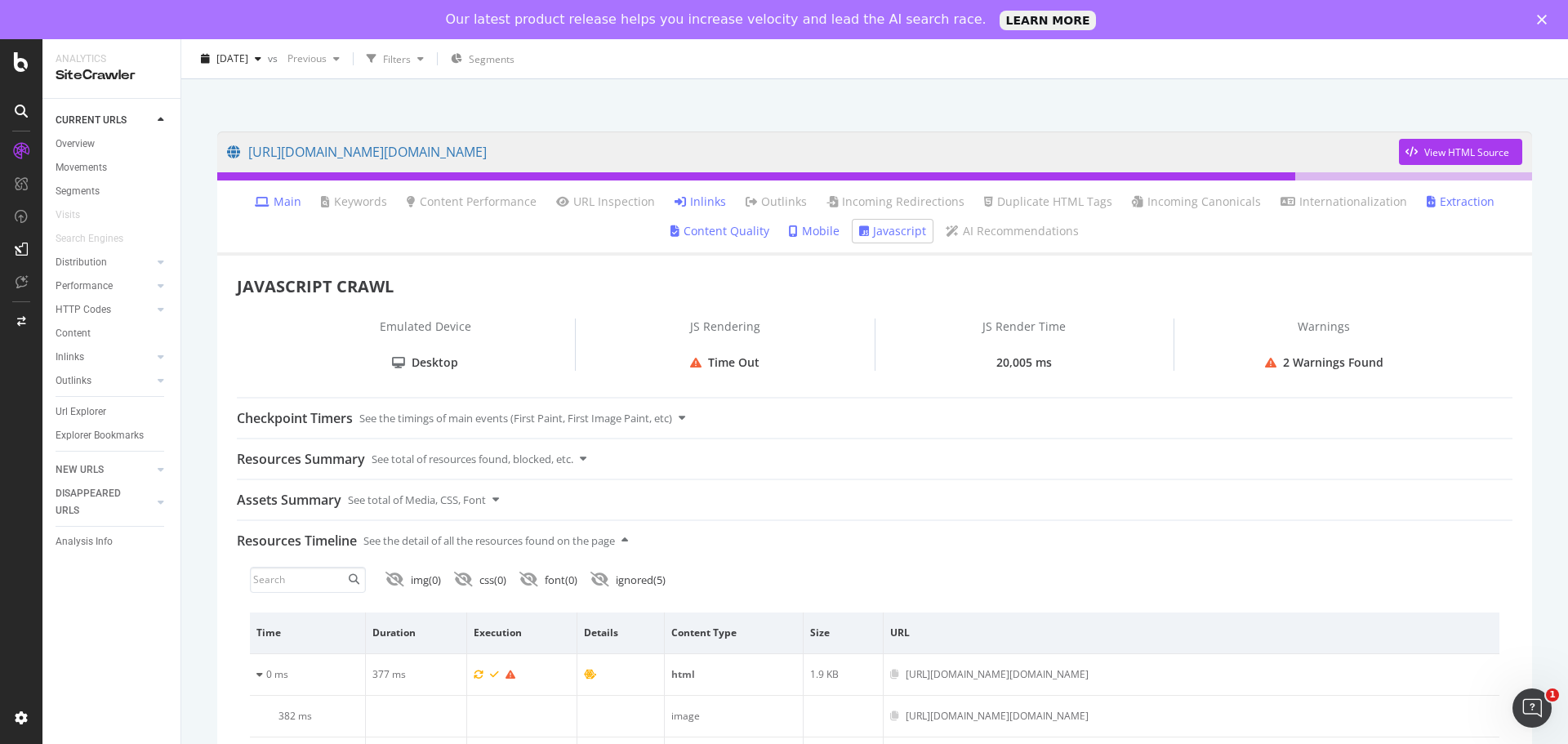
click at [701, 205] on link "Inlinks" at bounding box center [700, 202] width 52 height 16
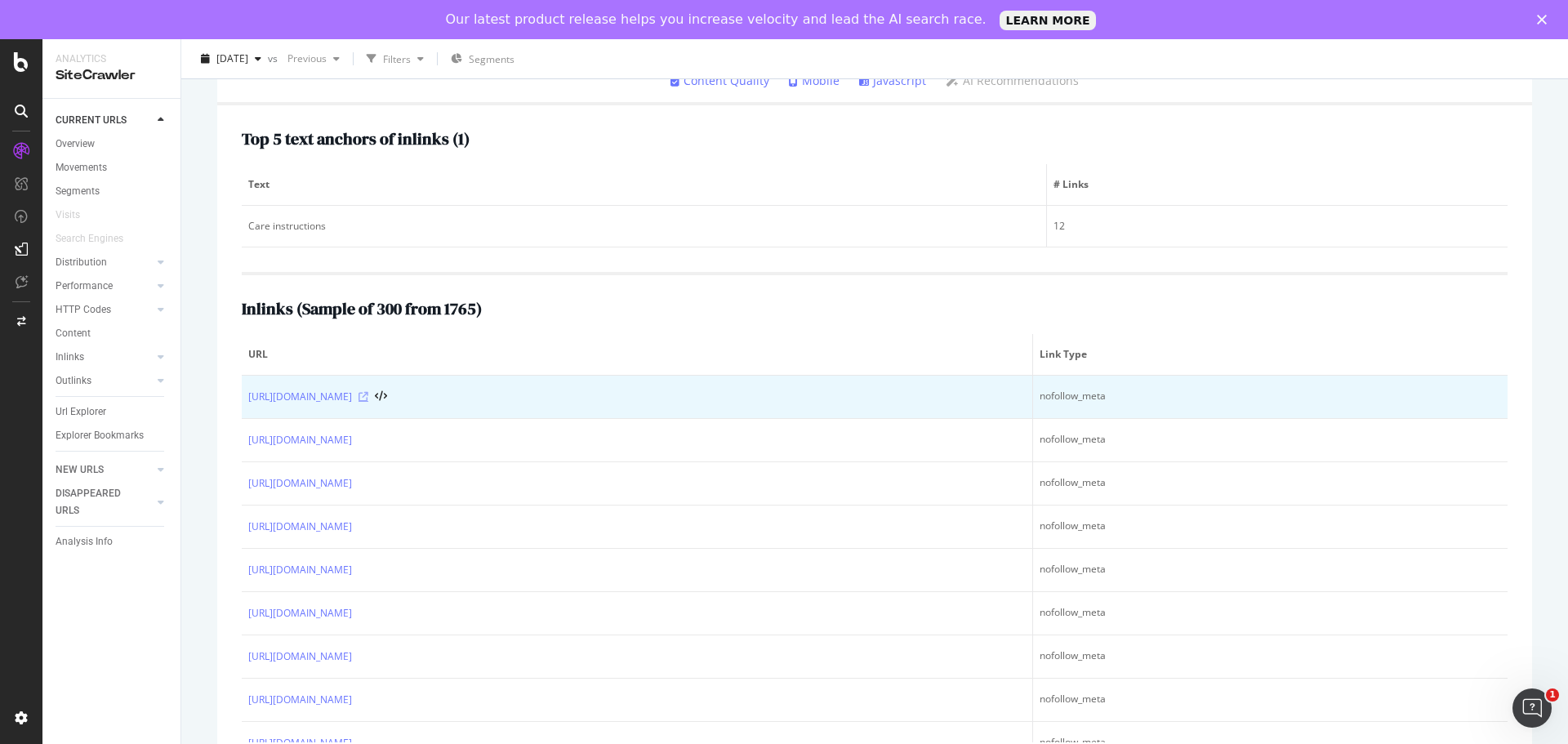
click at [369, 396] on icon at bounding box center [363, 396] width 10 height 10
